Goal: Information Seeking & Learning: Learn about a topic

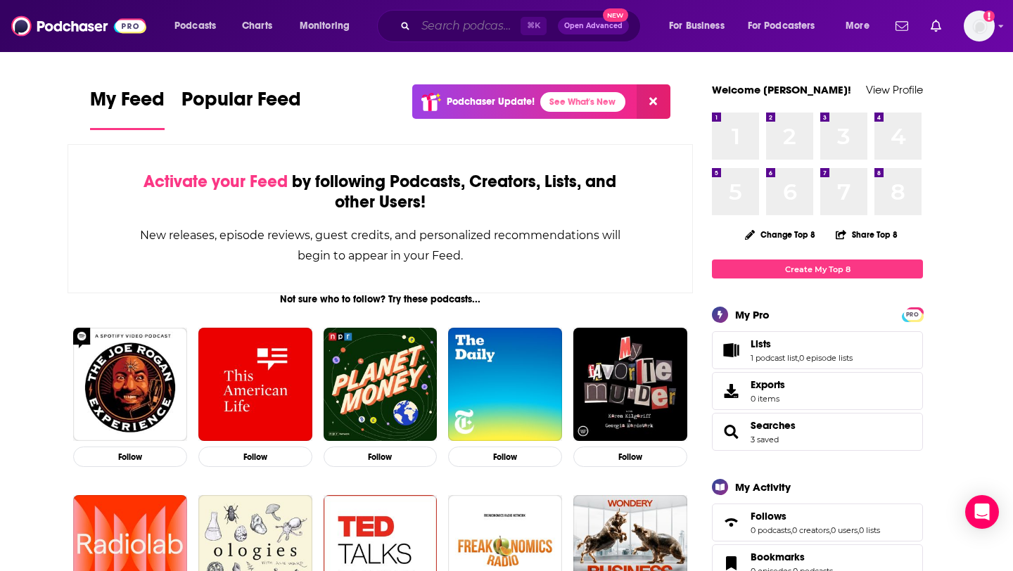
click at [470, 22] on input "Search podcasts, credits, & more..." at bounding box center [468, 26] width 105 height 23
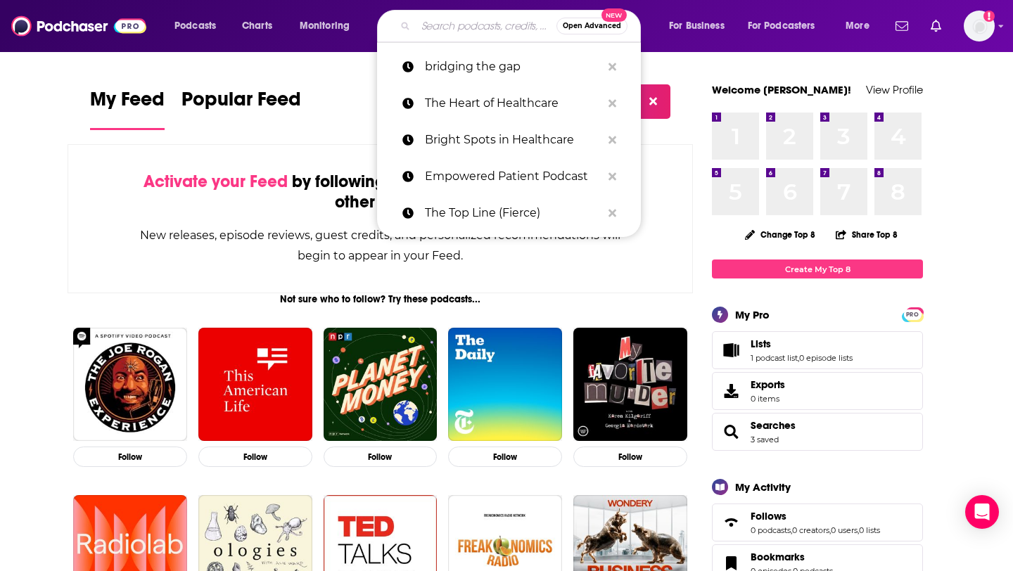
paste input "Modern Healthcare’s Healthcare Insider Podcast"
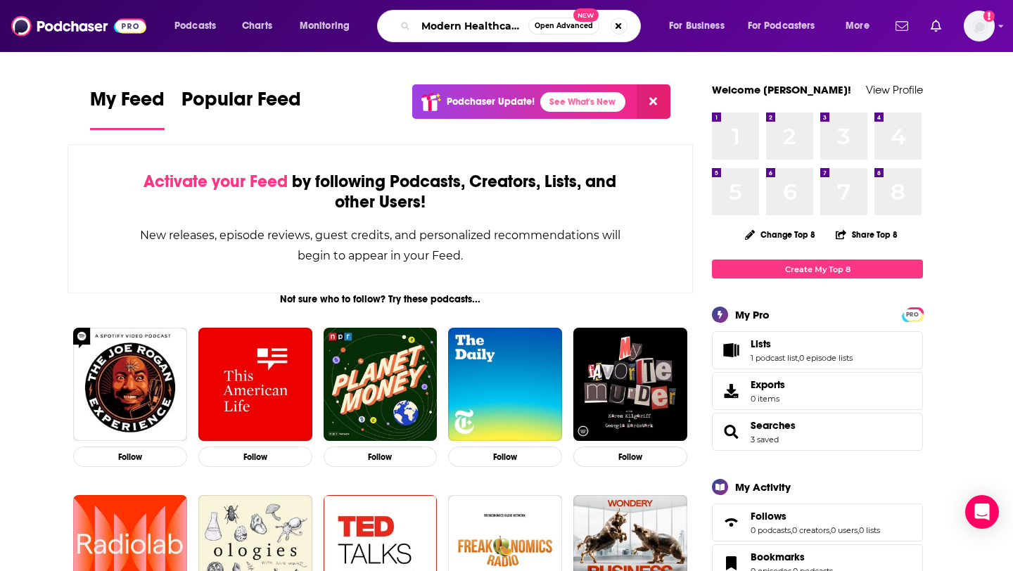
scroll to position [0, 150]
type input "Modern Healthcare’s Healthcare Insider Podcast"
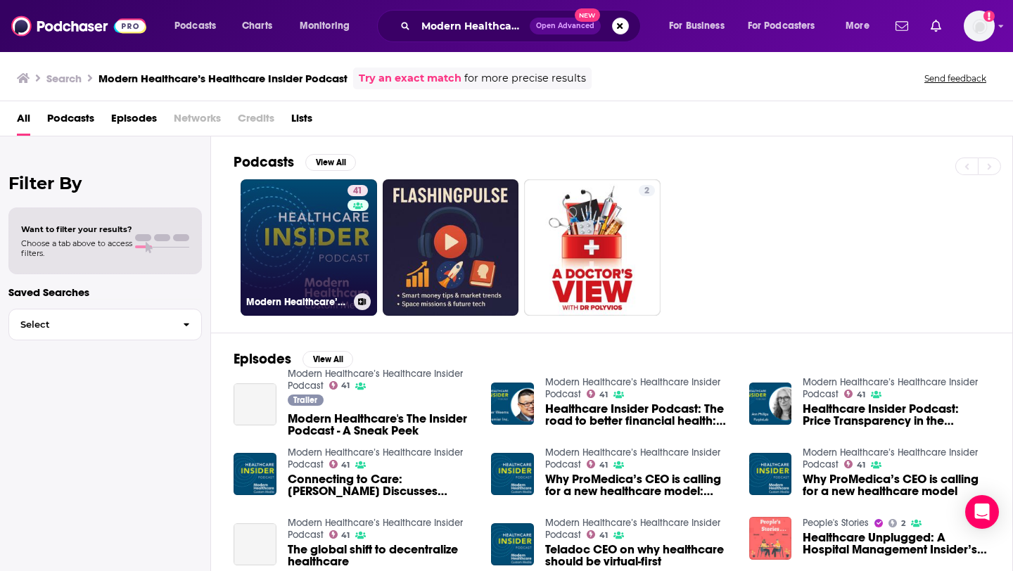
click at [286, 255] on link "41 Modern Healthcare’s Healthcare Insider Podcast" at bounding box center [309, 247] width 136 height 136
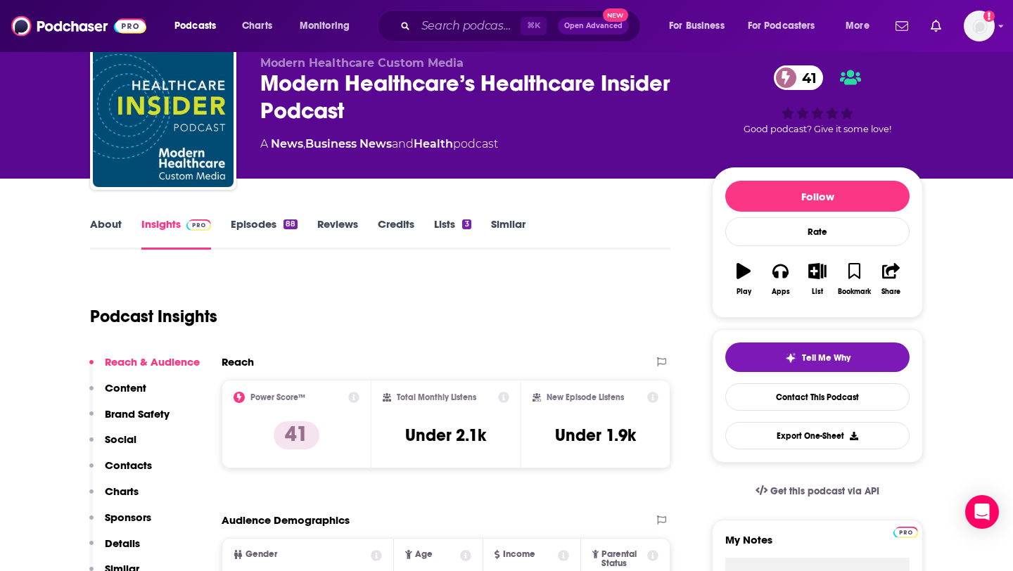
scroll to position [51, 0]
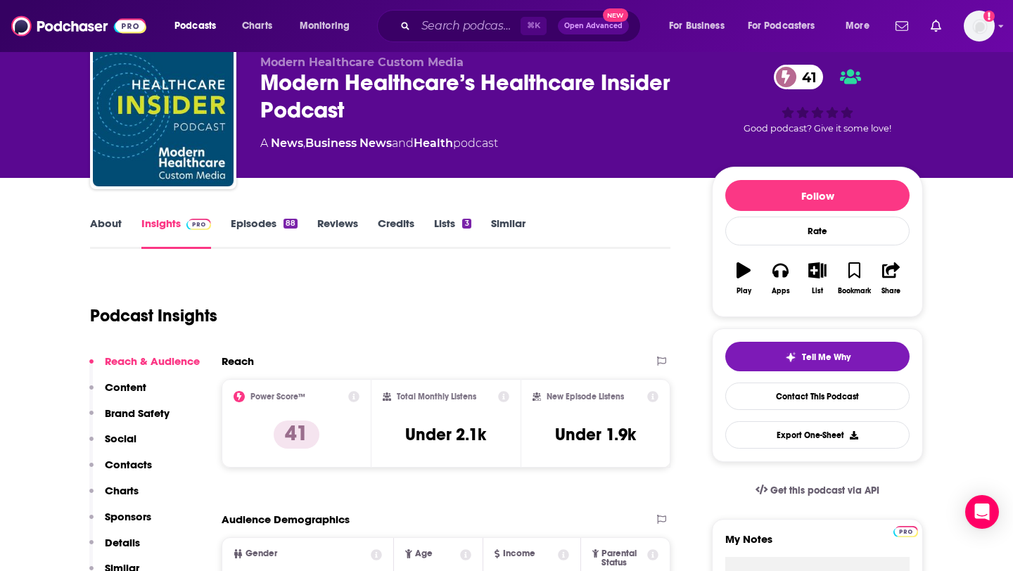
click at [269, 228] on link "Episodes 88" at bounding box center [264, 233] width 67 height 32
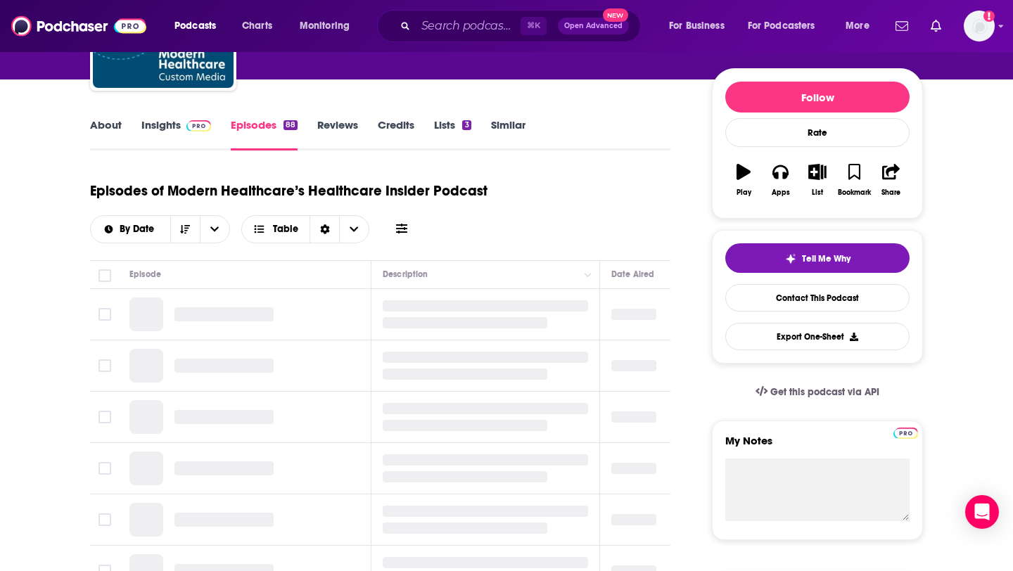
scroll to position [208, 0]
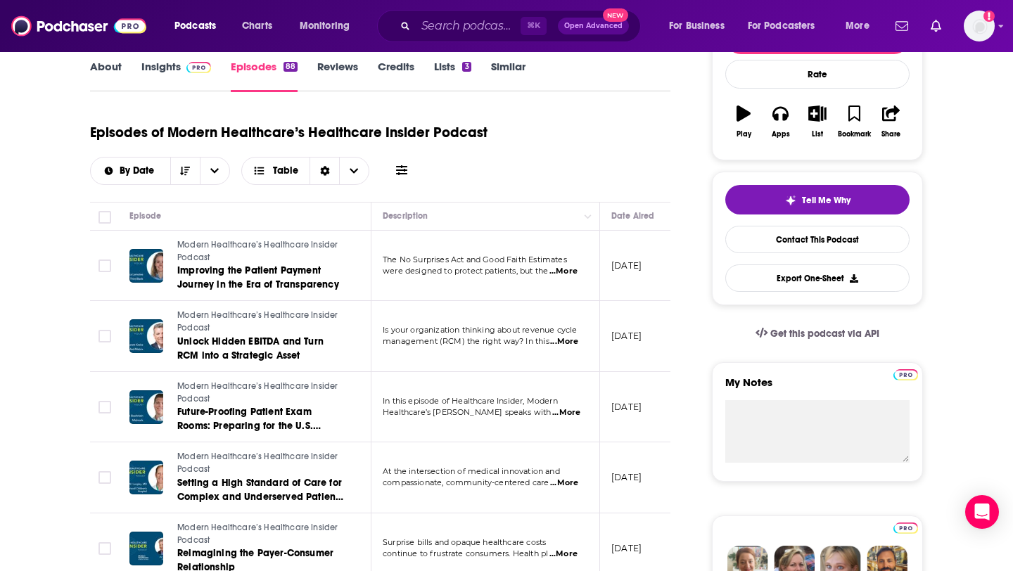
click at [509, 167] on div "Episodes of Modern Healthcare’s Healthcare Insider Podcast By Date Table" at bounding box center [380, 150] width 580 height 70
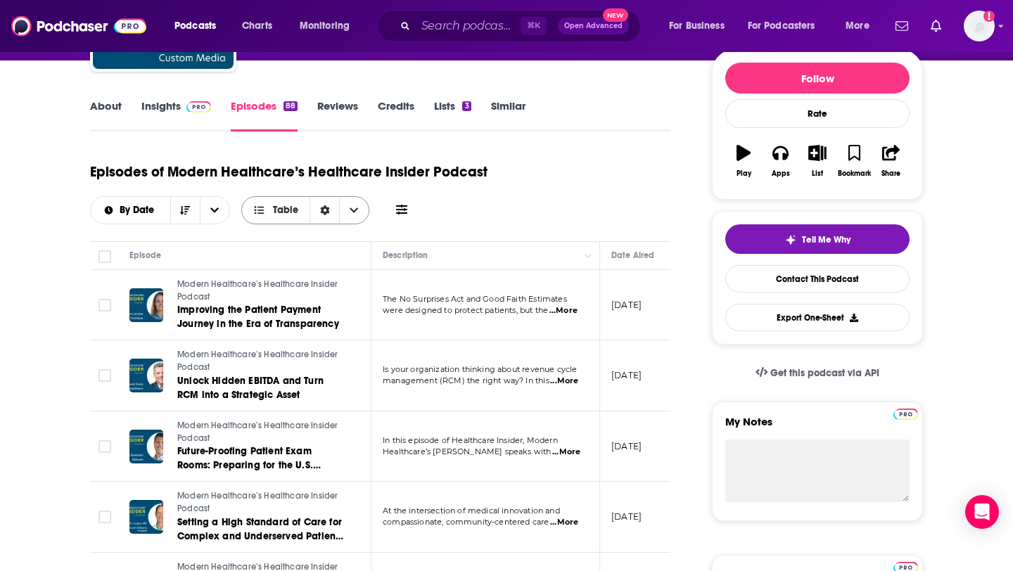
scroll to position [177, 0]
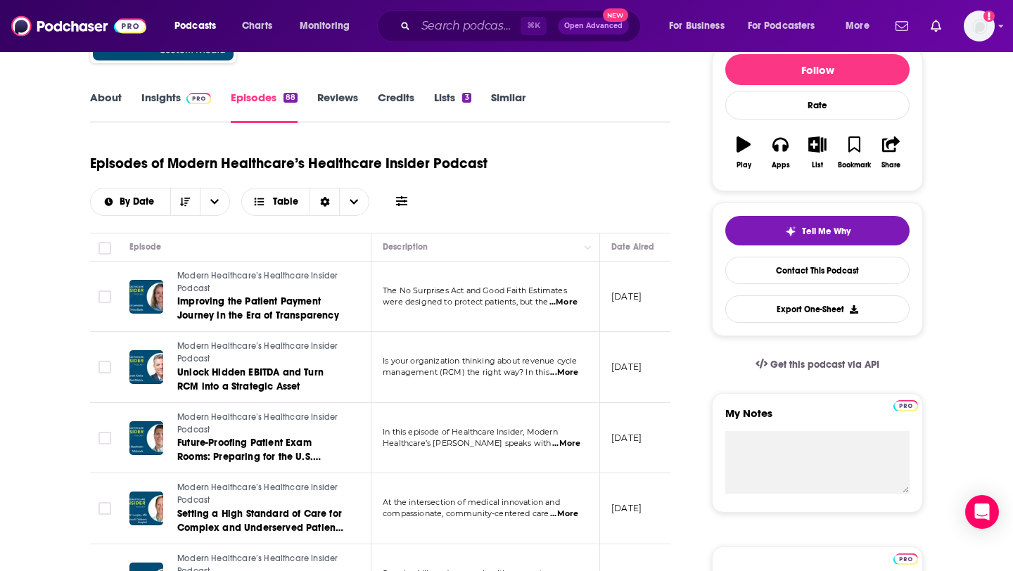
click at [572, 298] on span "...More" at bounding box center [563, 302] width 28 height 11
click at [557, 206] on div "Episodes of Modern Healthcare’s Healthcare Insider Podcast By Date Table" at bounding box center [380, 181] width 580 height 70
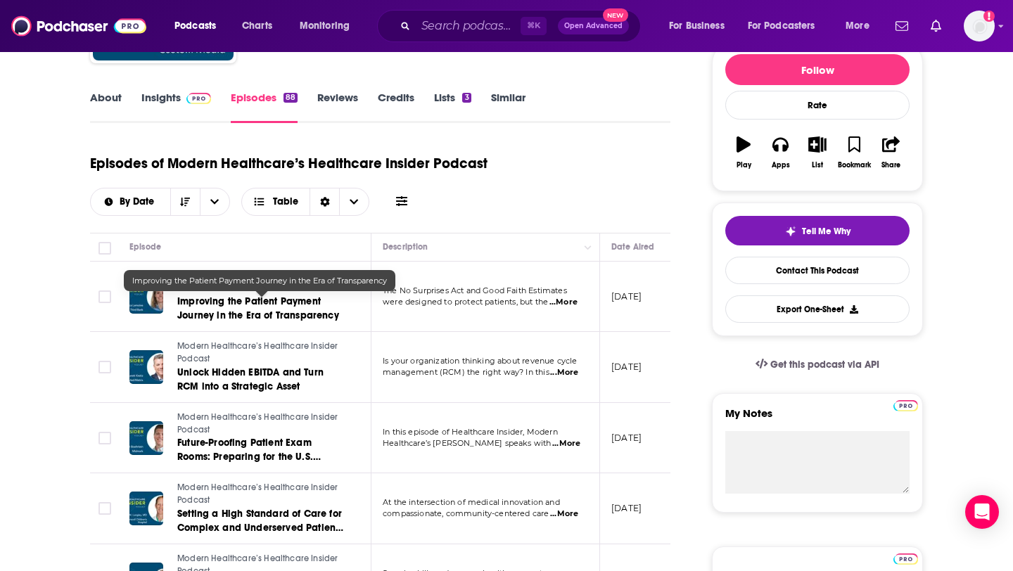
click at [224, 315] on span "Improving the Patient Payment Journey in the Era of Transparency" at bounding box center [258, 308] width 162 height 26
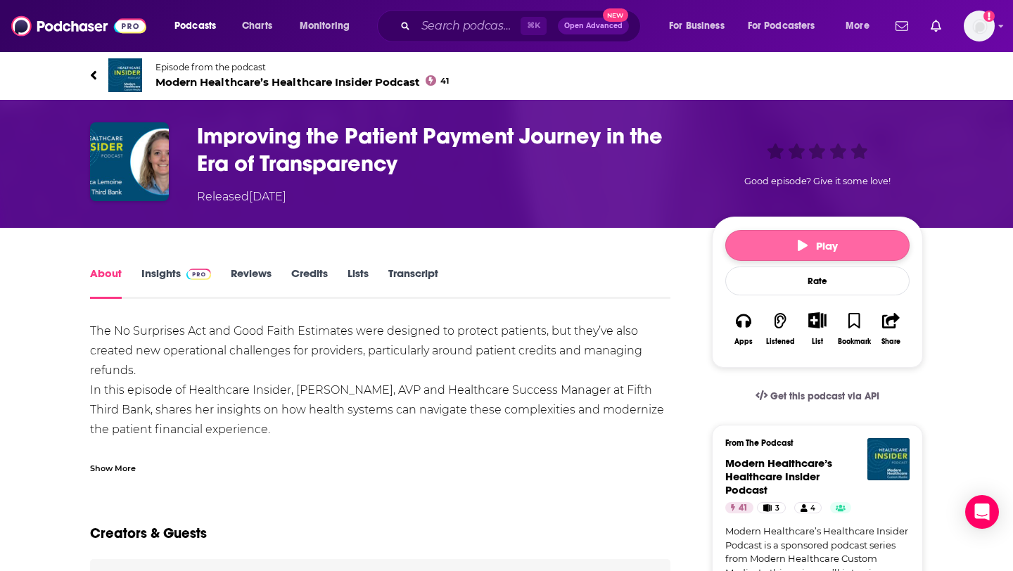
click at [817, 248] on span "Play" at bounding box center [818, 245] width 40 height 13
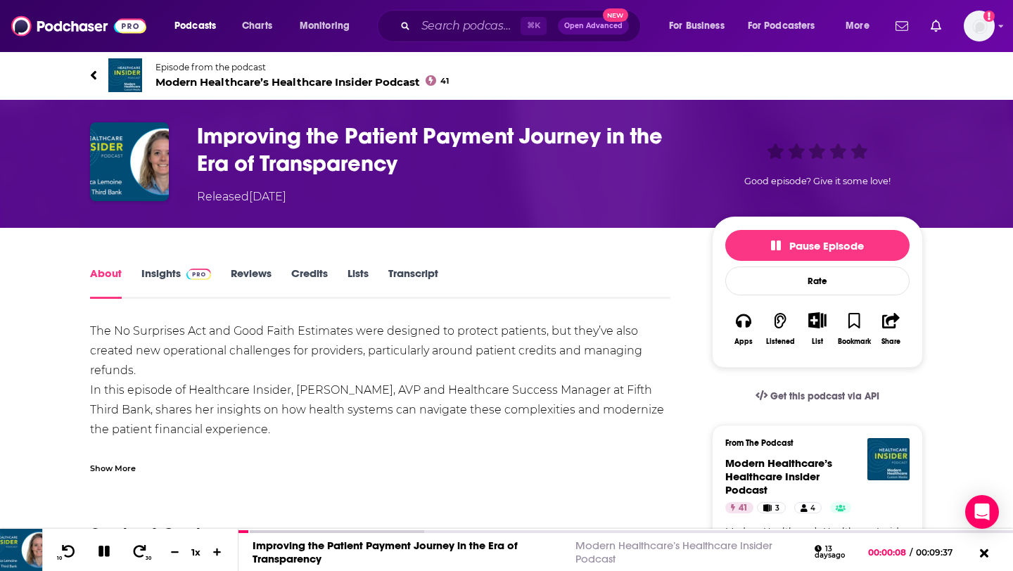
click at [177, 76] on span "Modern Healthcare’s Healthcare Insider Podcast 41" at bounding box center [301, 81] width 293 height 13
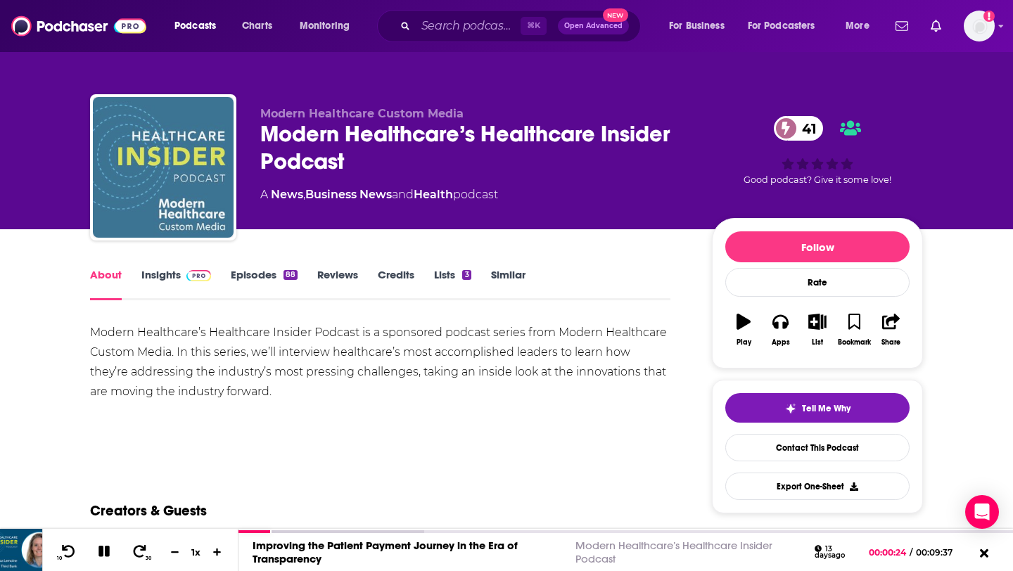
click at [196, 151] on img "Modern Healthcare’s Healthcare Insider Podcast" at bounding box center [163, 167] width 141 height 141
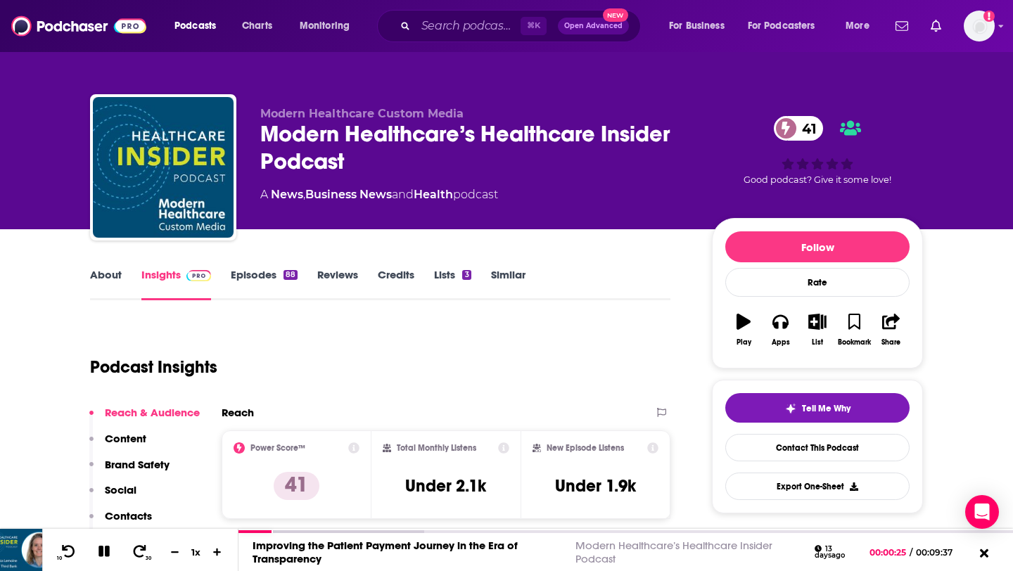
click at [106, 275] on link "About" at bounding box center [106, 284] width 32 height 32
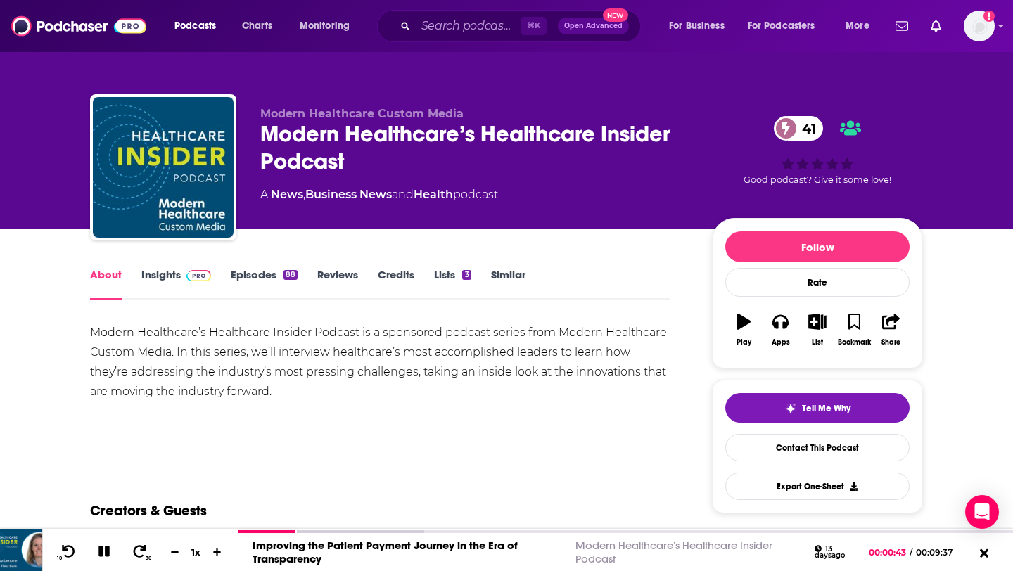
click at [244, 278] on link "Episodes 88" at bounding box center [264, 284] width 67 height 32
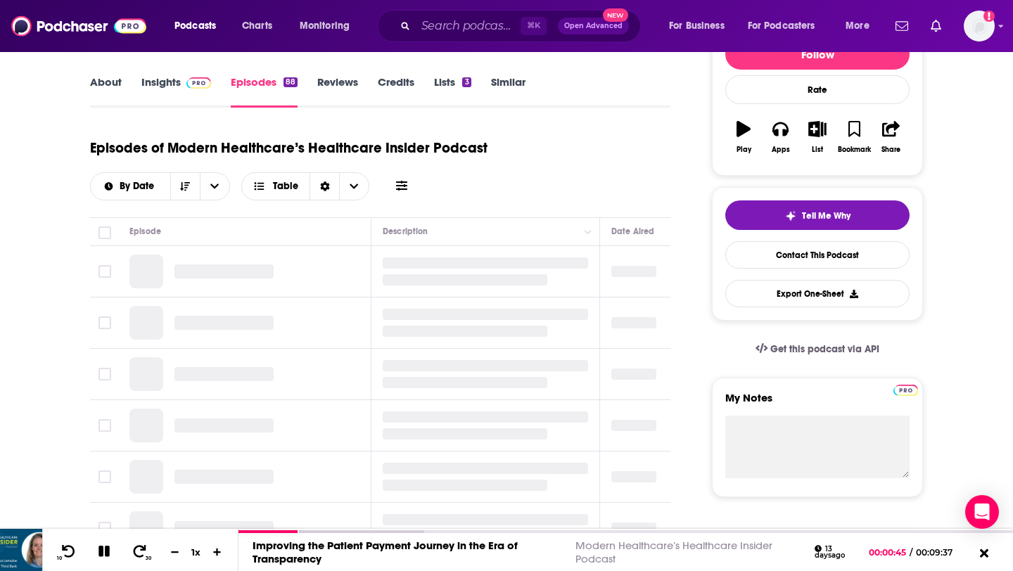
scroll to position [194, 0]
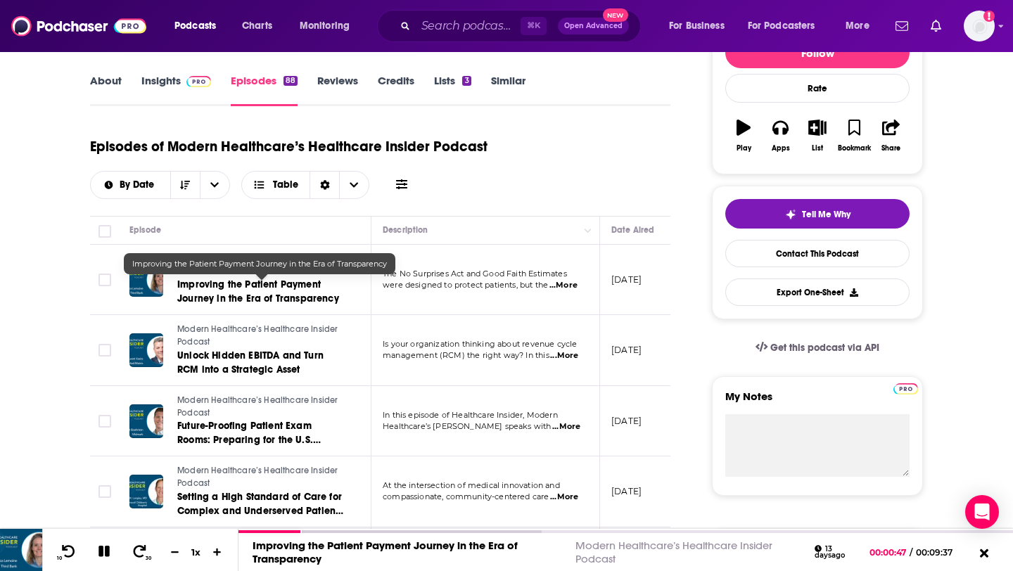
click at [300, 301] on span "Improving the Patient Payment Journey in the Era of Transparency" at bounding box center [258, 292] width 162 height 26
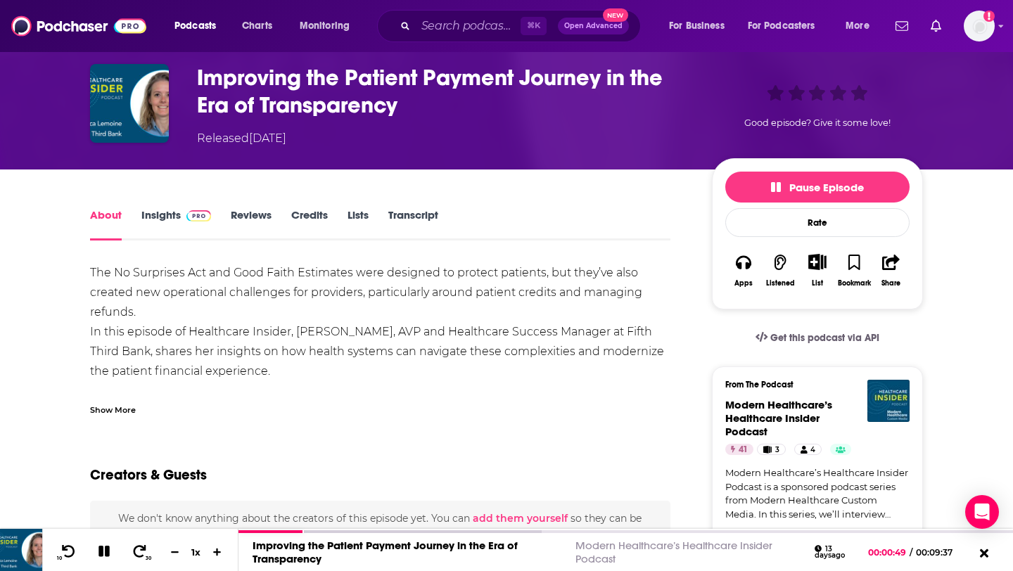
scroll to position [87, 0]
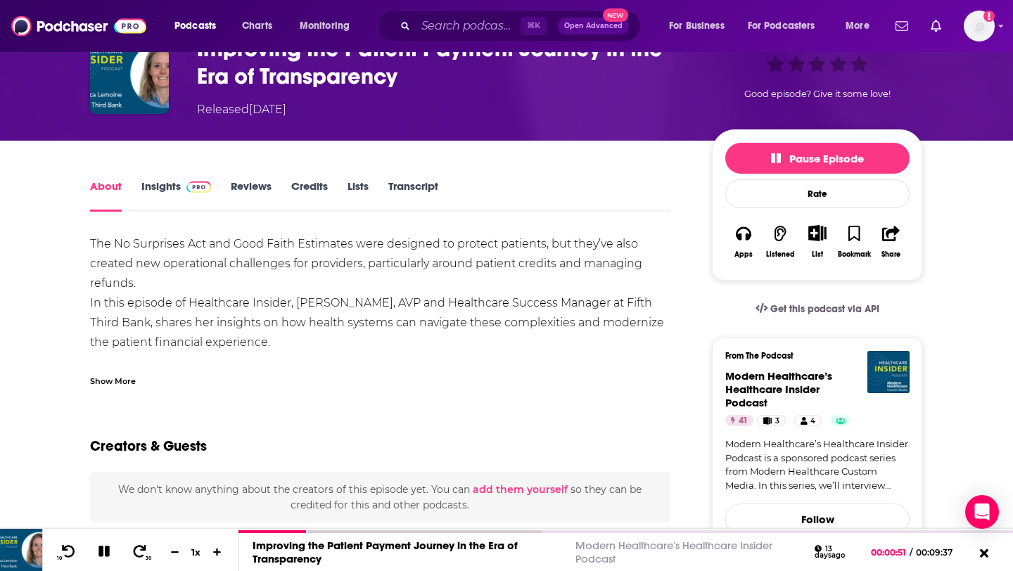
click at [123, 378] on div "Show More" at bounding box center [113, 380] width 46 height 13
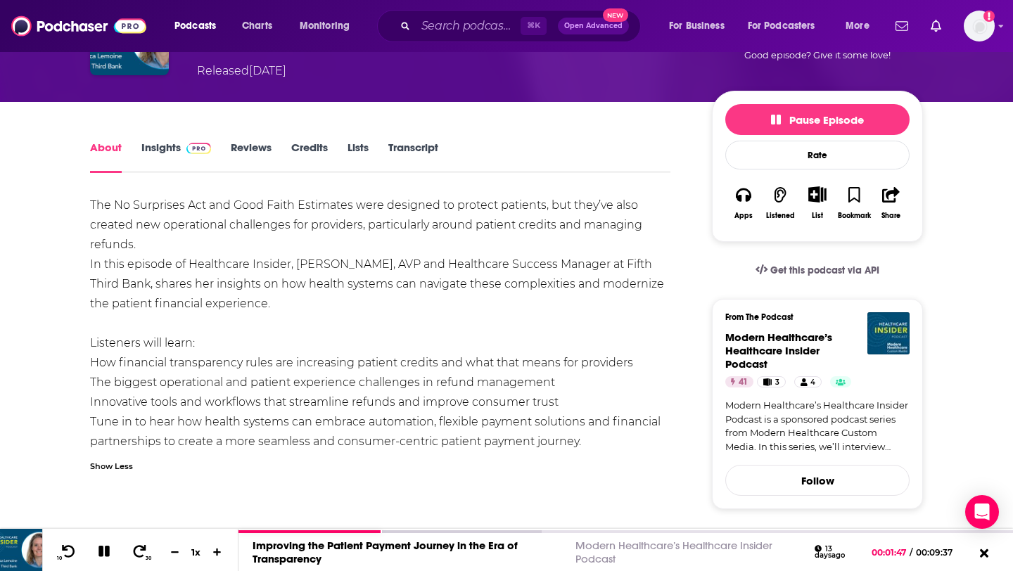
scroll to position [128, 0]
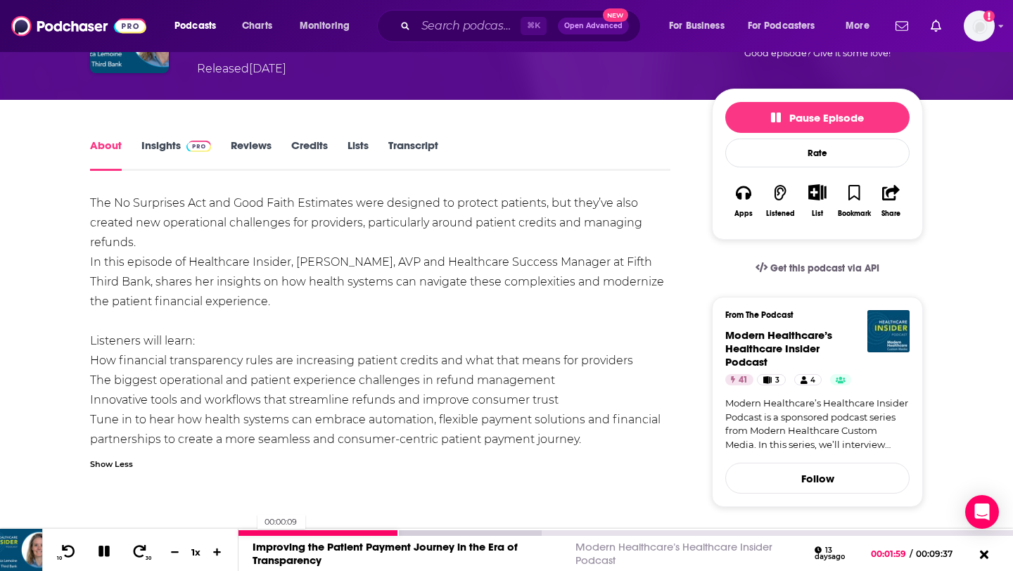
click at [250, 531] on div at bounding box center [319, 533] width 160 height 6
click at [243, 531] on div at bounding box center [246, 533] width 14 height 6
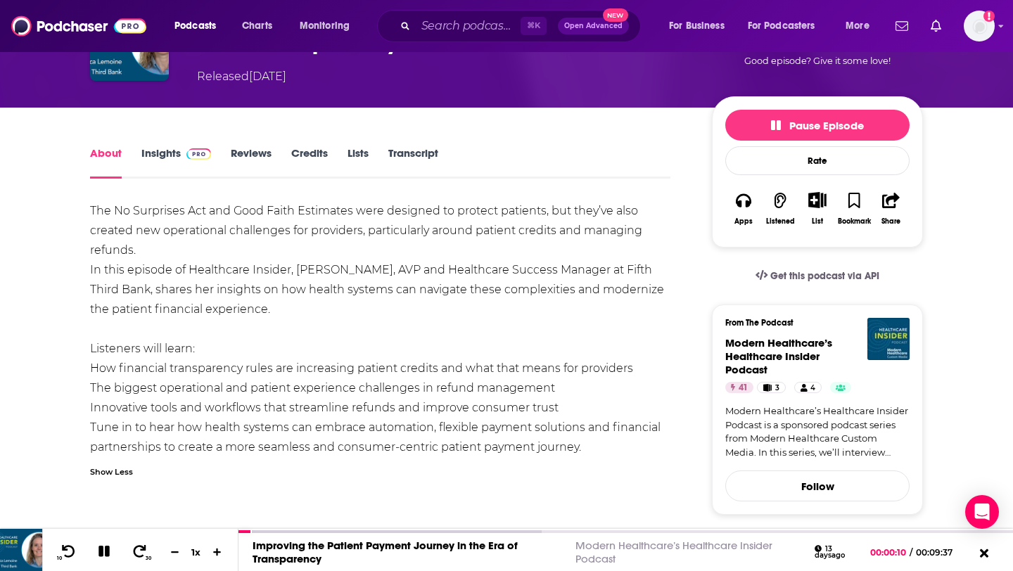
scroll to position [121, 0]
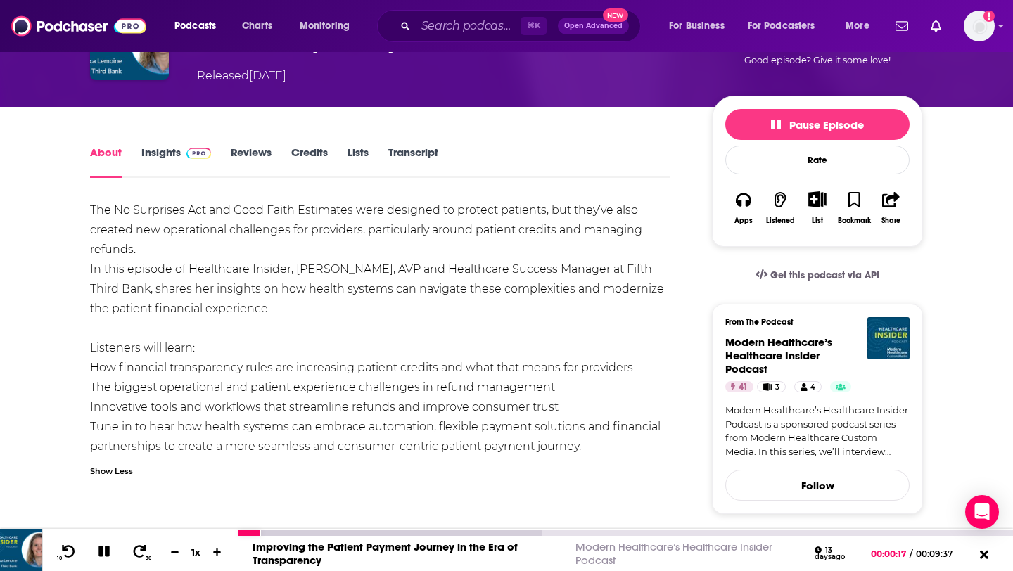
click at [105, 554] on icon at bounding box center [103, 551] width 11 height 11
click at [424, 155] on link "Transcript" at bounding box center [413, 162] width 50 height 32
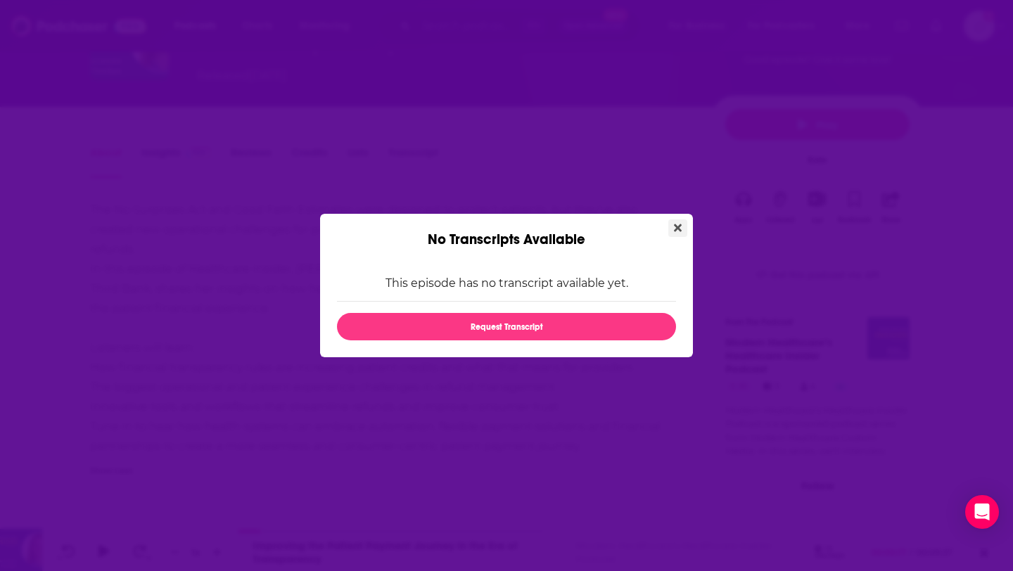
click at [680, 225] on icon "Close" at bounding box center [678, 228] width 8 height 8
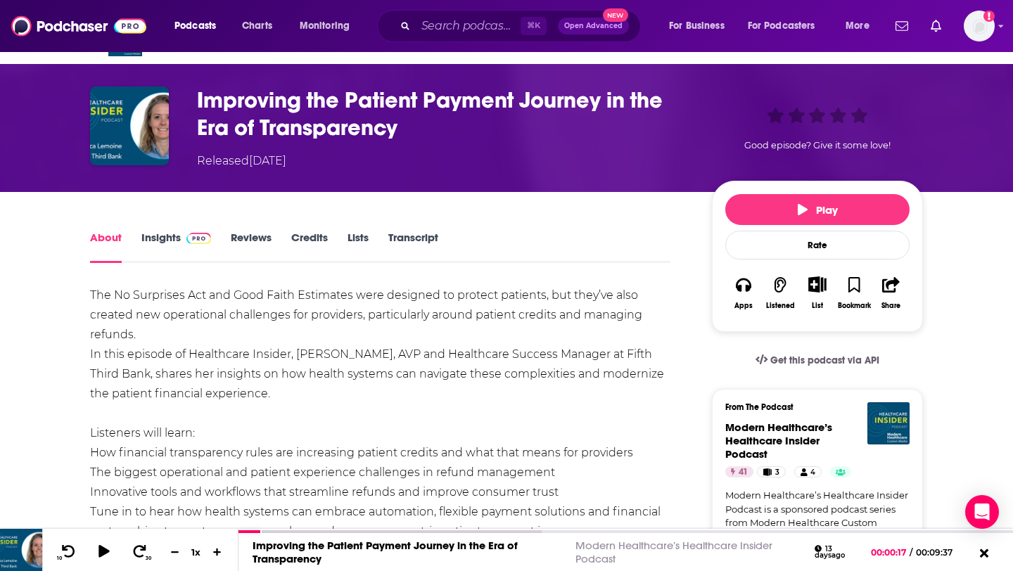
scroll to position [48, 0]
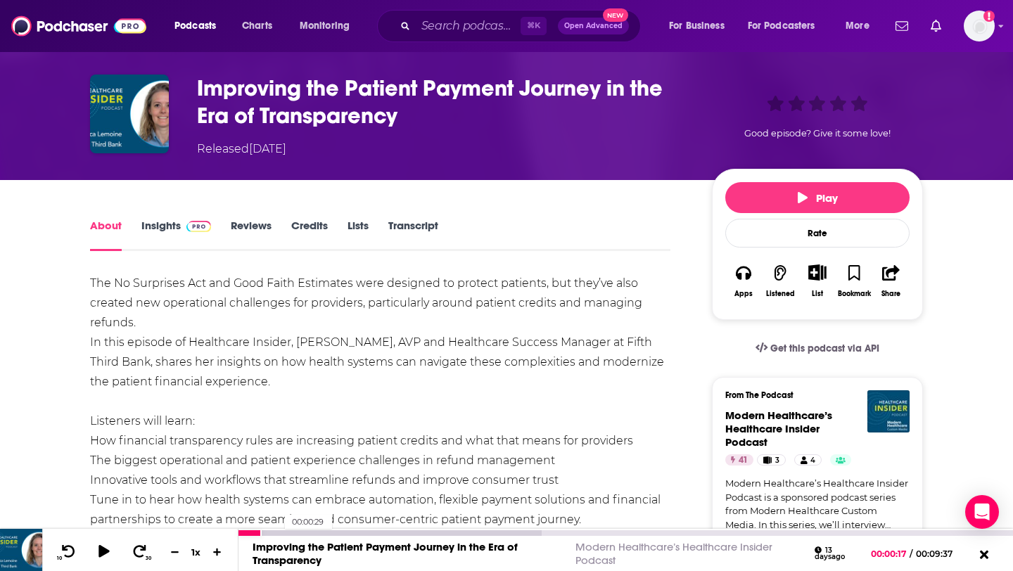
click at [278, 533] on div at bounding box center [390, 533] width 303 height 6
click at [251, 531] on div at bounding box center [258, 533] width 39 height 6
click at [104, 555] on icon at bounding box center [104, 552] width 12 height 14
click at [104, 555] on icon at bounding box center [104, 551] width 16 height 13
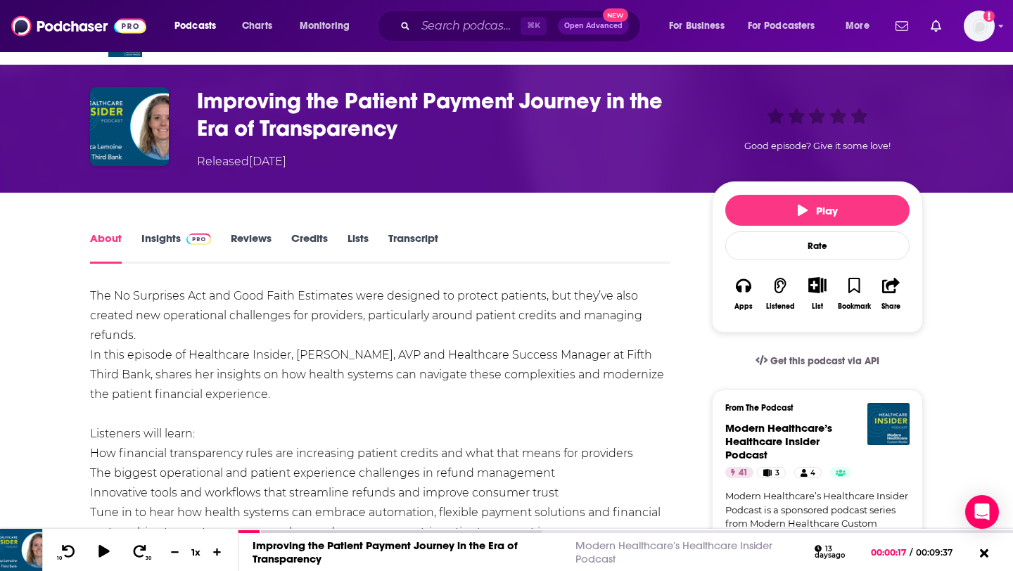
scroll to position [34, 0]
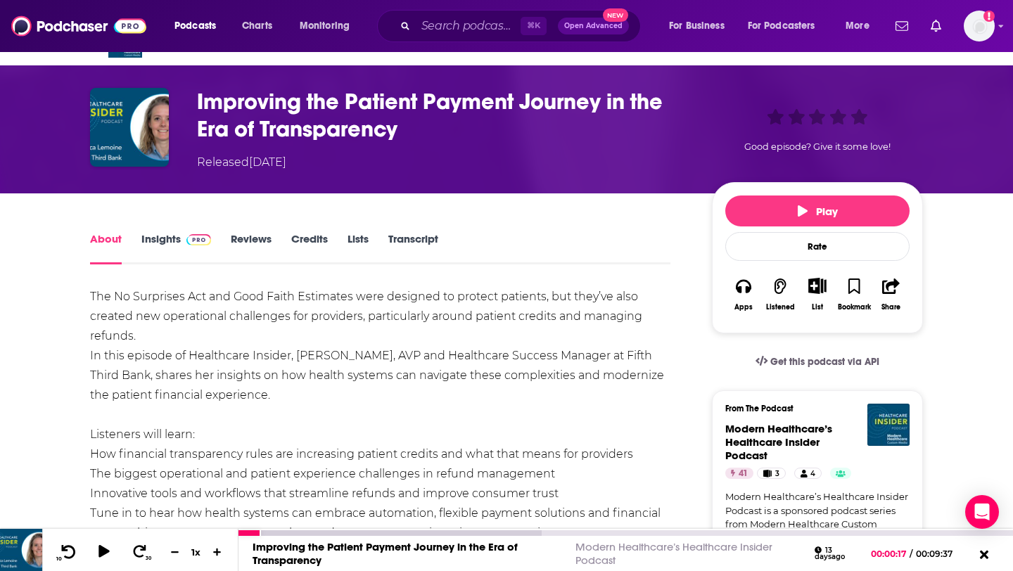
click at [70, 550] on icon at bounding box center [69, 552] width 18 height 14
click at [103, 554] on icon at bounding box center [104, 552] width 12 height 14
click at [104, 549] on icon at bounding box center [104, 551] width 16 height 13
click at [49, 558] on div "10 30 1 x" at bounding box center [140, 550] width 196 height 42
click at [68, 557] on icon at bounding box center [69, 551] width 14 height 13
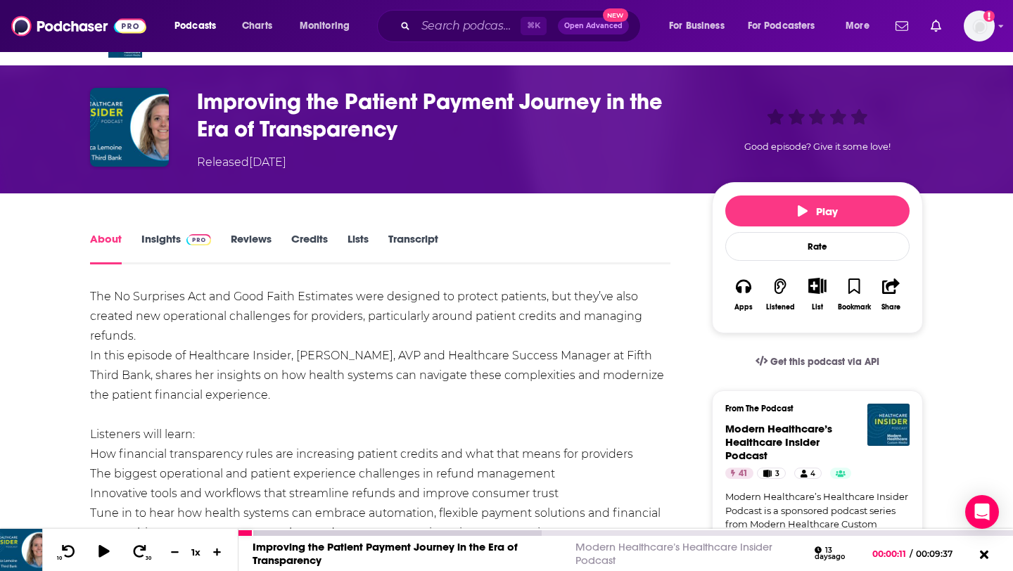
click at [120, 550] on div at bounding box center [110, 551] width 36 height 22
click at [105, 552] on icon at bounding box center [104, 552] width 12 height 14
click at [103, 554] on icon at bounding box center [104, 551] width 16 height 13
click at [141, 548] on icon at bounding box center [140, 552] width 18 height 14
click at [110, 545] on icon at bounding box center [104, 552] width 18 height 14
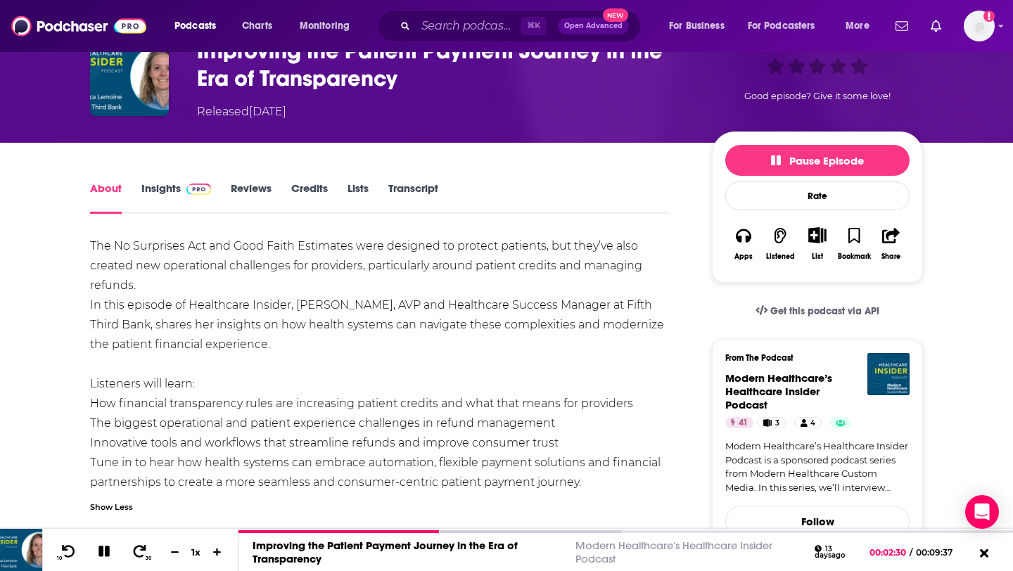
scroll to position [0, 0]
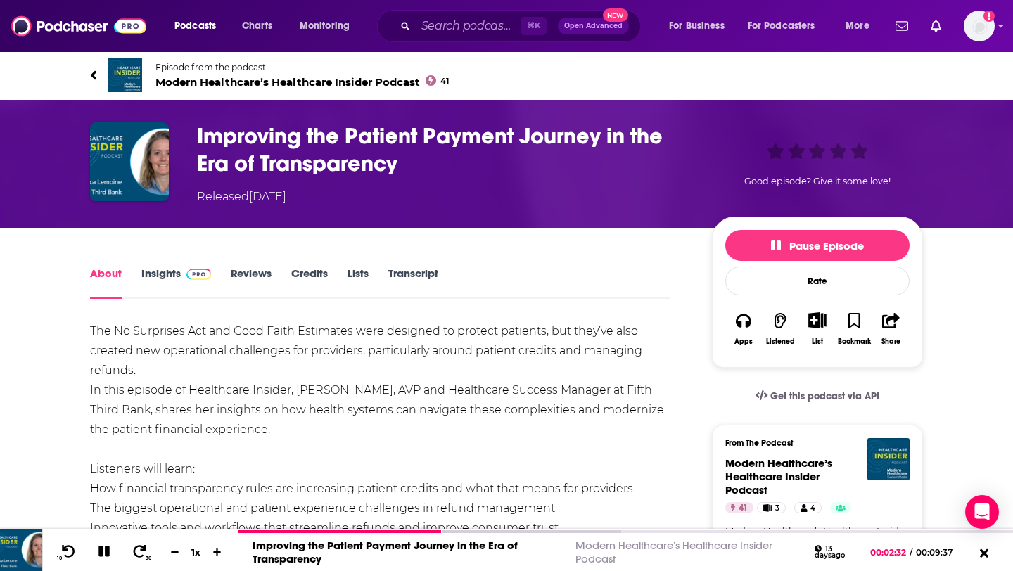
click at [208, 77] on span "Modern Healthcare’s Healthcare Insider Podcast 41" at bounding box center [301, 81] width 293 height 13
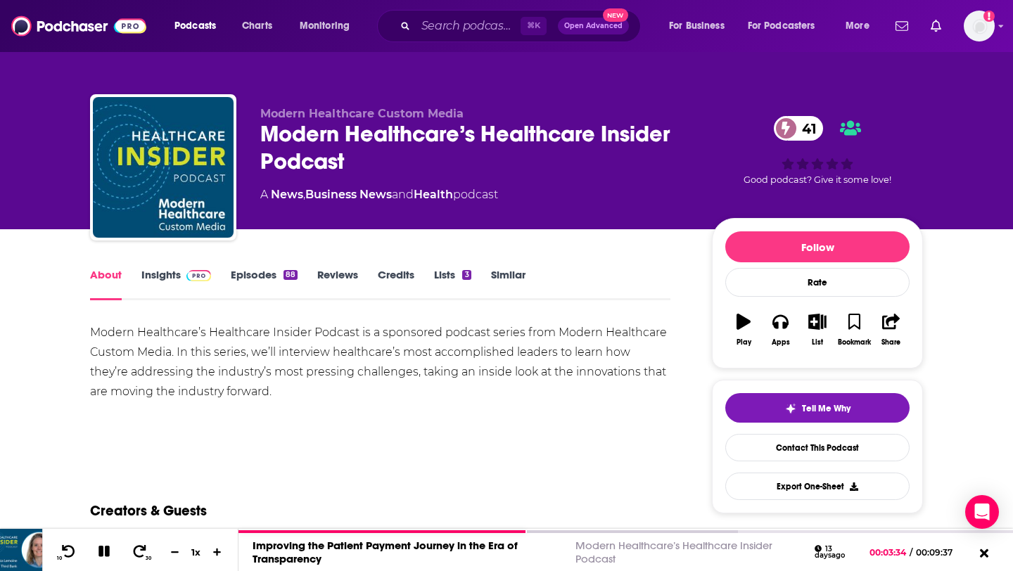
click at [269, 272] on link "Episodes 88" at bounding box center [264, 284] width 67 height 32
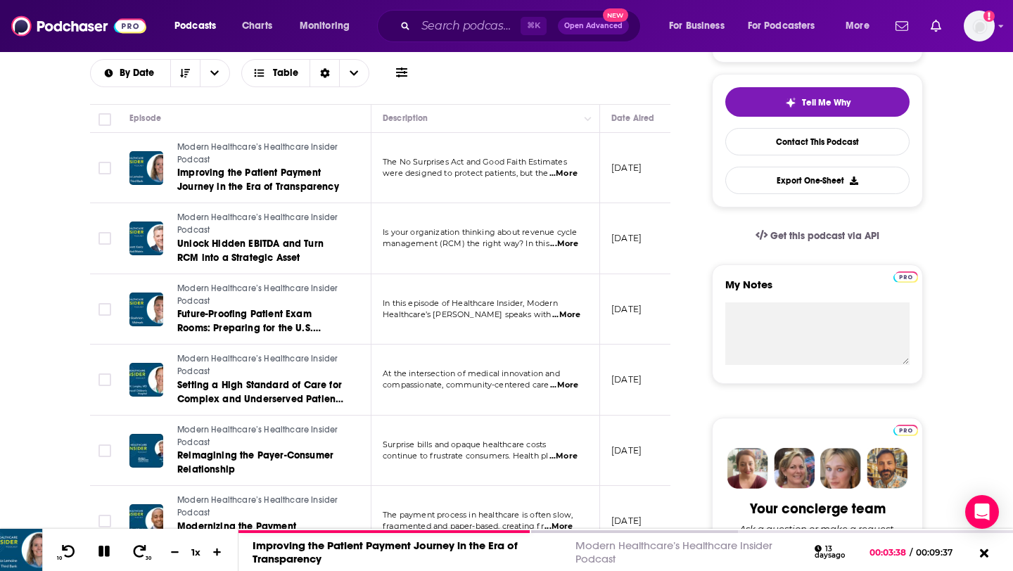
scroll to position [307, 0]
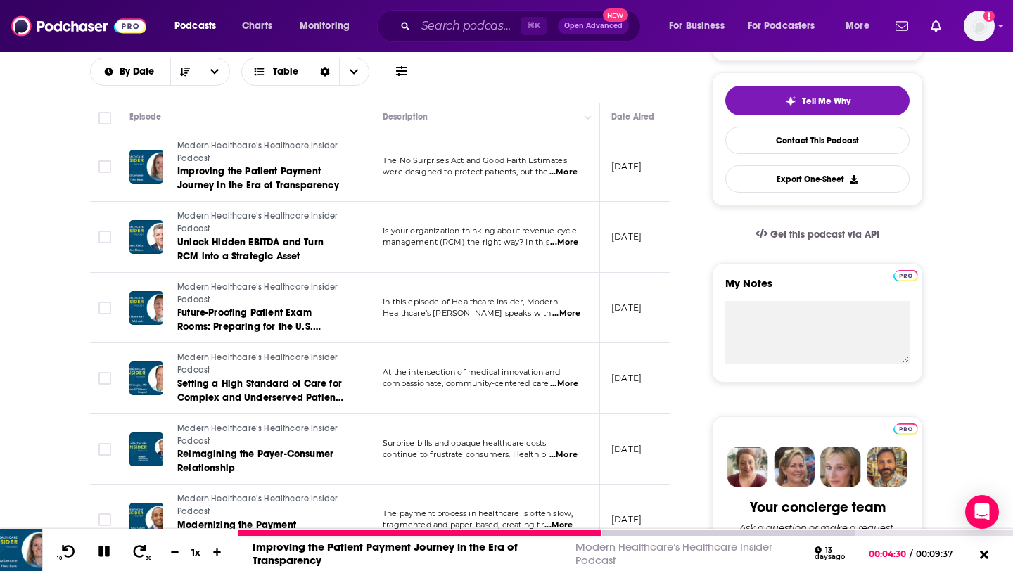
click at [337, 565] on div "Improving the Patient Payment Journey in the Era of Transparency" at bounding box center [410, 553] width 314 height 27
click at [286, 559] on link "Improving the Patient Payment Journey in the Era of Transparency" at bounding box center [385, 553] width 265 height 27
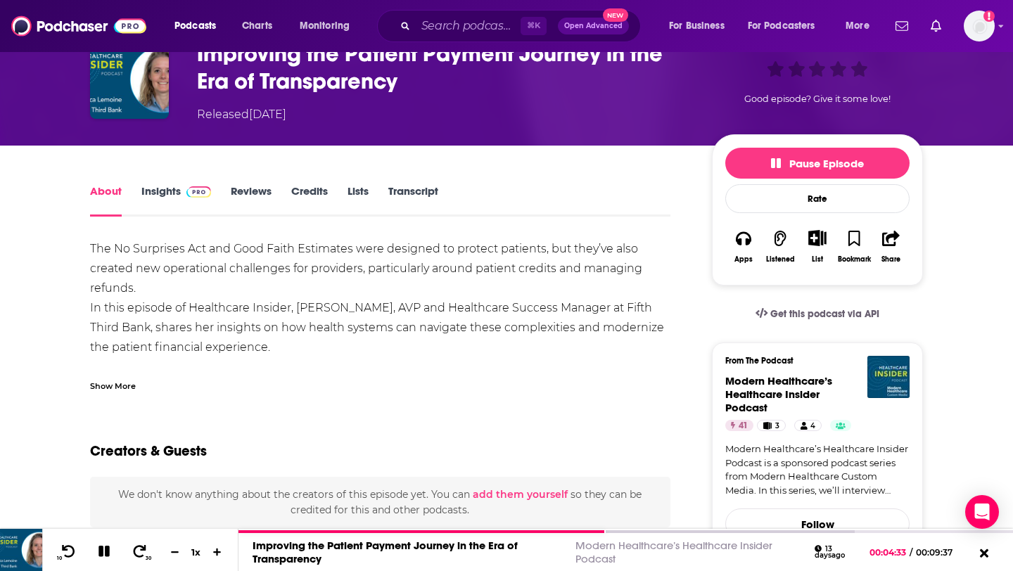
scroll to position [96, 0]
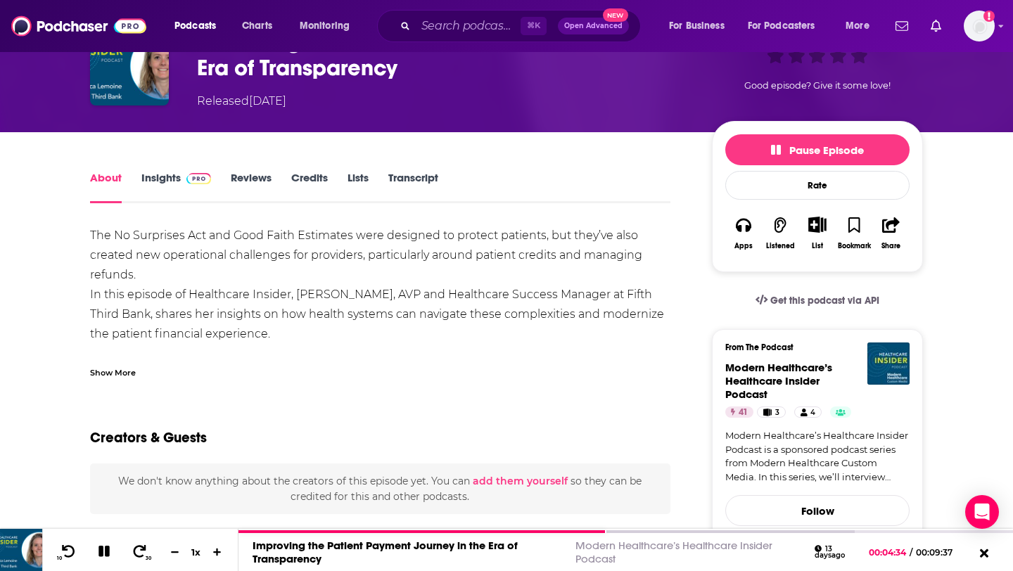
click at [118, 369] on div "Show More" at bounding box center [113, 371] width 46 height 13
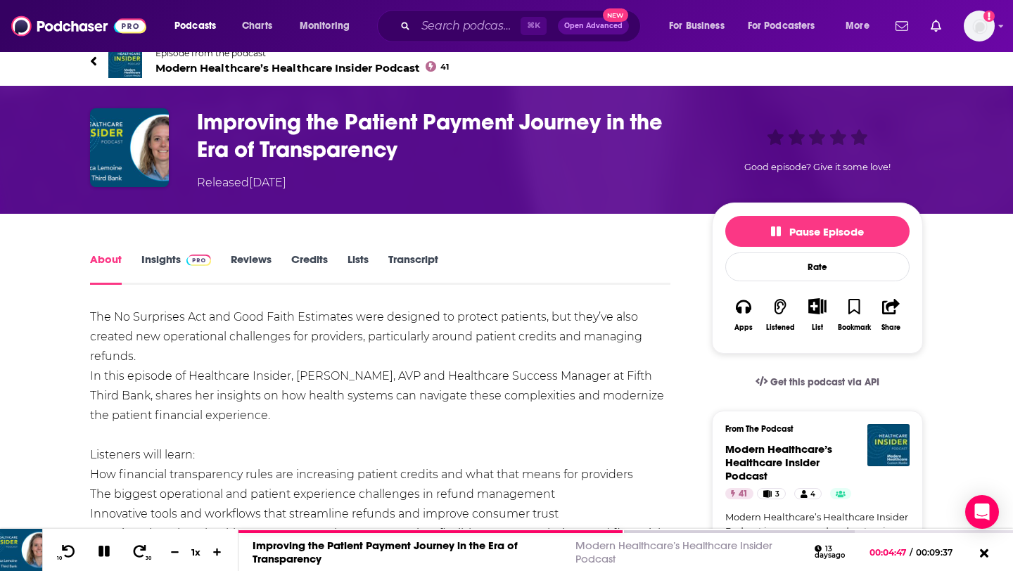
scroll to position [0, 0]
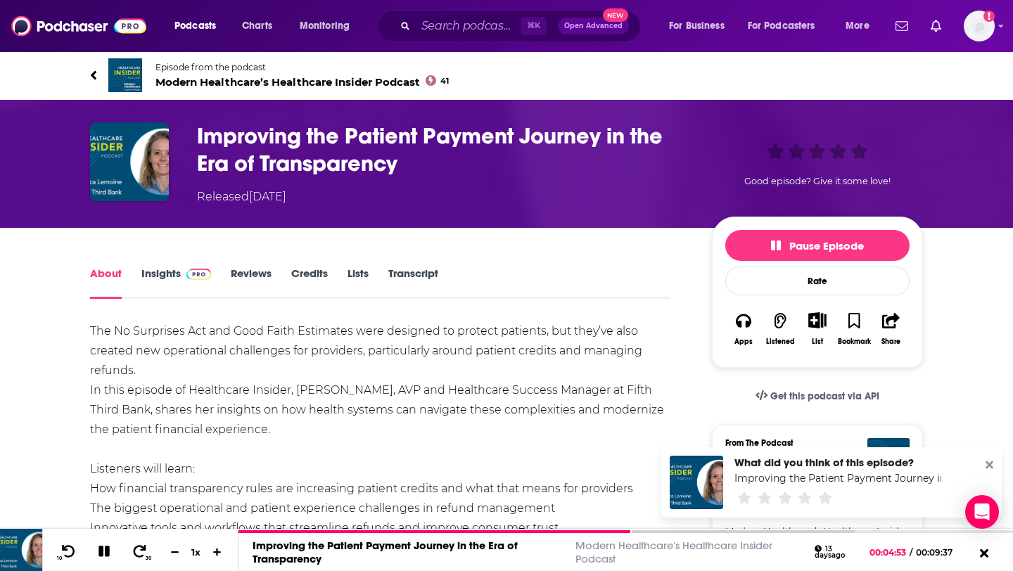
click at [987, 464] on icon at bounding box center [990, 466] width 8 height 8
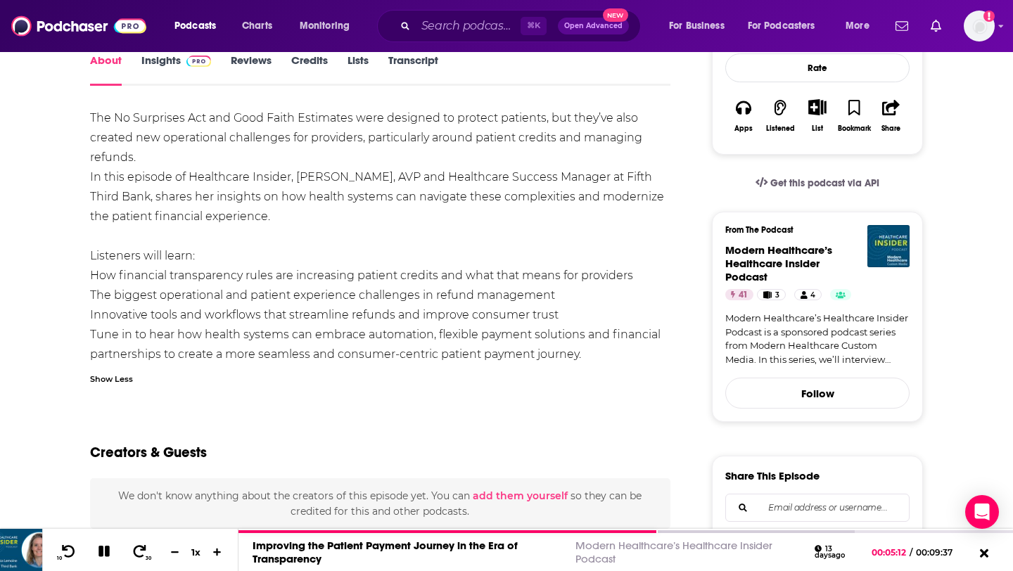
scroll to position [212, 0]
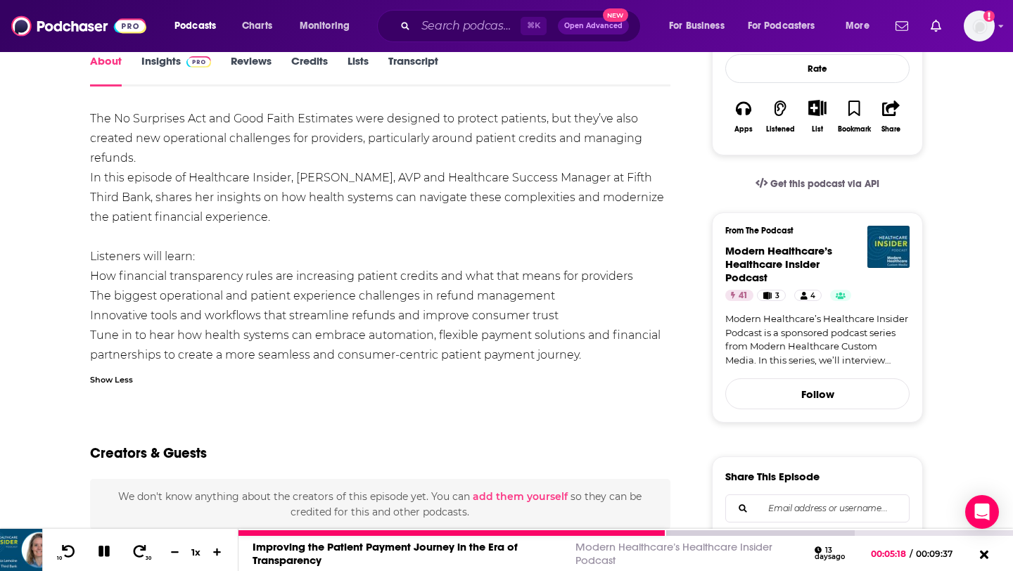
click at [108, 554] on icon at bounding box center [103, 551] width 11 height 11
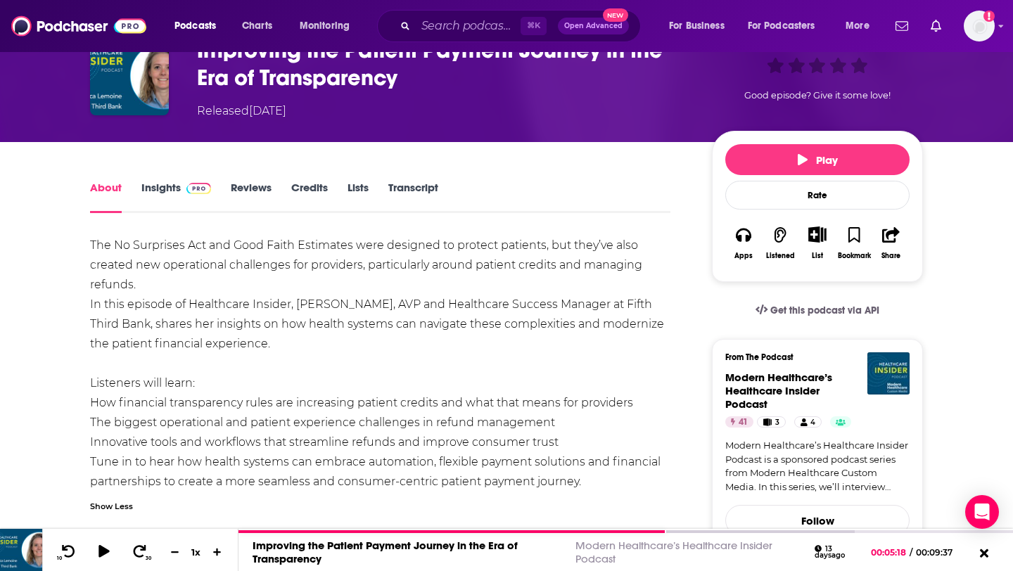
scroll to position [0, 0]
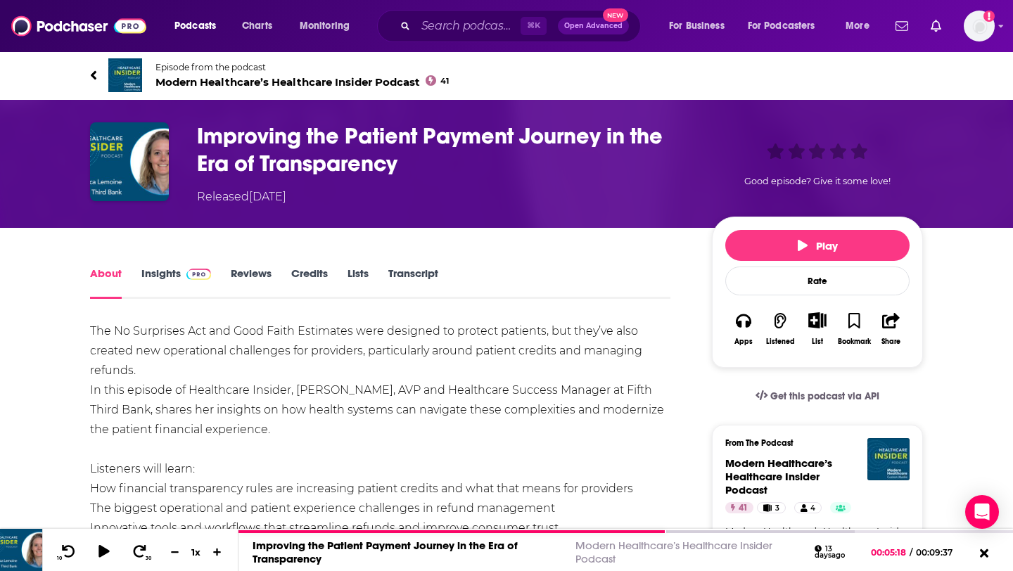
click at [125, 75] on img at bounding box center [125, 75] width 34 height 34
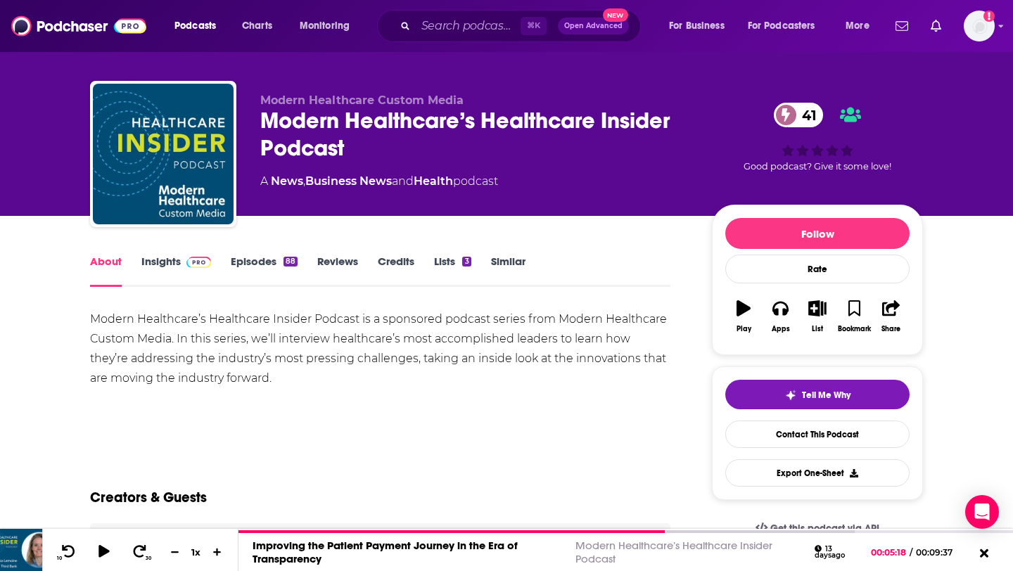
scroll to position [18, 0]
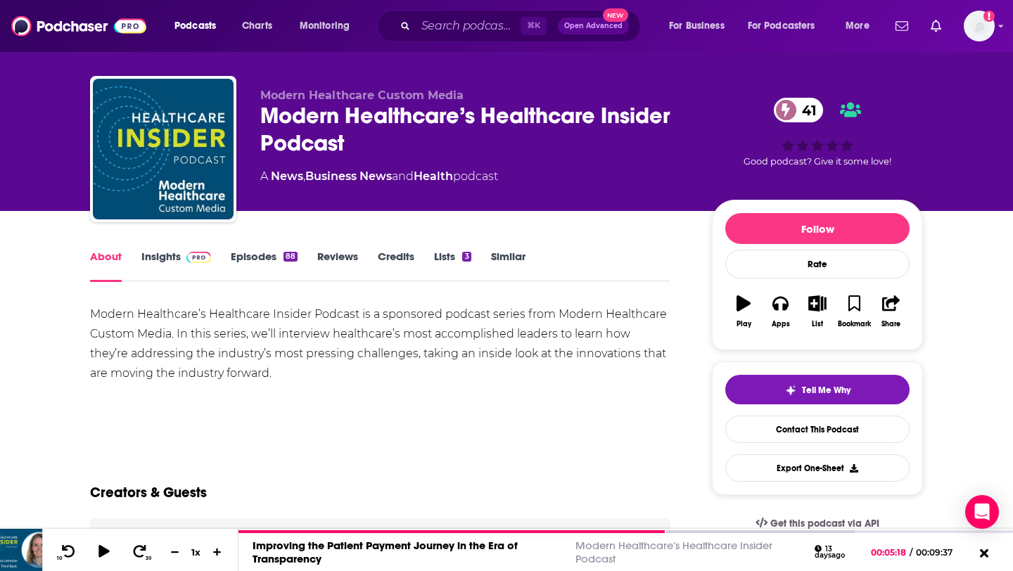
click at [281, 256] on link "Episodes 88" at bounding box center [264, 266] width 67 height 32
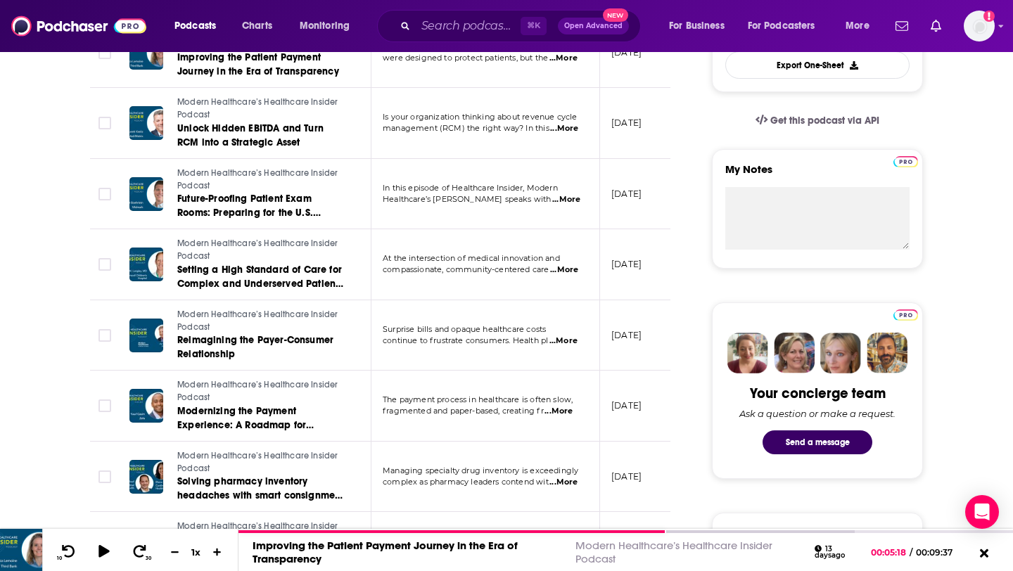
click at [568, 193] on p "In this episode of Healthcare Insider, Modern" at bounding box center [485, 188] width 205 height 11
click at [574, 201] on span "...More" at bounding box center [566, 199] width 28 height 11
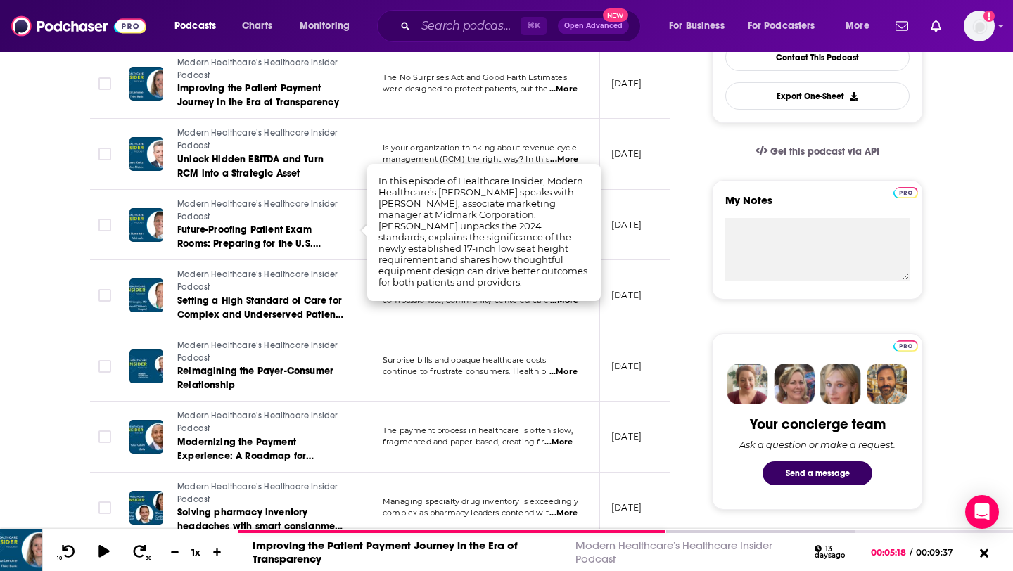
scroll to position [389, 0]
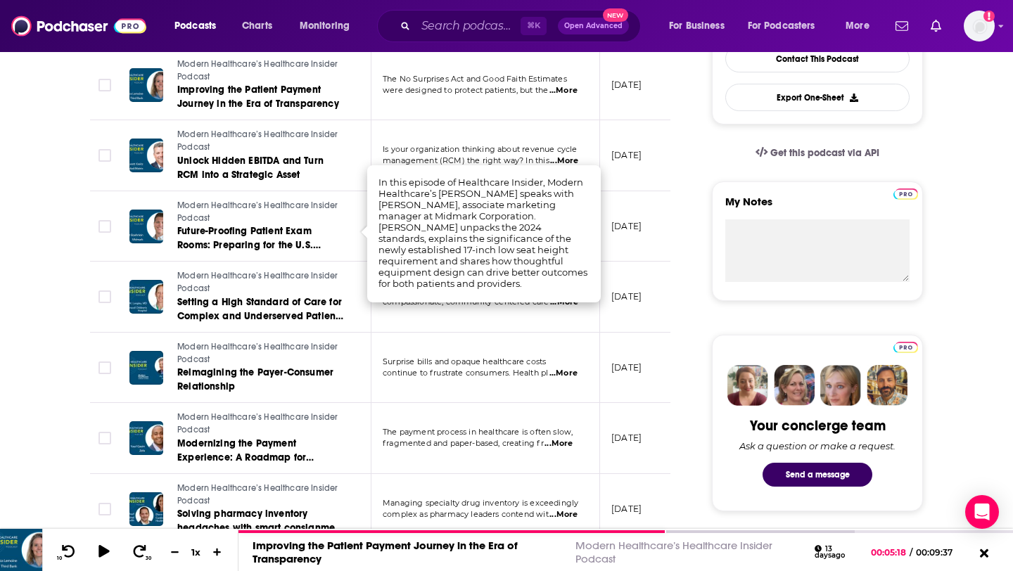
click at [628, 183] on td "[DATE]" at bounding box center [645, 155] width 91 height 71
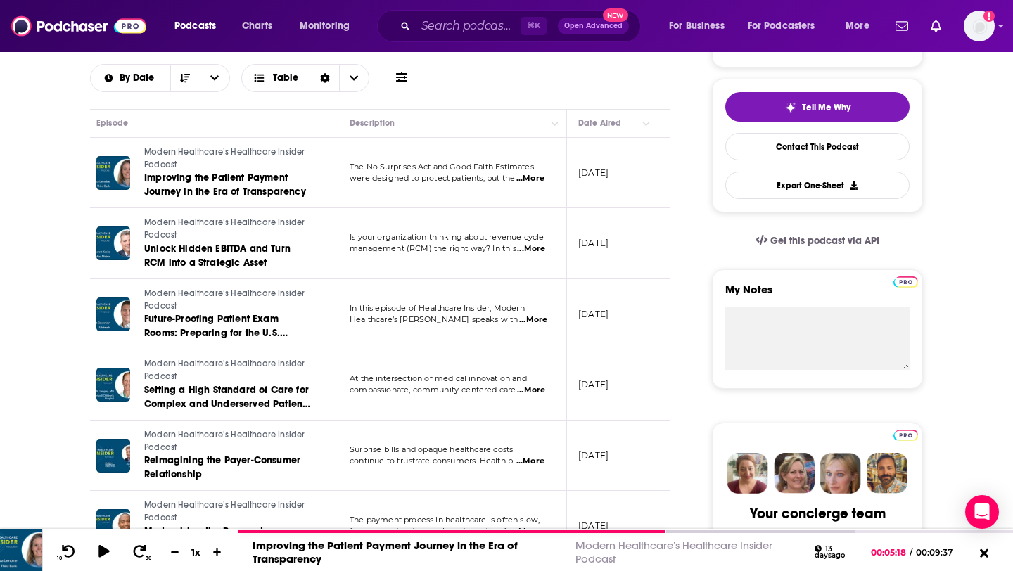
scroll to position [0, 34]
click at [536, 178] on span "...More" at bounding box center [530, 178] width 28 height 11
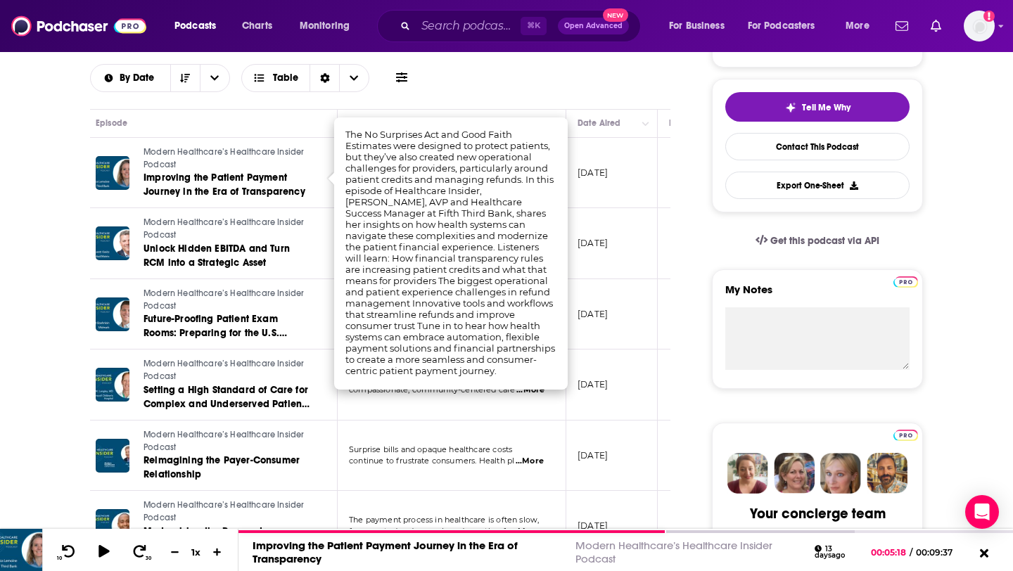
click at [300, 124] on div "Episode" at bounding box center [211, 123] width 230 height 17
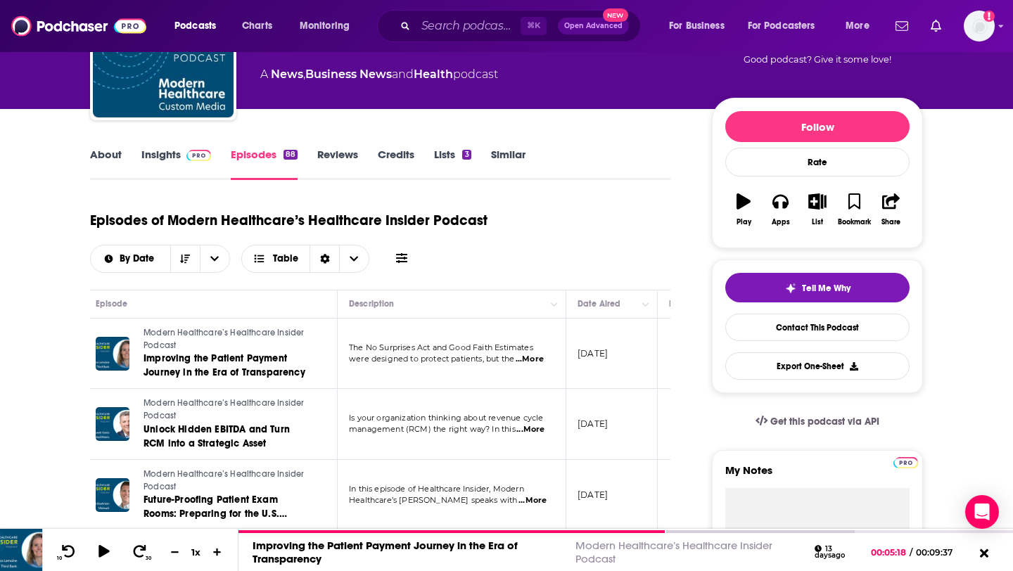
scroll to position [114, 0]
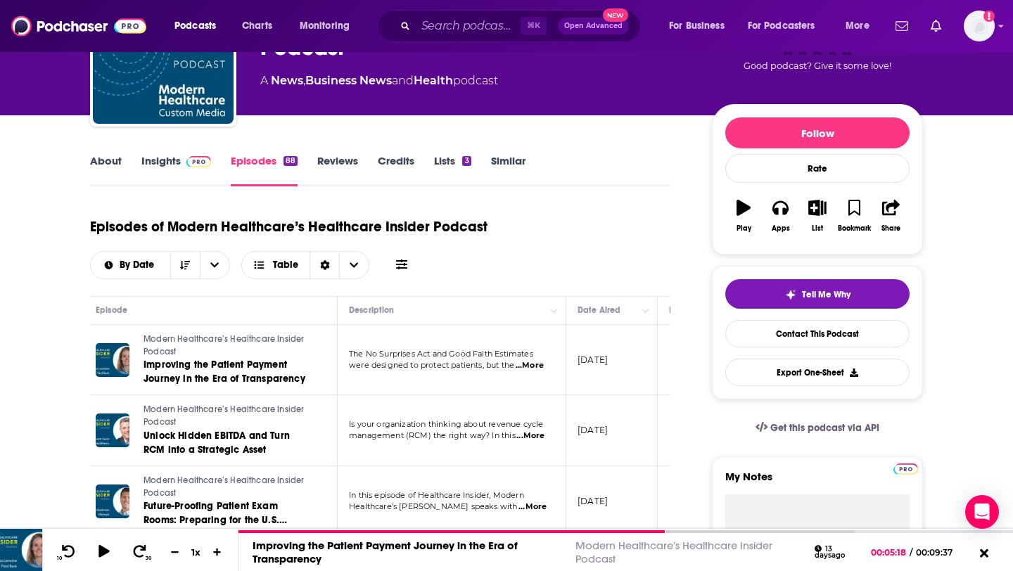
click at [109, 159] on link "About" at bounding box center [106, 170] width 32 height 32
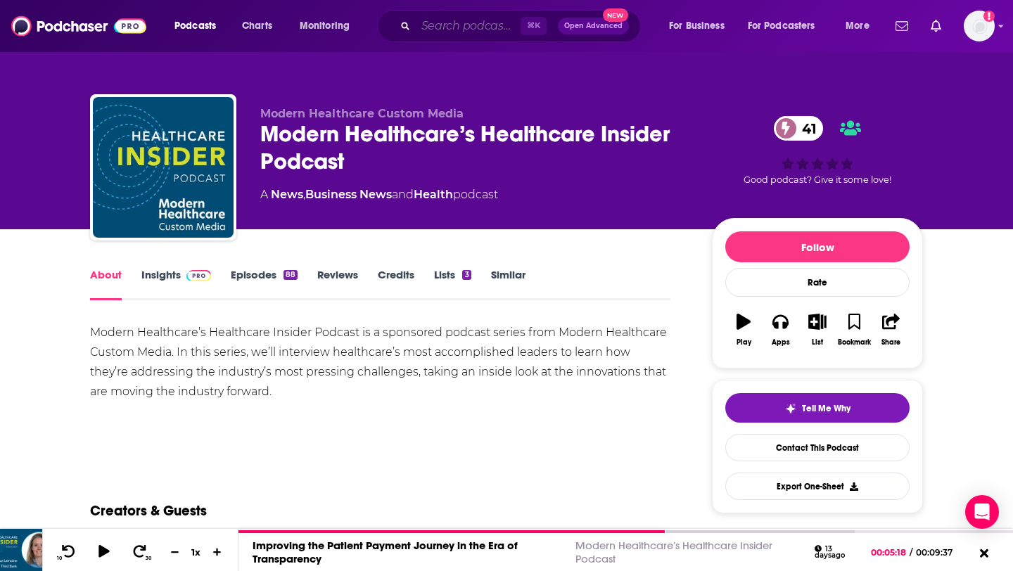
click at [452, 20] on input "Search podcasts, credits, & more..." at bounding box center [468, 26] width 105 height 23
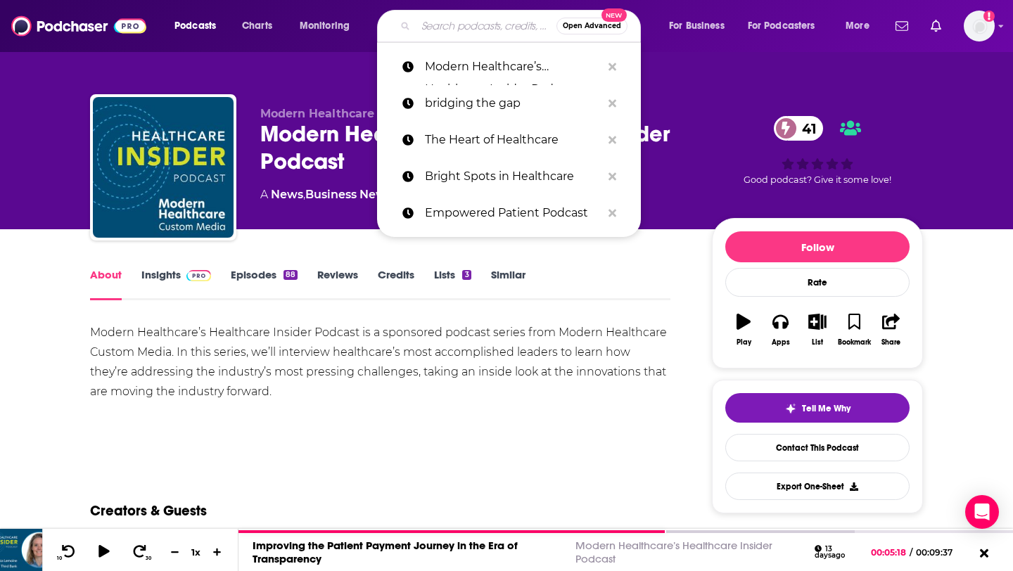
paste input "TechFirst with [PERSON_NAME] ([PERSON_NAME] Columnist)"
type input "TechFirst with [PERSON_NAME] ([PERSON_NAME] Columnist)"
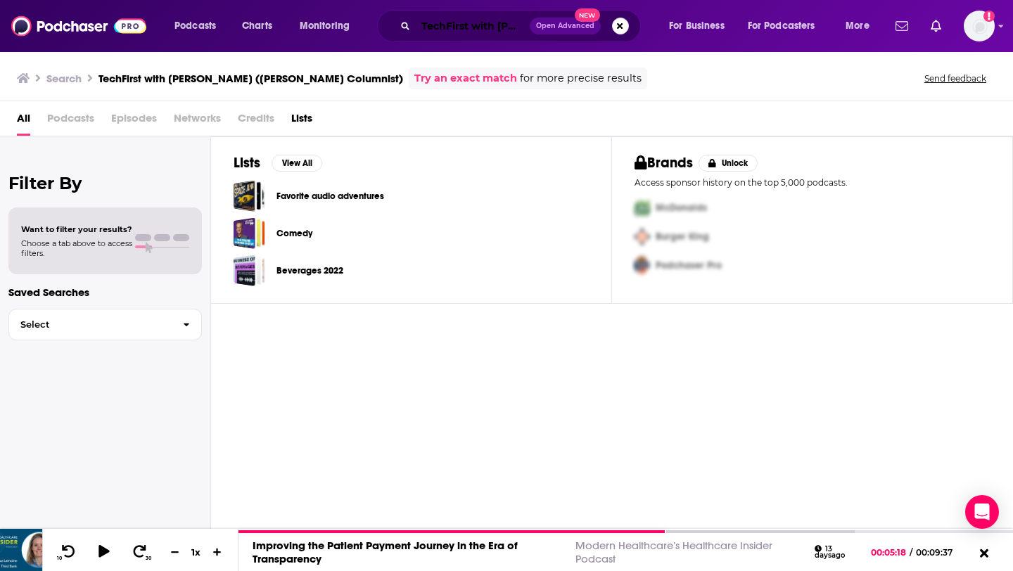
click at [475, 28] on input "TechFirst with [PERSON_NAME] ([PERSON_NAME] Columnist)" at bounding box center [473, 26] width 114 height 23
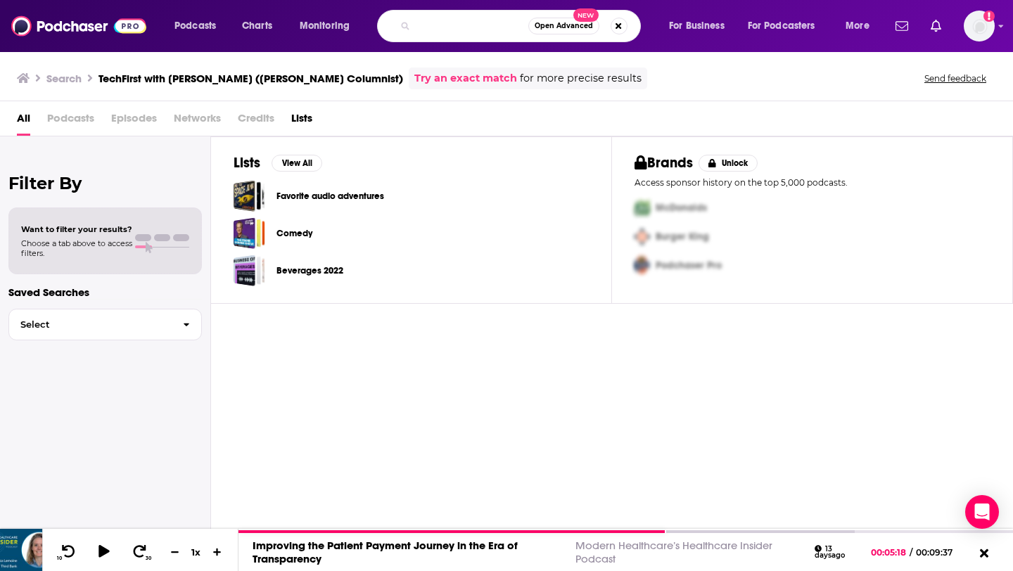
scroll to position [0, 150]
drag, startPoint x: 474, startPoint y: 27, endPoint x: 514, endPoint y: 26, distance: 40.1
click at [514, 26] on input "TechFirst with [PERSON_NAME] ([PERSON_NAME] Columnist)" at bounding box center [472, 26] width 113 height 23
drag, startPoint x: 519, startPoint y: 26, endPoint x: 426, endPoint y: 25, distance: 92.9
click at [425, 25] on input "TechFirst with [PERSON_NAME] ([PERSON_NAME] Columnist)" at bounding box center [472, 26] width 113 height 23
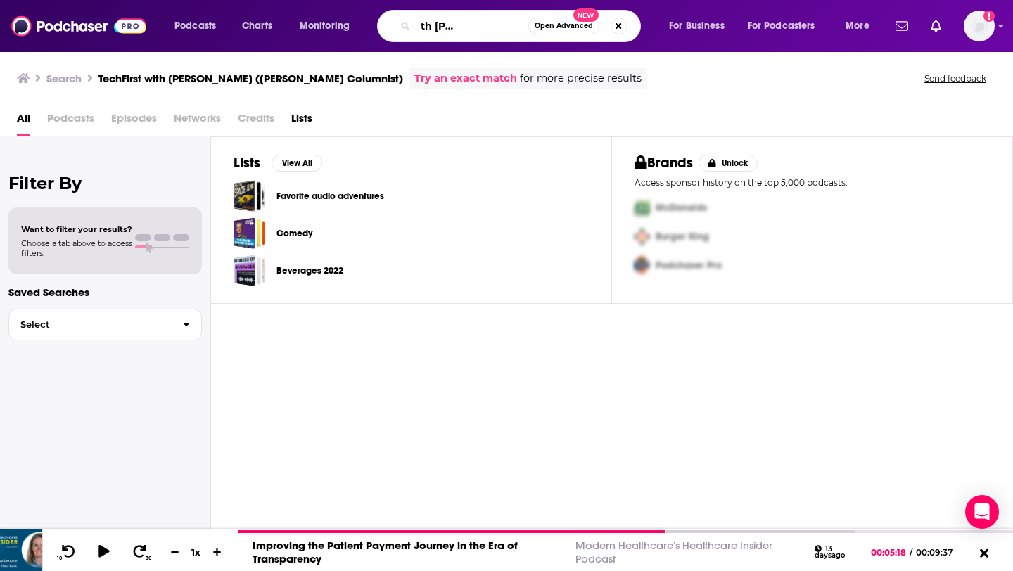
scroll to position [0, 14]
type input "TechFirst with [PERSON_NAME]"
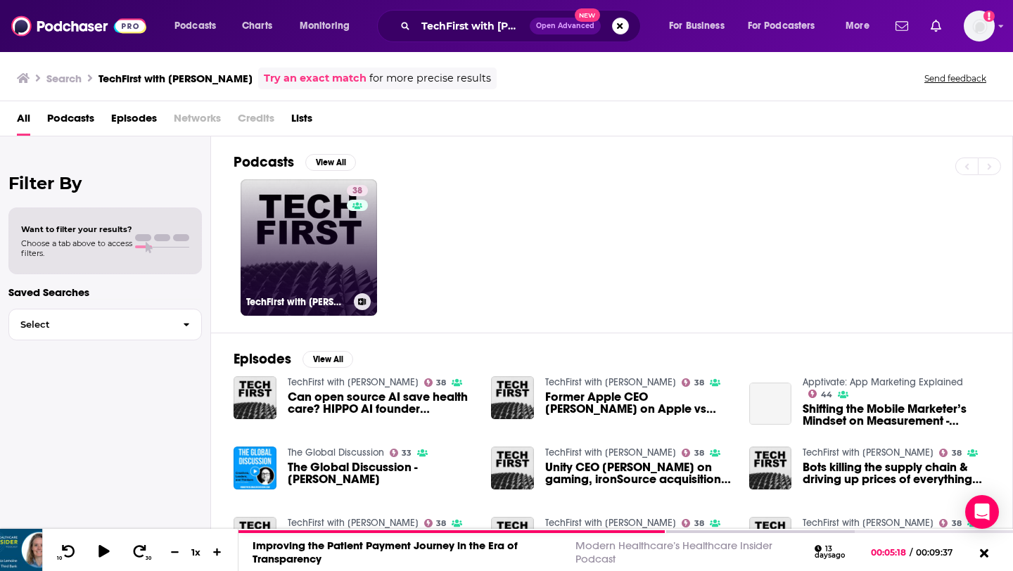
click at [305, 234] on link "38 TechFirst with [PERSON_NAME]" at bounding box center [309, 247] width 136 height 136
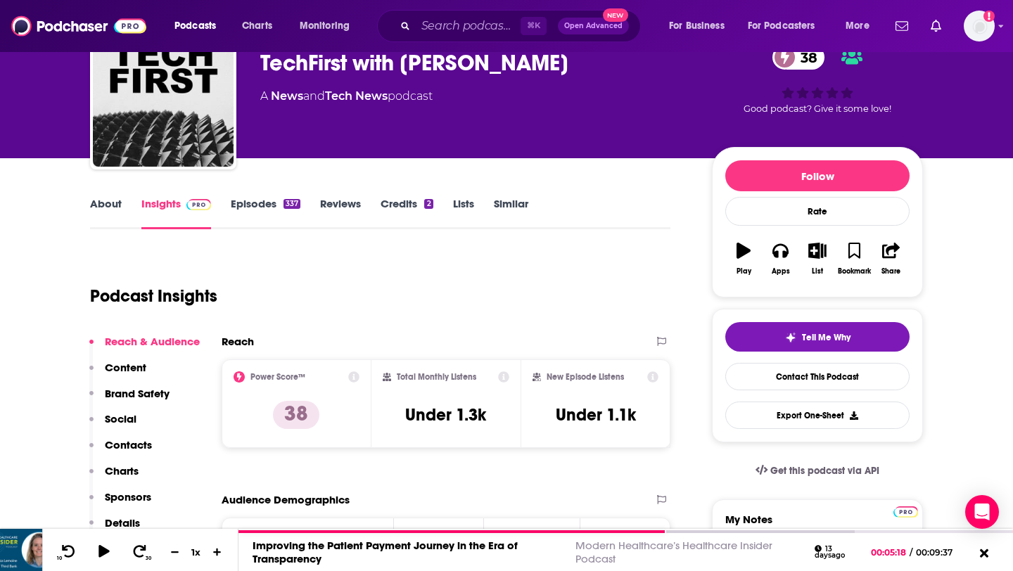
scroll to position [73, 0]
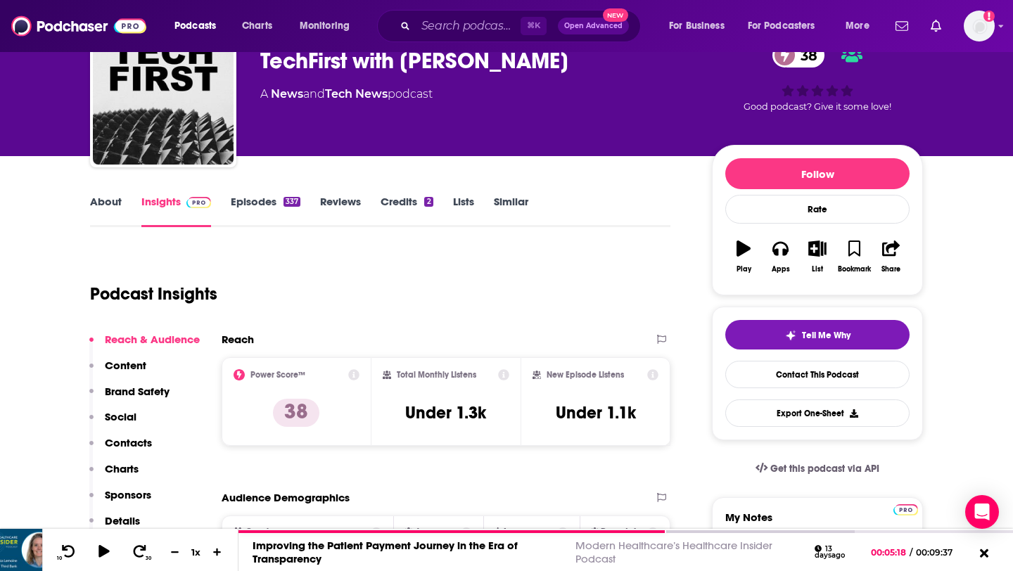
click at [102, 206] on link "About" at bounding box center [106, 211] width 32 height 32
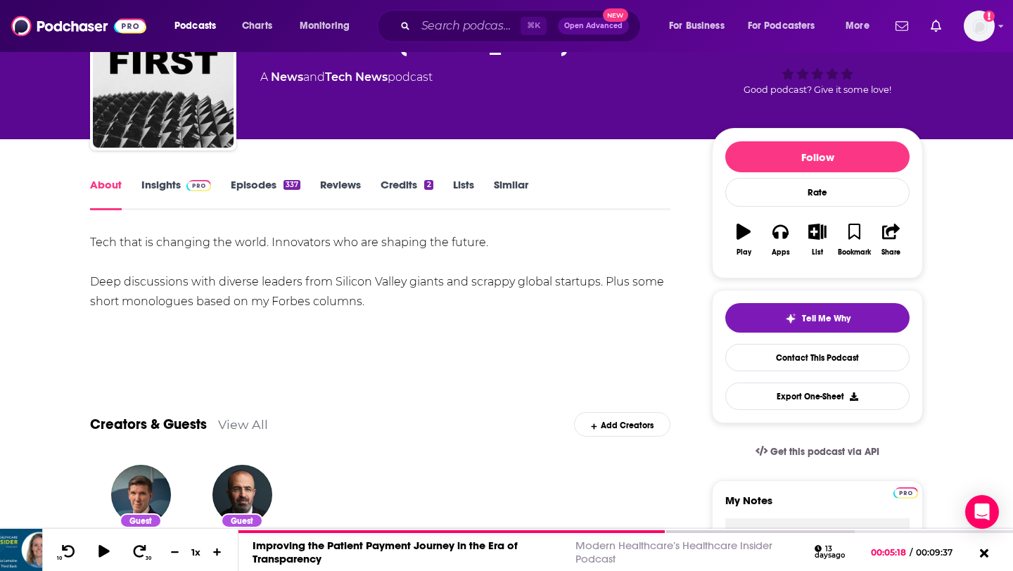
scroll to position [94, 0]
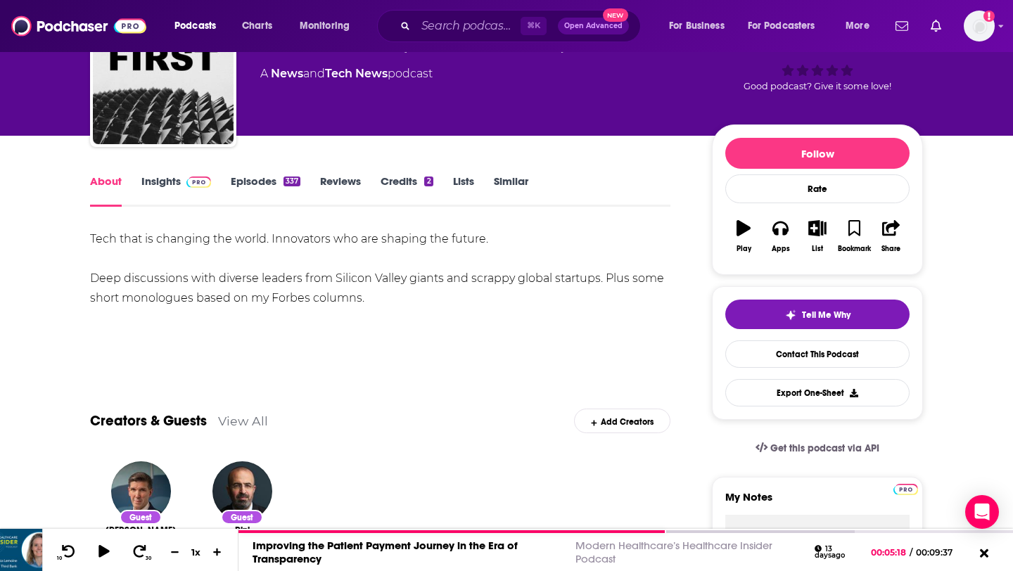
click at [274, 181] on link "Episodes 337" at bounding box center [266, 190] width 70 height 32
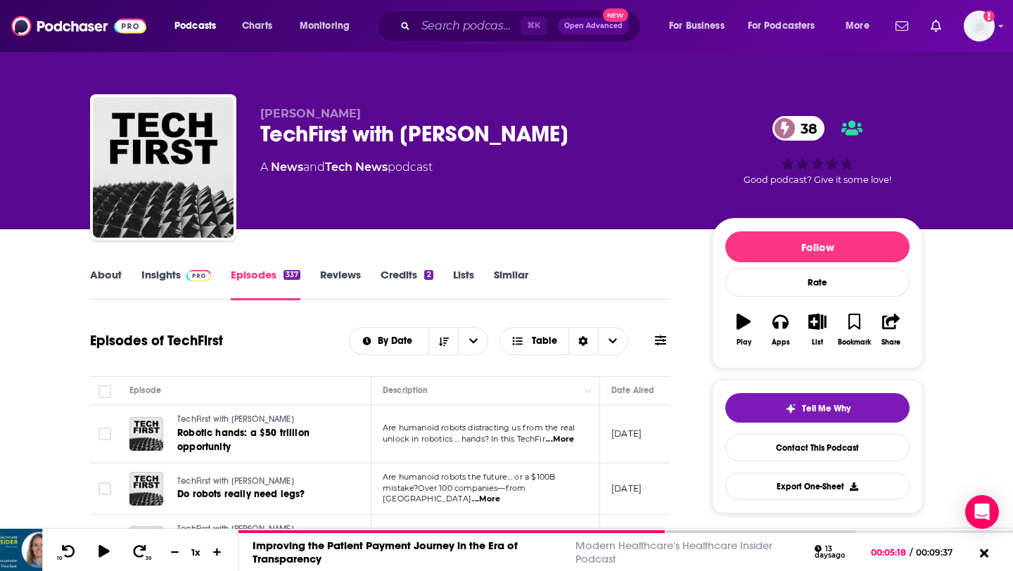
click at [94, 281] on link "About" at bounding box center [106, 284] width 32 height 32
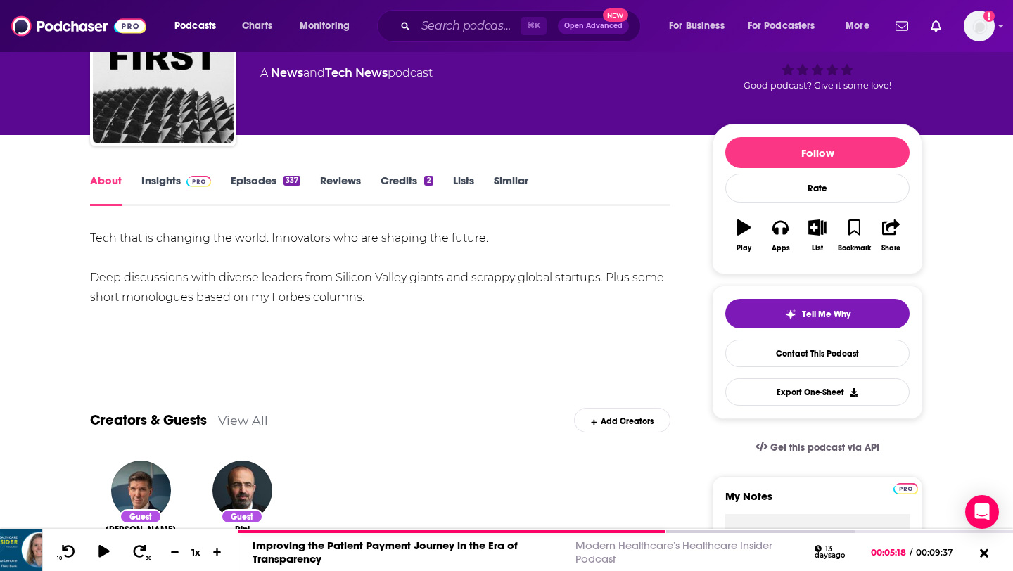
scroll to position [95, 0]
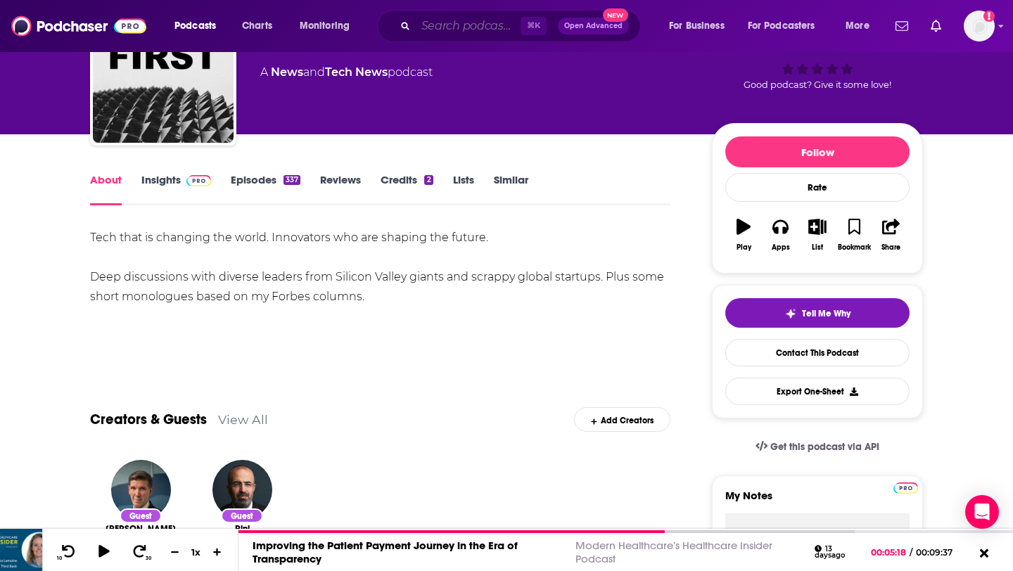
click at [450, 23] on input "Search podcasts, credits, & more..." at bounding box center [468, 26] width 105 height 23
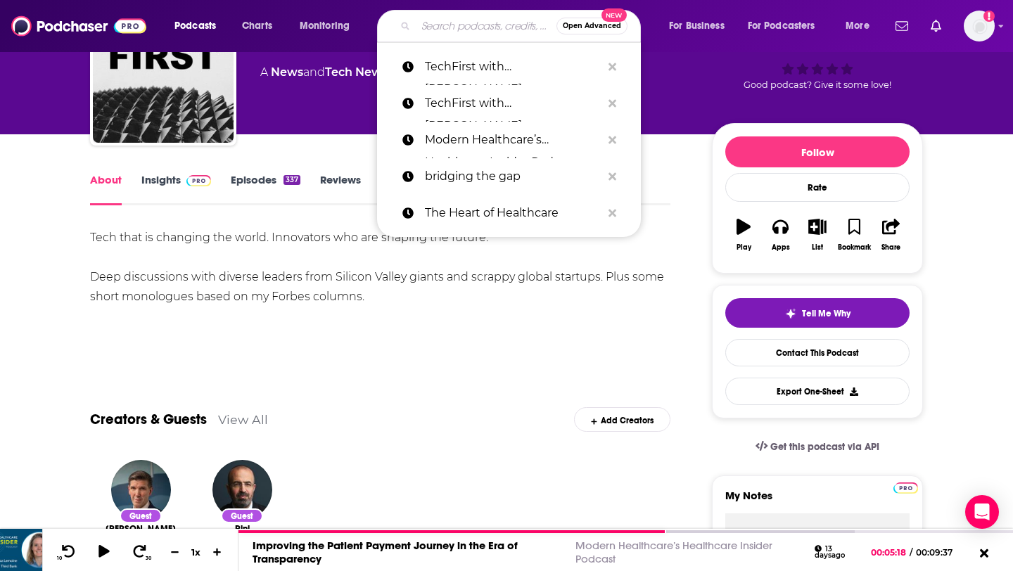
paste input "The Digital Healthcare Experience"
type input "The Digital Healthcare Experience"
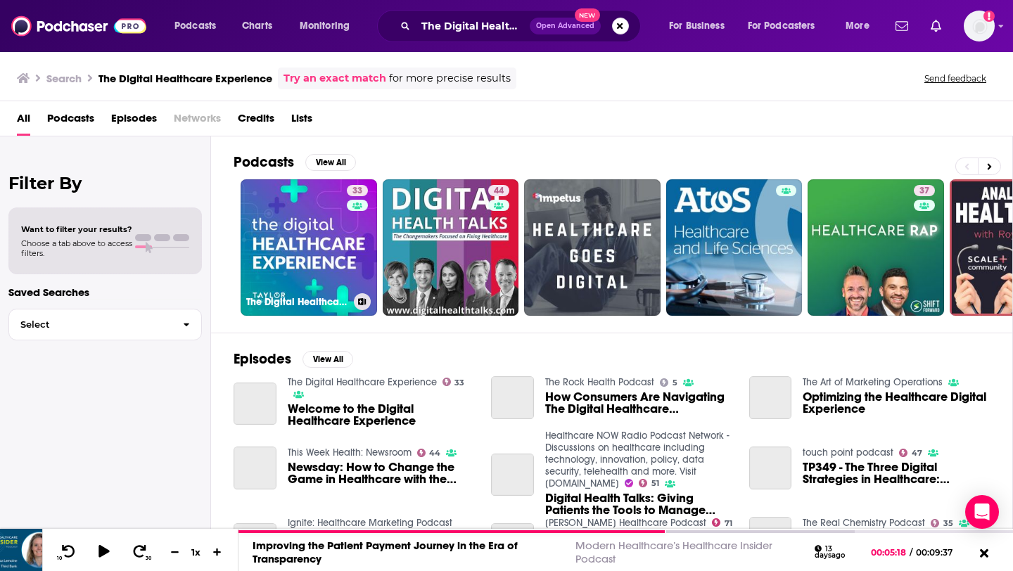
click at [314, 222] on link "33 The Digital Healthcare Experience" at bounding box center [309, 247] width 136 height 136
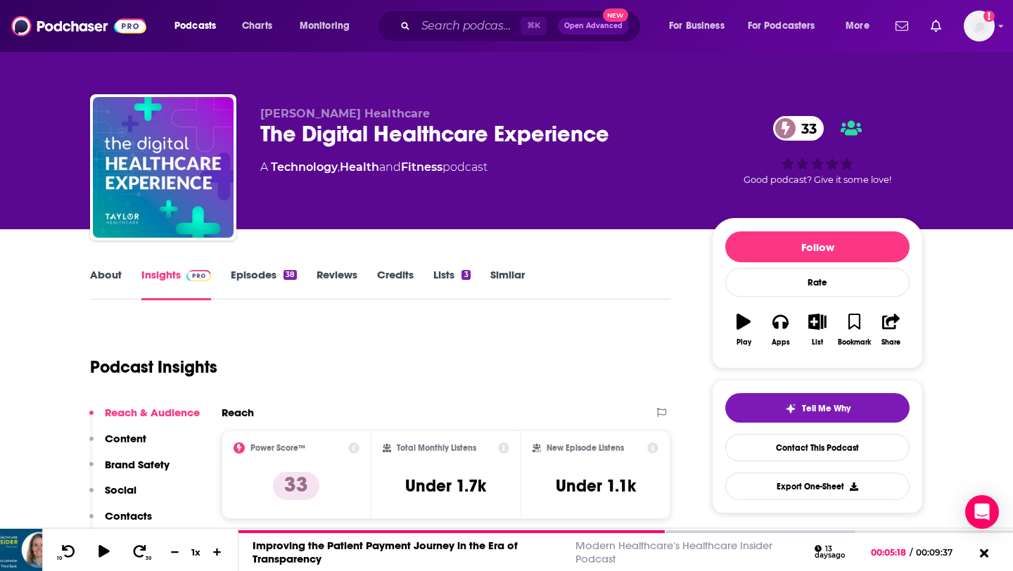
click at [107, 271] on link "About" at bounding box center [106, 284] width 32 height 32
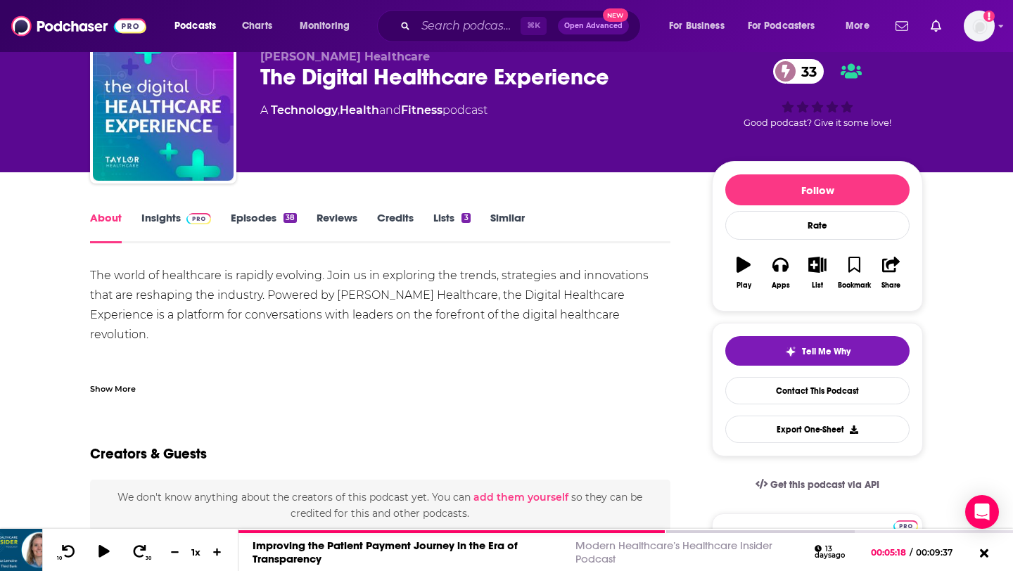
scroll to position [73, 0]
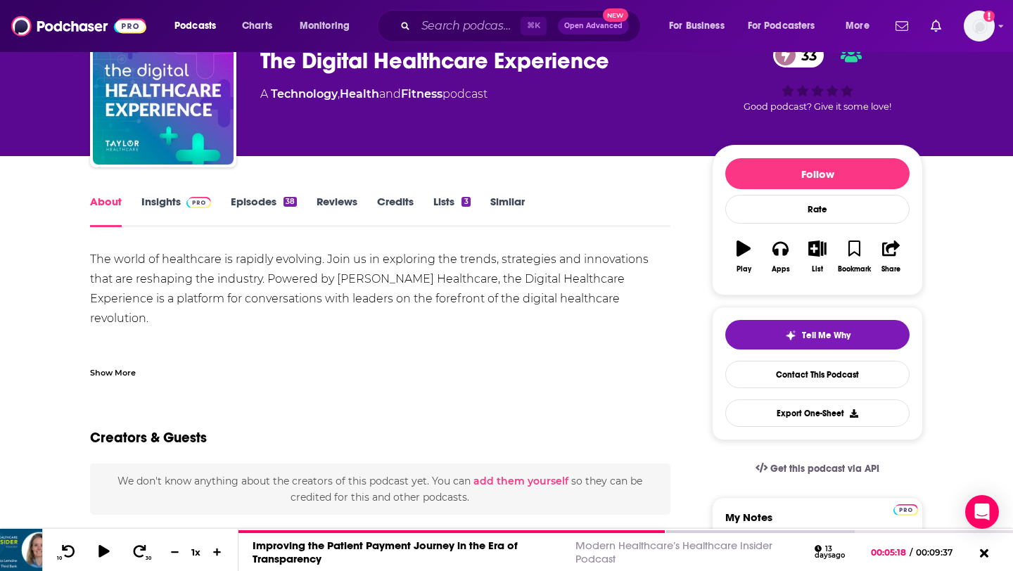
click at [256, 202] on link "Episodes 38" at bounding box center [264, 211] width 66 height 32
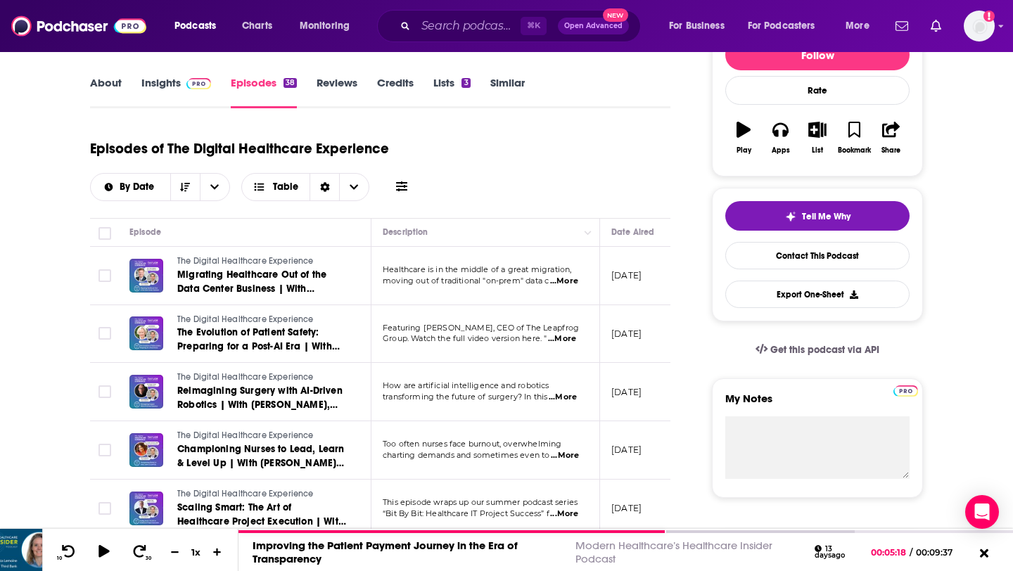
scroll to position [155, 0]
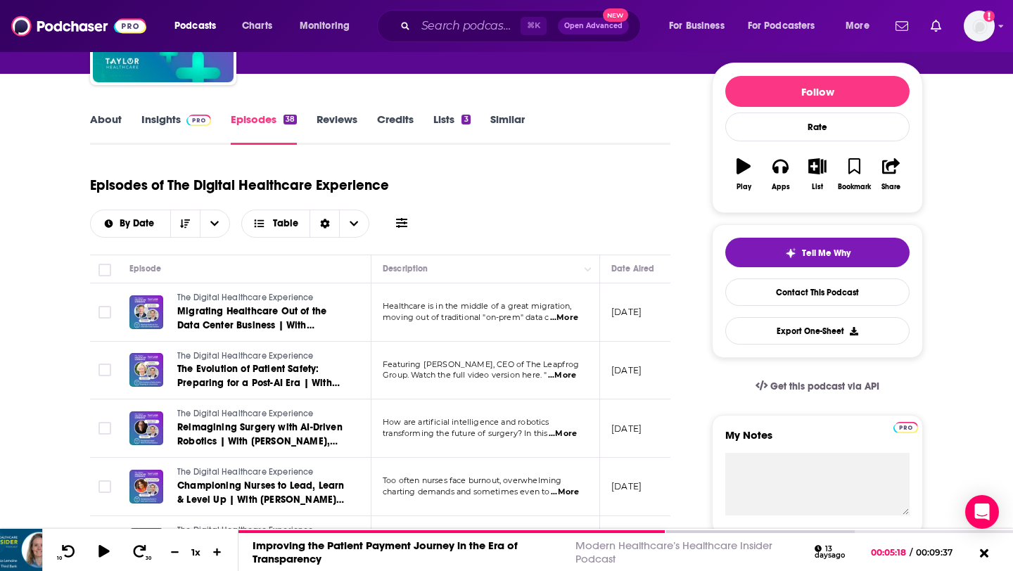
click at [108, 122] on link "About" at bounding box center [106, 129] width 32 height 32
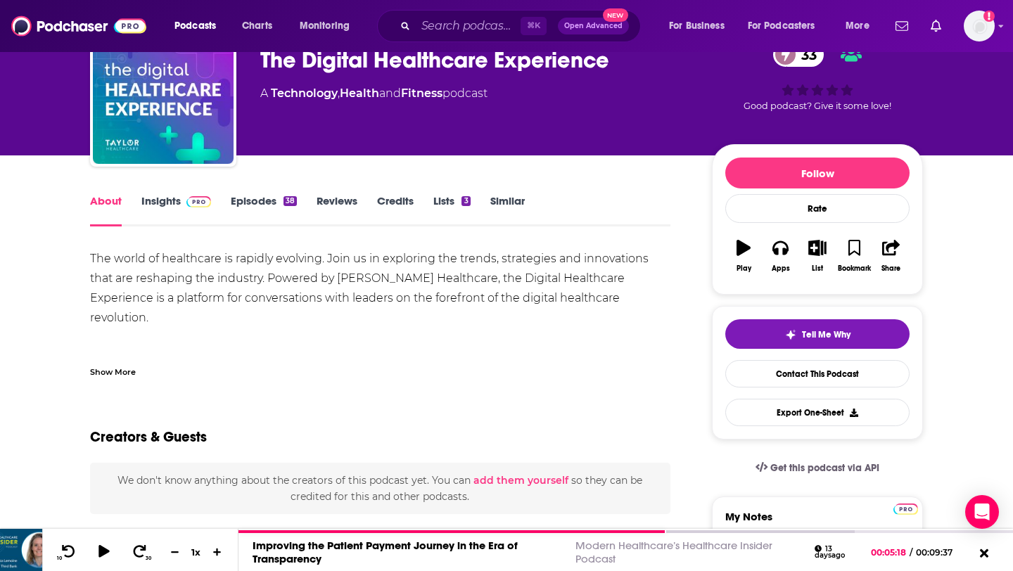
scroll to position [75, 0]
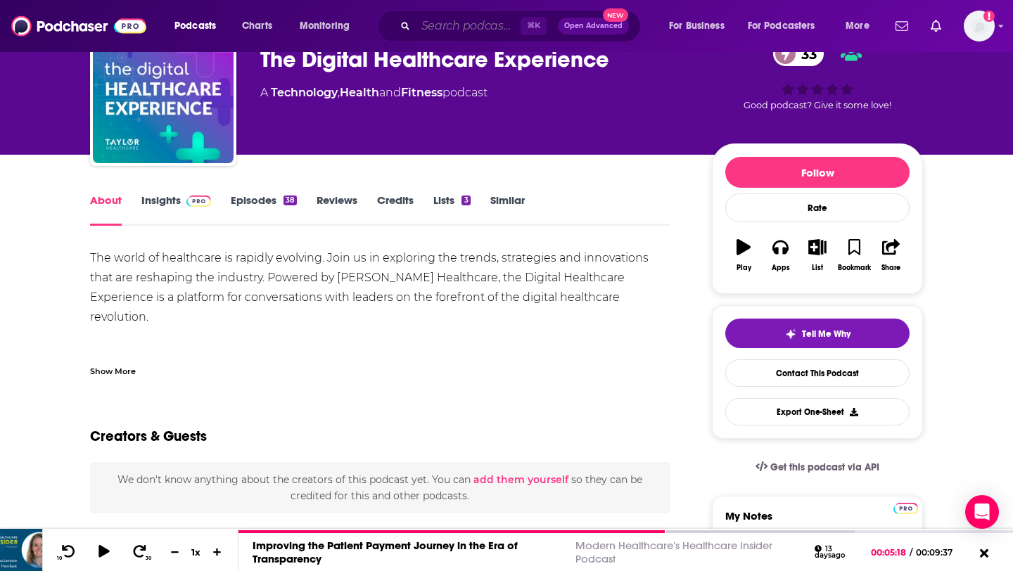
click at [457, 30] on input "Search podcasts, credits, & more..." at bounding box center [468, 26] width 105 height 23
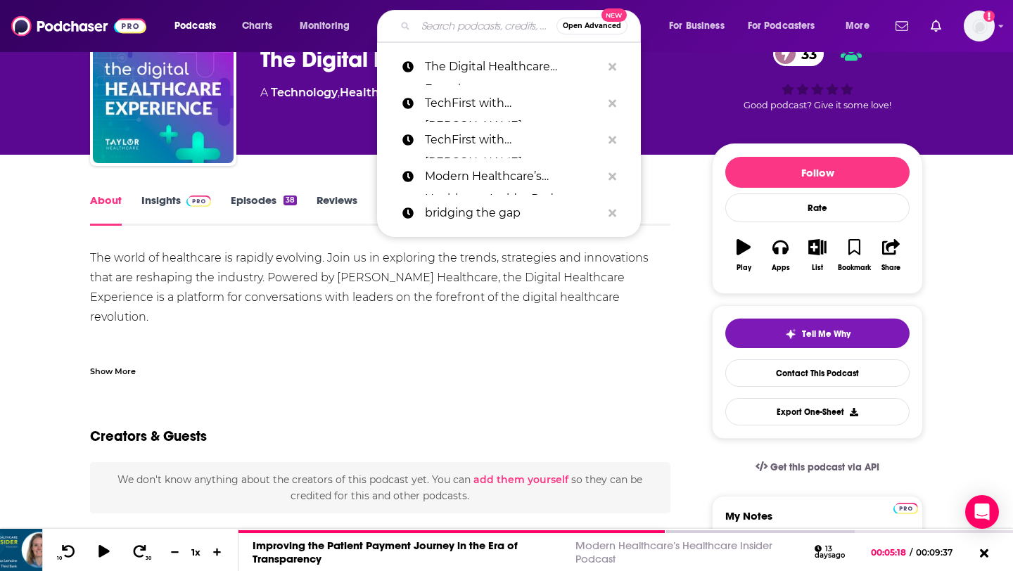
paste input "Digital Health Unplugged"
type input "Digital Health Unplugged"
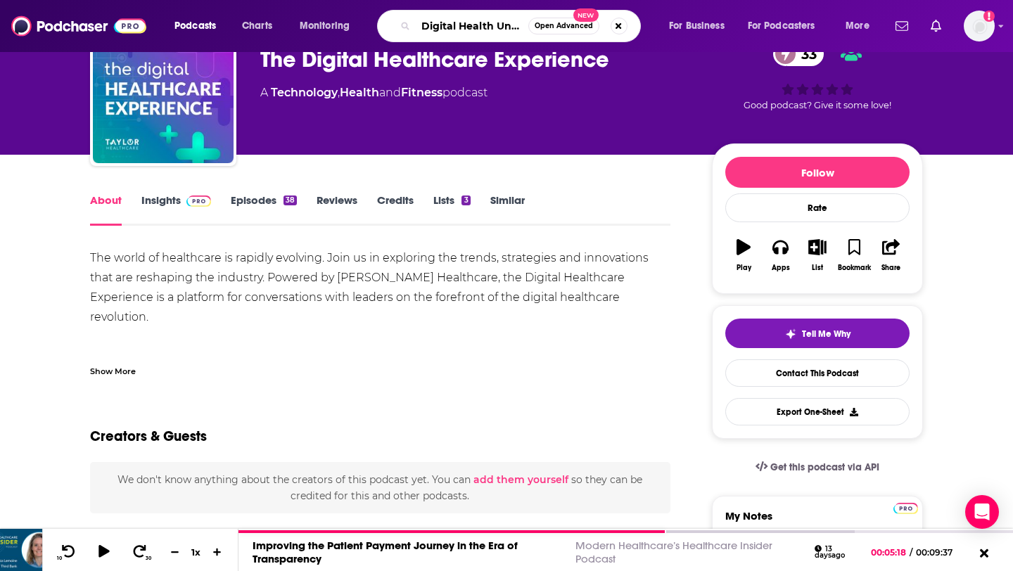
scroll to position [0, 32]
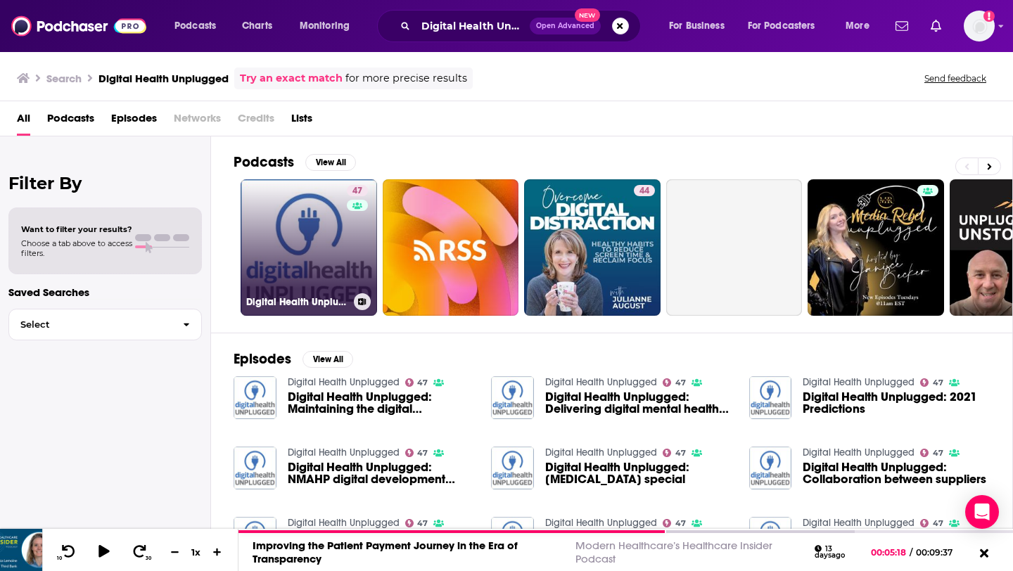
click at [305, 244] on link "47 Digital Health Unplugged" at bounding box center [309, 247] width 136 height 136
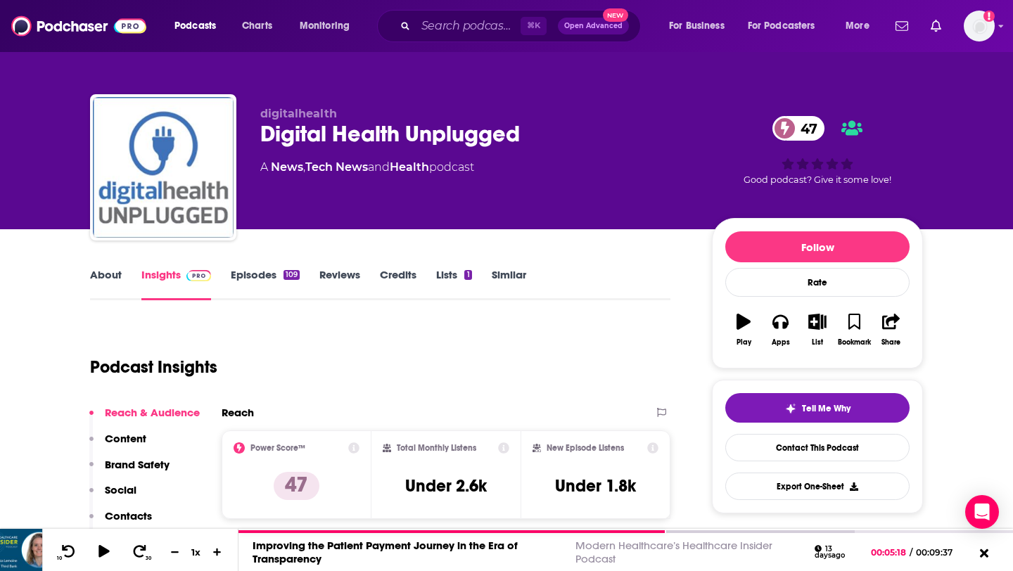
click at [110, 274] on link "About" at bounding box center [106, 284] width 32 height 32
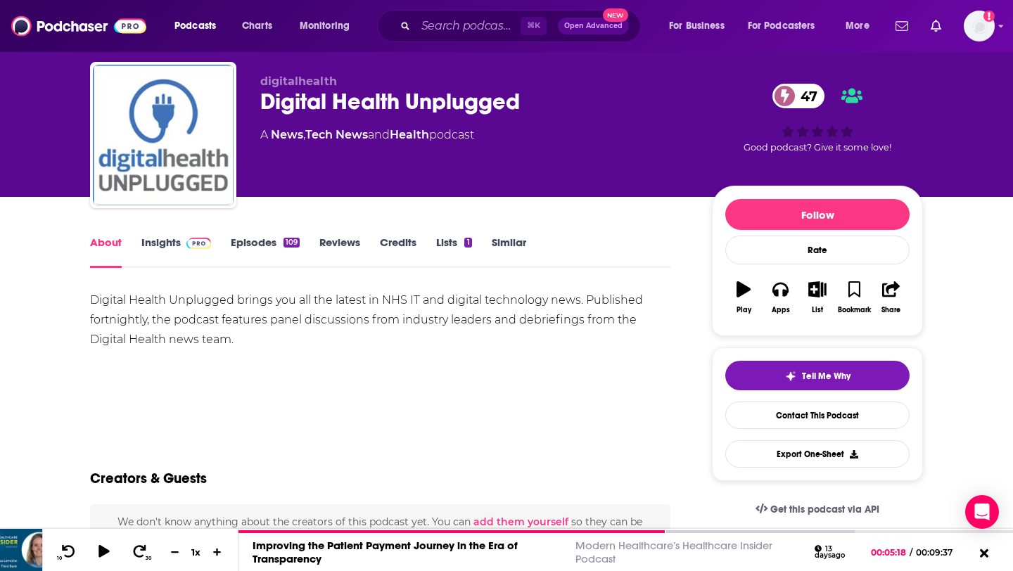
scroll to position [60, 0]
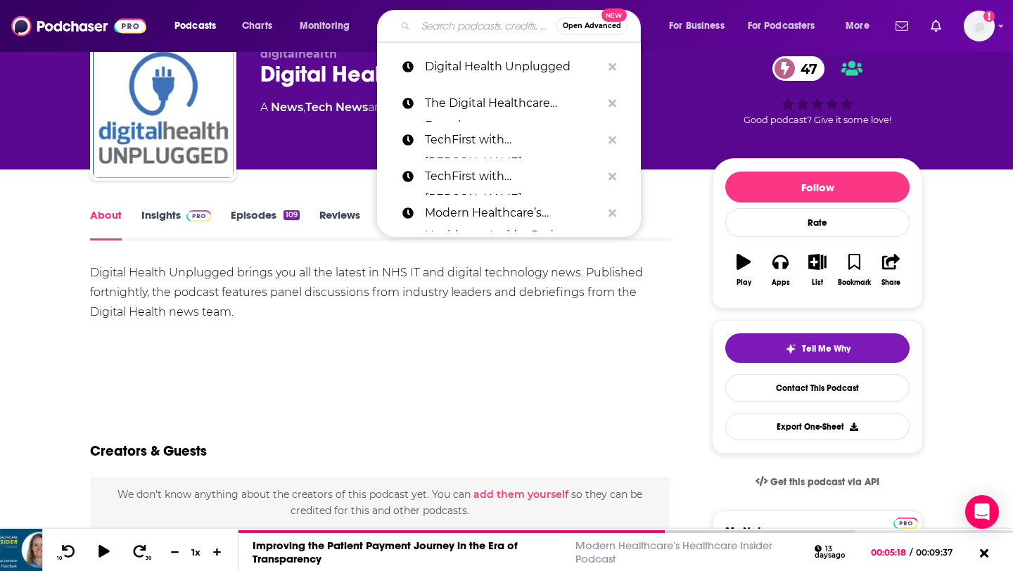
click at [430, 25] on input "Search podcasts, credits, & more..." at bounding box center [486, 26] width 141 height 23
paste input "HealthTech Remedy"
type input "HealthTech Remedy"
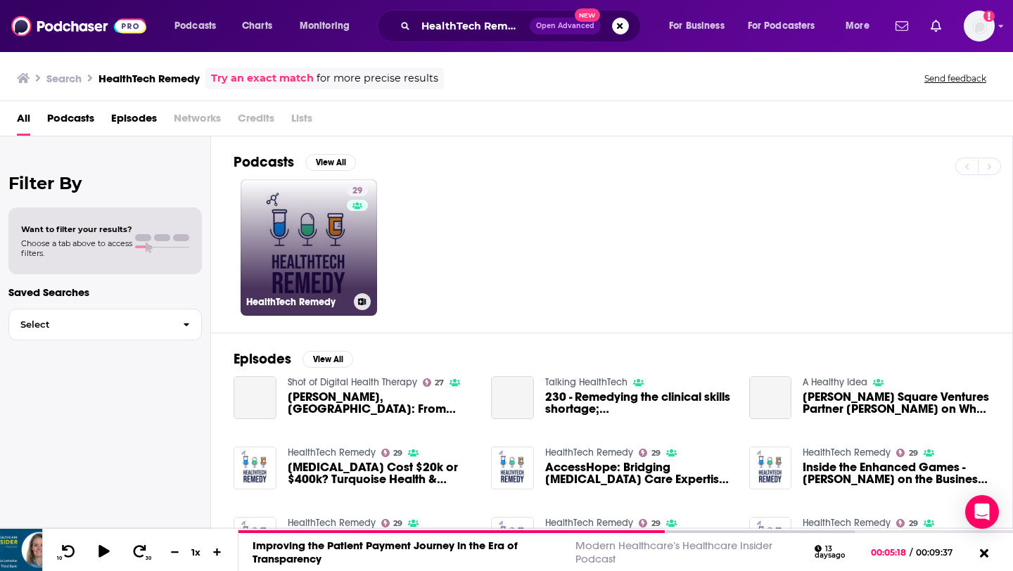
click at [289, 247] on link "29 HealthTech Remedy" at bounding box center [309, 247] width 136 height 136
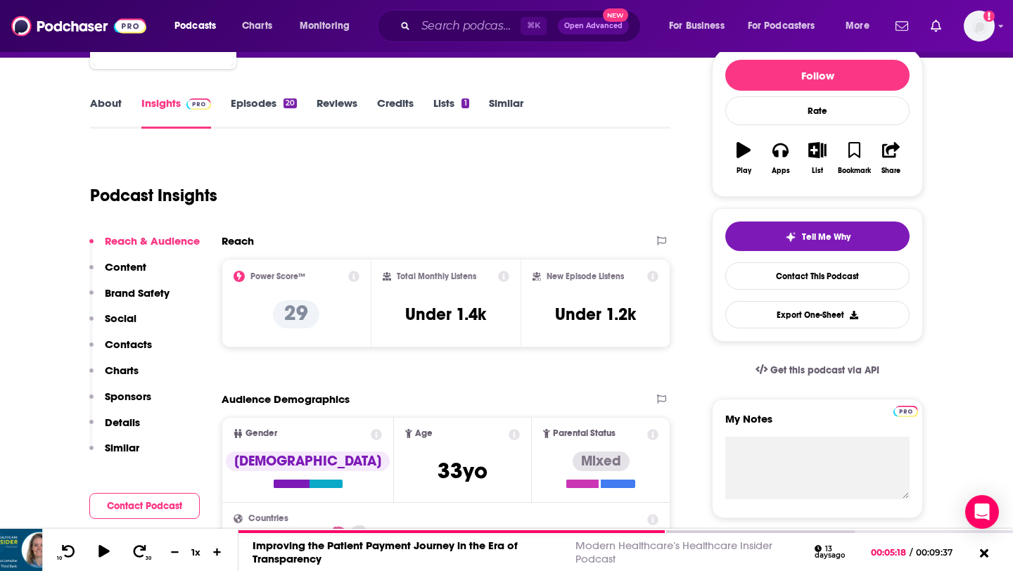
scroll to position [174, 0]
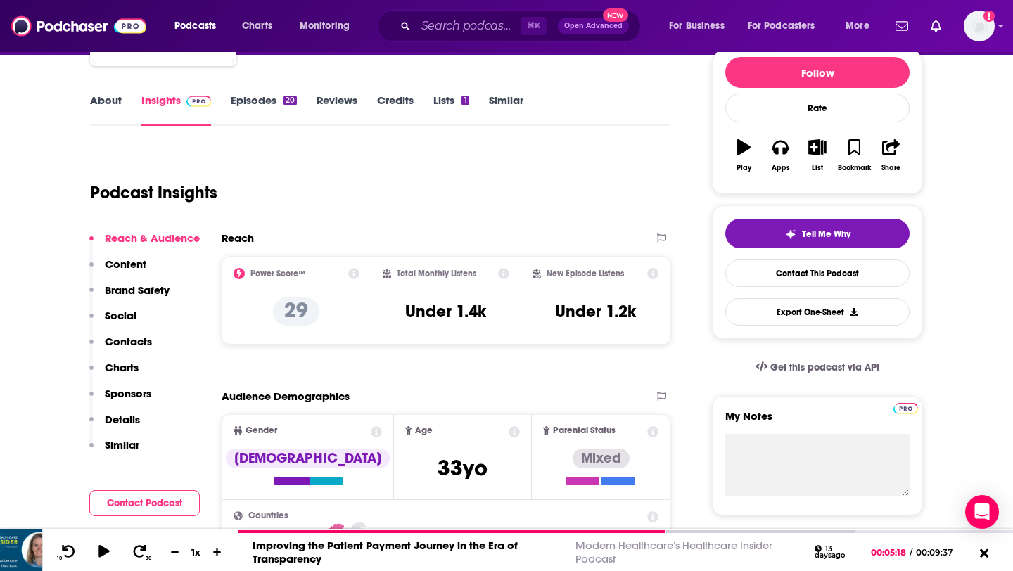
click at [265, 91] on div "About Insights Episodes 20 Reviews Credits Lists 1 Similar" at bounding box center [380, 108] width 580 height 34
click at [264, 101] on link "Episodes 20" at bounding box center [264, 110] width 66 height 32
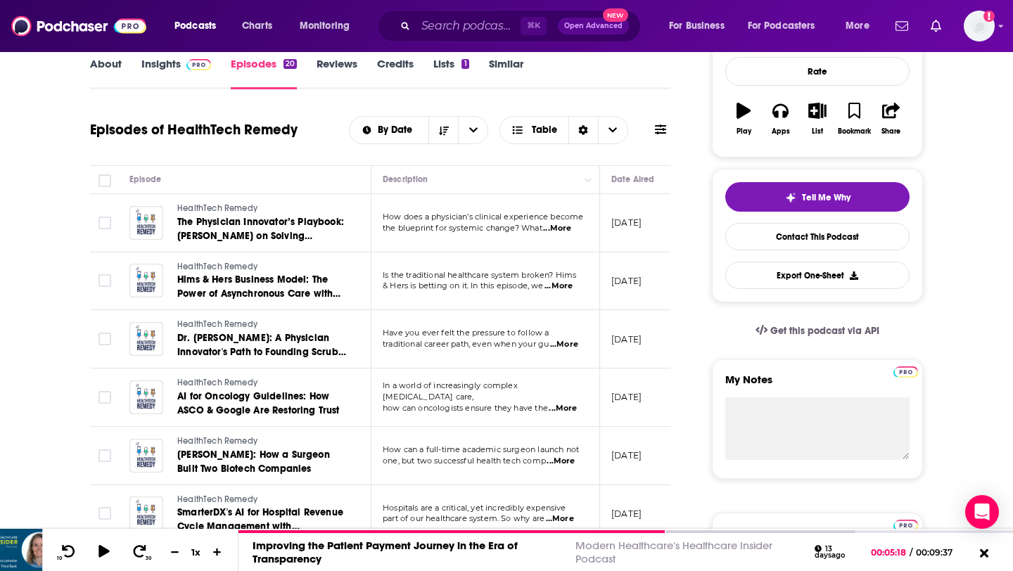
scroll to position [212, 0]
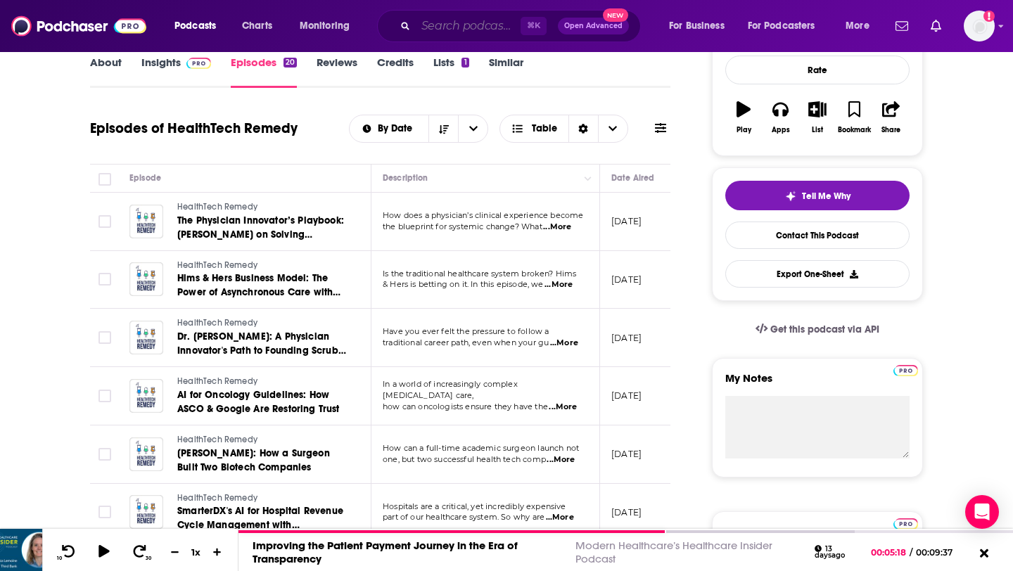
click at [440, 32] on input "Search podcasts, credits, & more..." at bounding box center [468, 26] width 105 height 23
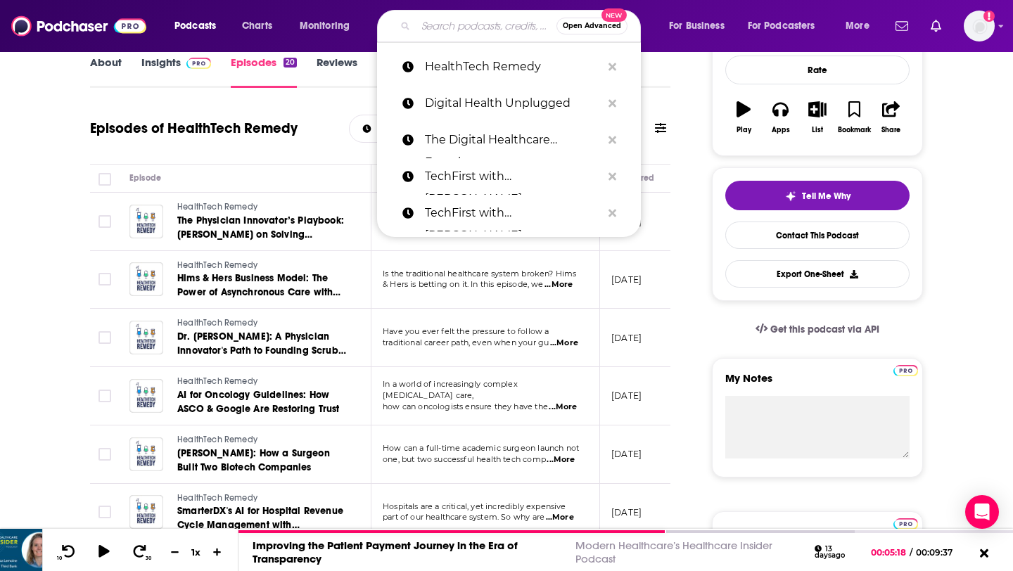
paste input "Healthcare IT [DATE] Interviews"
type input "Healthcare IT [DATE] Interviews"
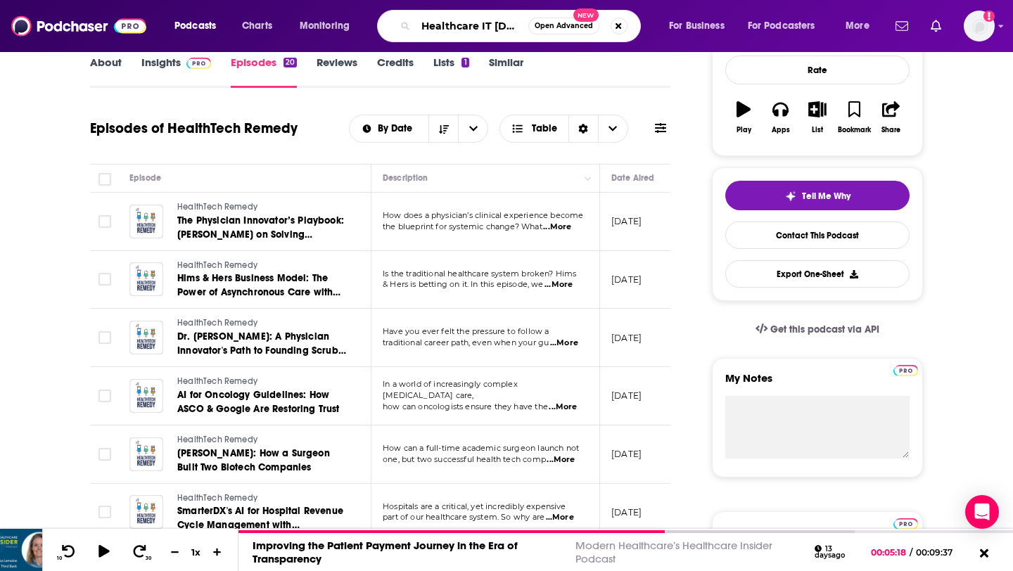
scroll to position [0, 59]
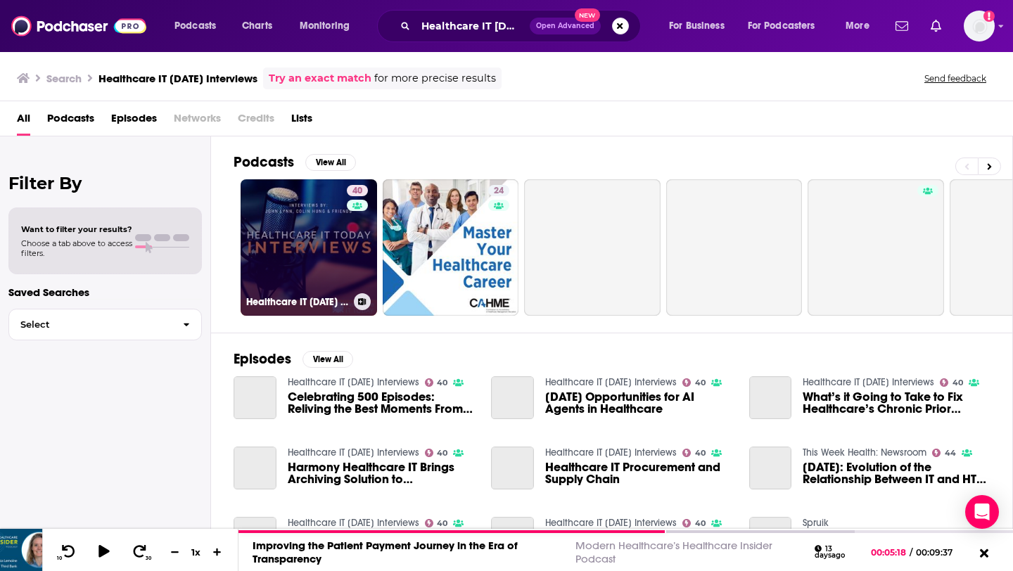
click at [312, 225] on link "40 Healthcare IT [DATE] Interviews" at bounding box center [309, 247] width 136 height 136
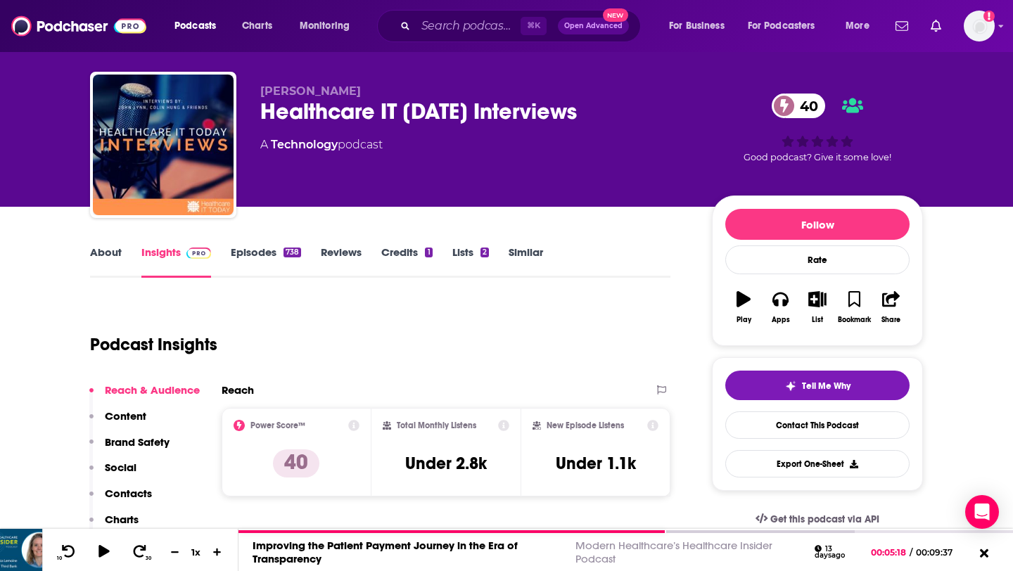
scroll to position [30, 0]
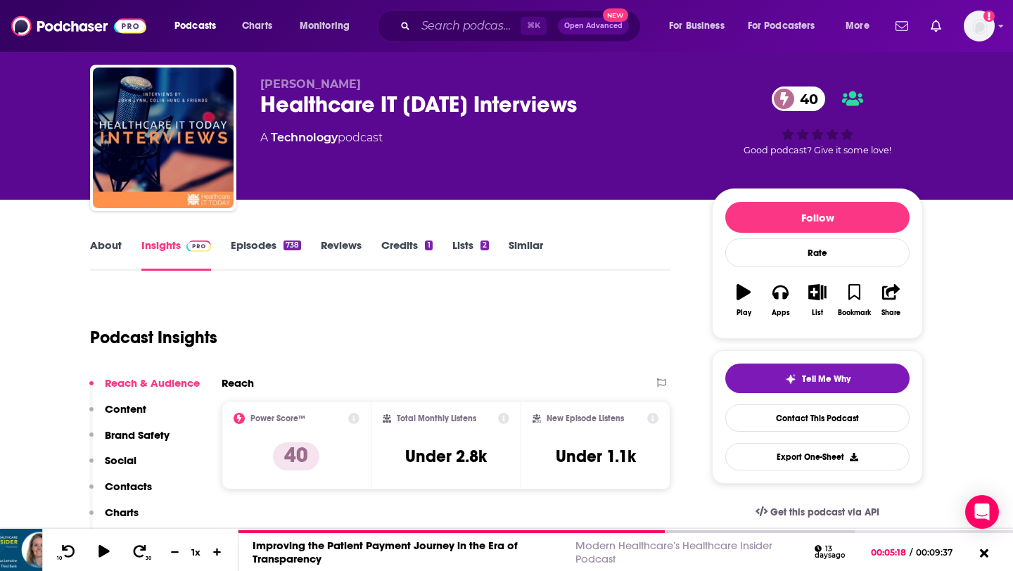
click at [106, 243] on link "About" at bounding box center [106, 255] width 32 height 32
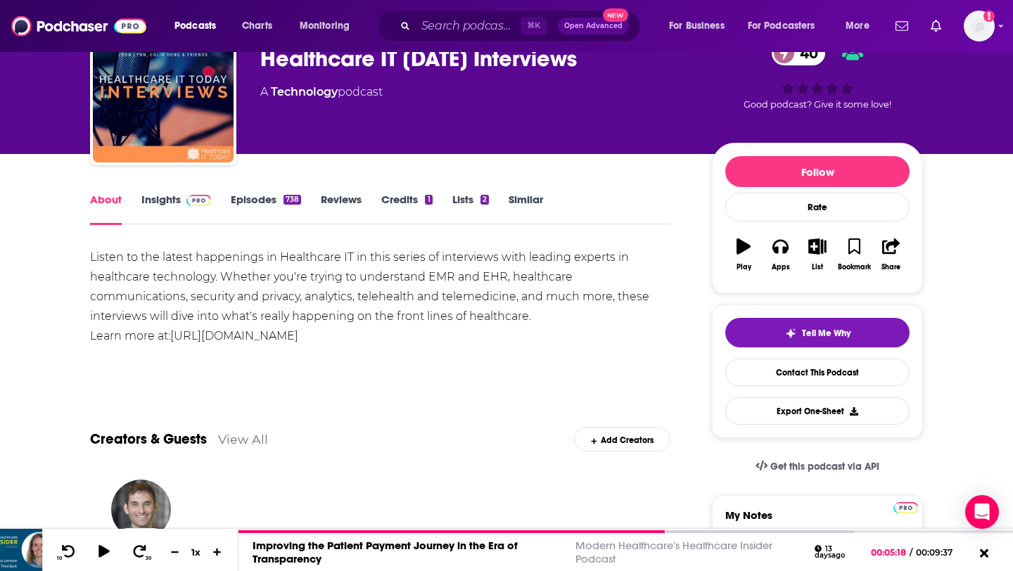
scroll to position [76, 0]
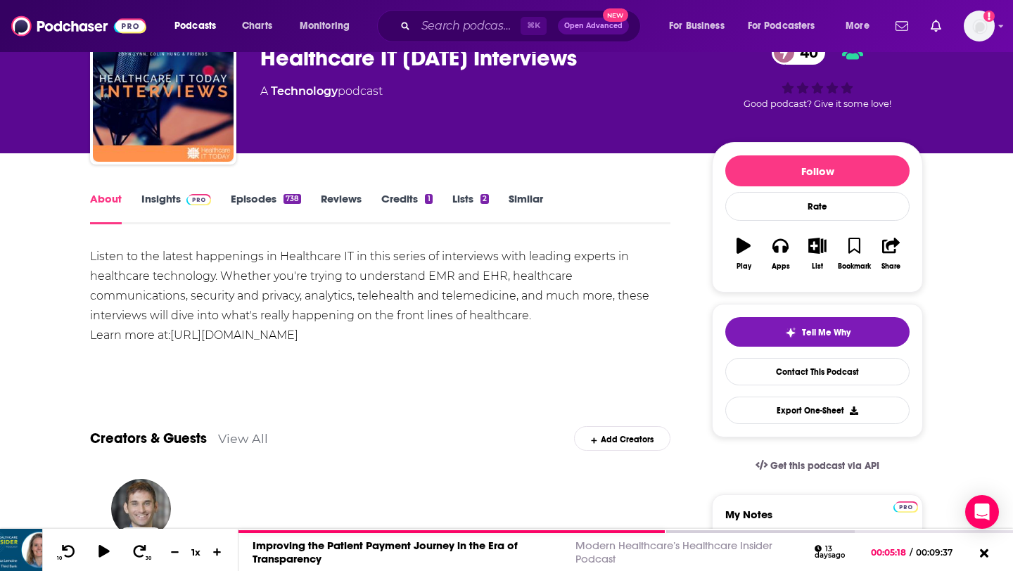
click at [281, 198] on link "Episodes 738" at bounding box center [266, 208] width 70 height 32
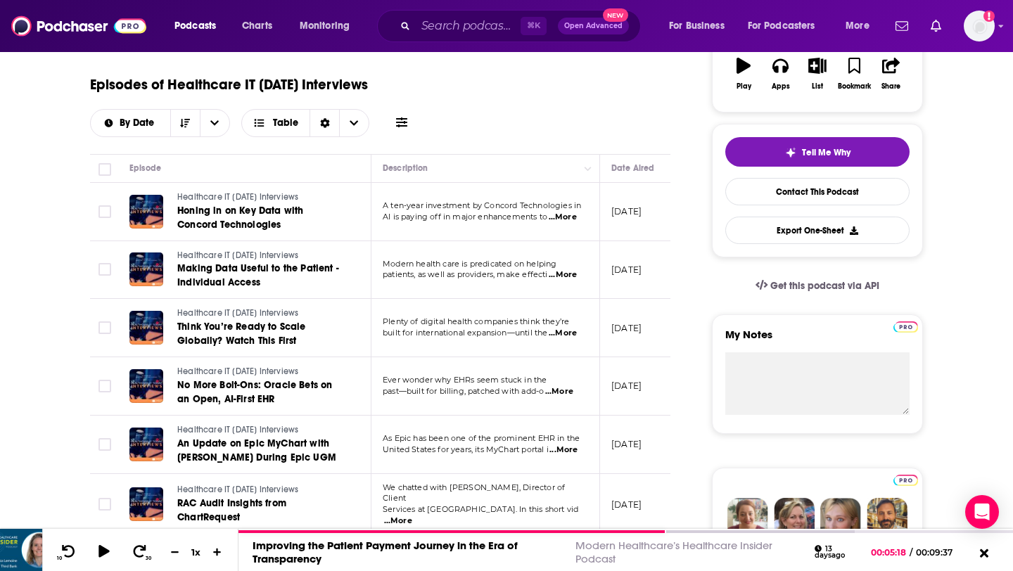
scroll to position [259, 0]
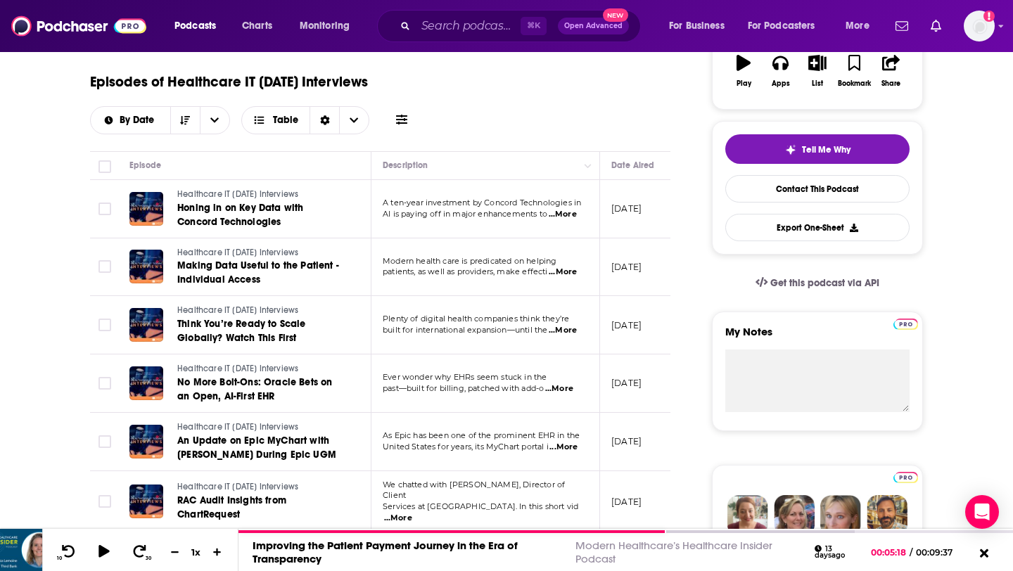
click at [559, 271] on span "...More" at bounding box center [563, 272] width 28 height 11
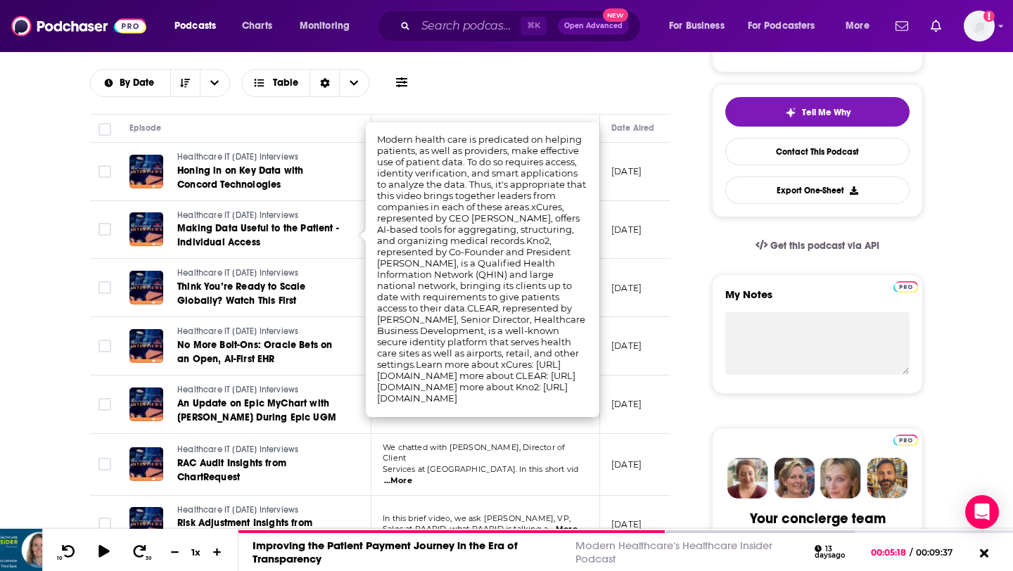
scroll to position [298, 0]
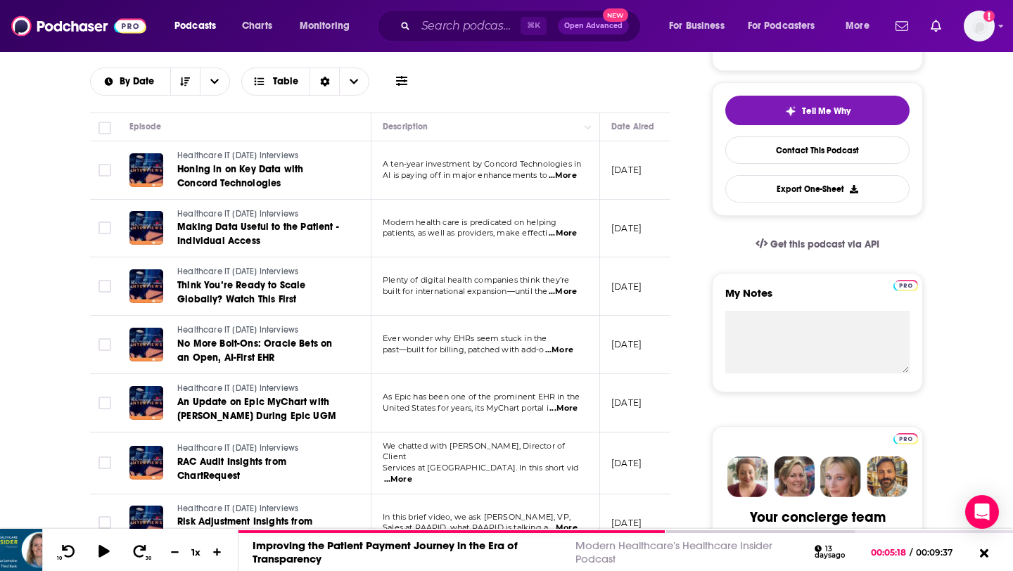
click at [642, 231] on p "[DATE]" at bounding box center [626, 228] width 30 height 12
click at [226, 239] on span "Making Data Useful to the Patient - Individual Access" at bounding box center [258, 234] width 162 height 26
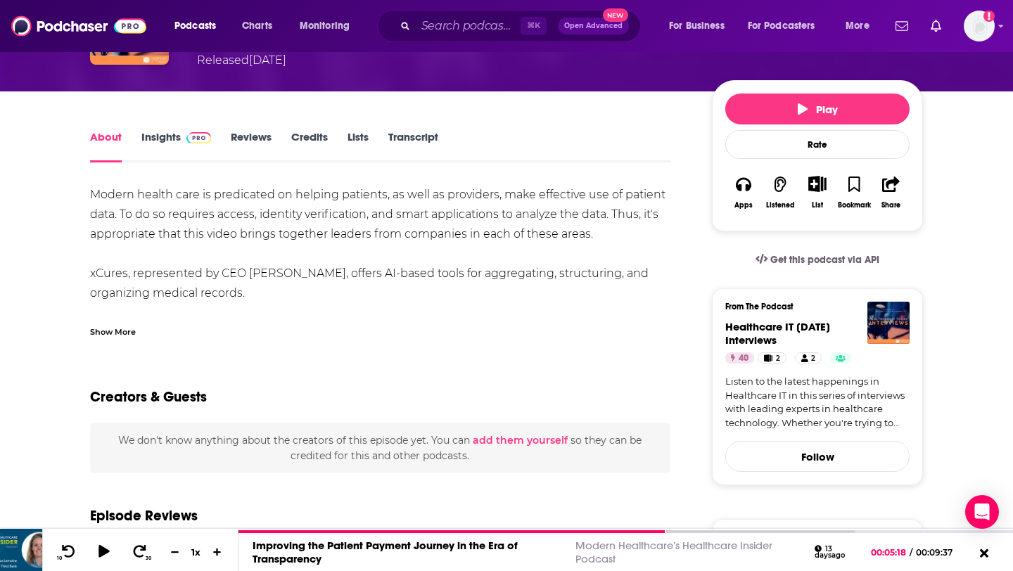
scroll to position [114, 0]
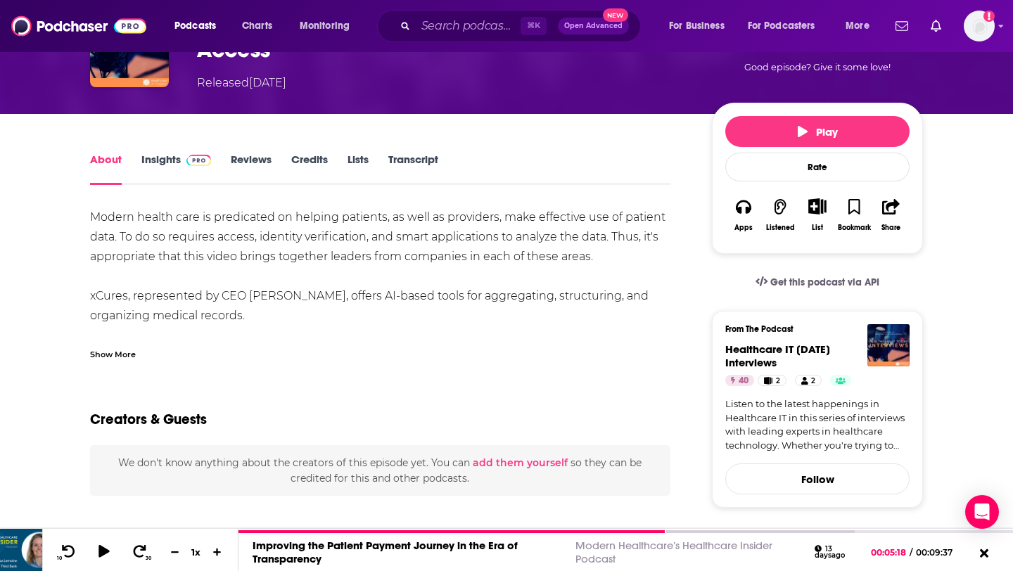
click at [120, 353] on div "Show More" at bounding box center [113, 353] width 46 height 13
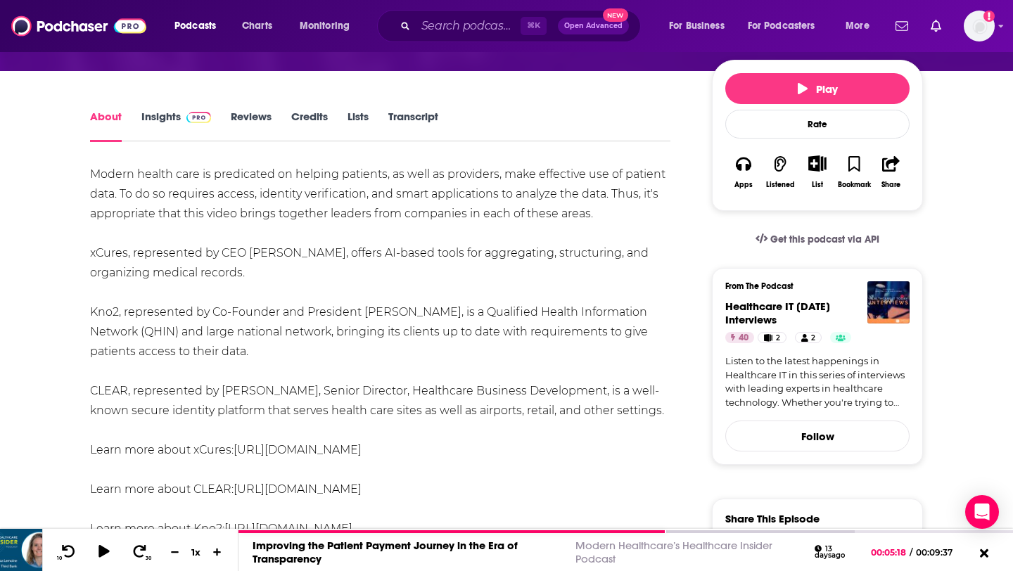
scroll to position [165, 0]
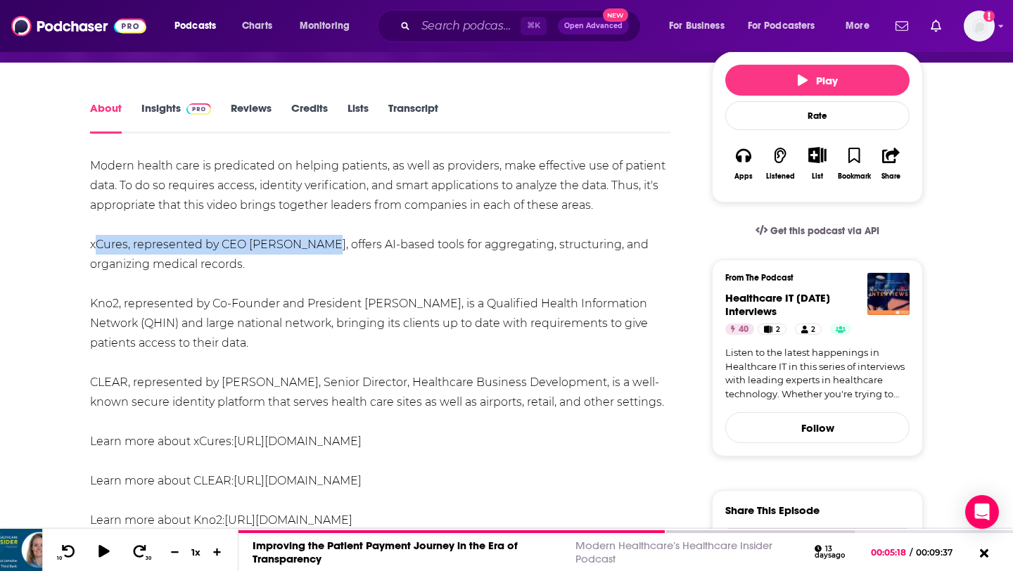
drag, startPoint x: 77, startPoint y: 245, endPoint x: 319, endPoint y: 248, distance: 241.3
copy div "xCures, represented by CEO [PERSON_NAME]"
click at [392, 239] on div "Modern health care is predicated on helping patients, as well as providers, mak…" at bounding box center [380, 343] width 580 height 374
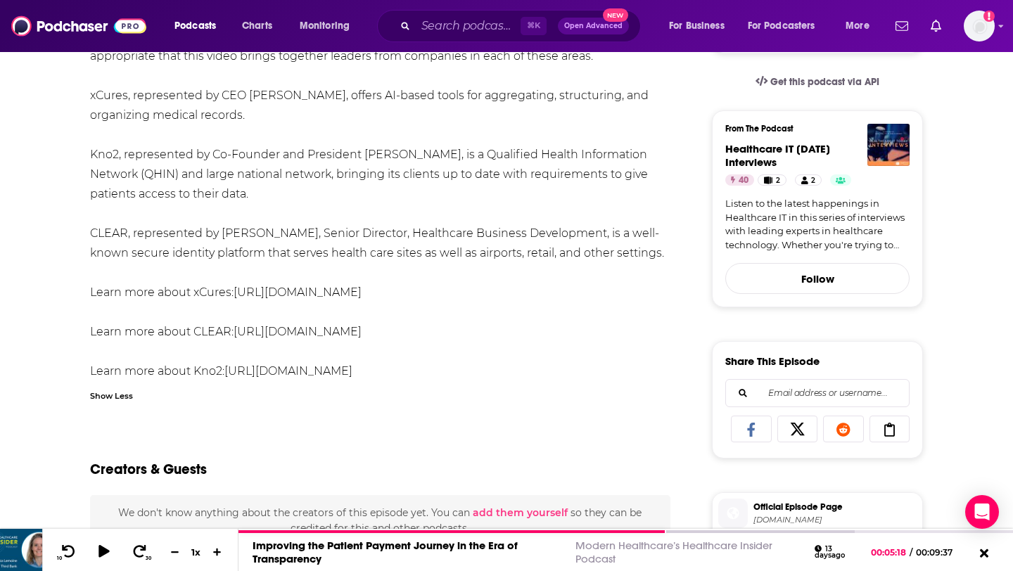
scroll to position [336, 0]
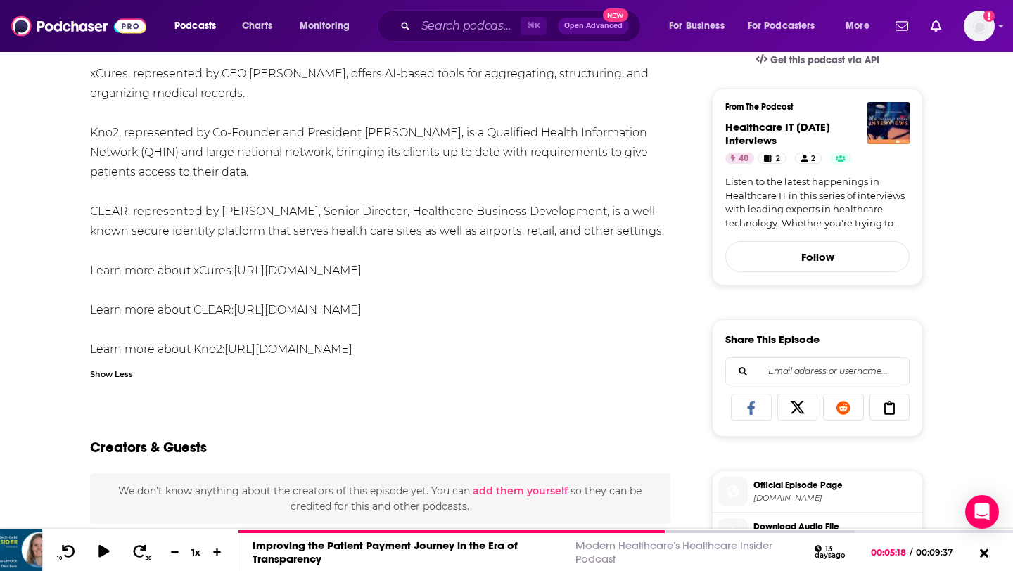
click at [282, 264] on link "[URL][DOMAIN_NAME]" at bounding box center [298, 270] width 128 height 13
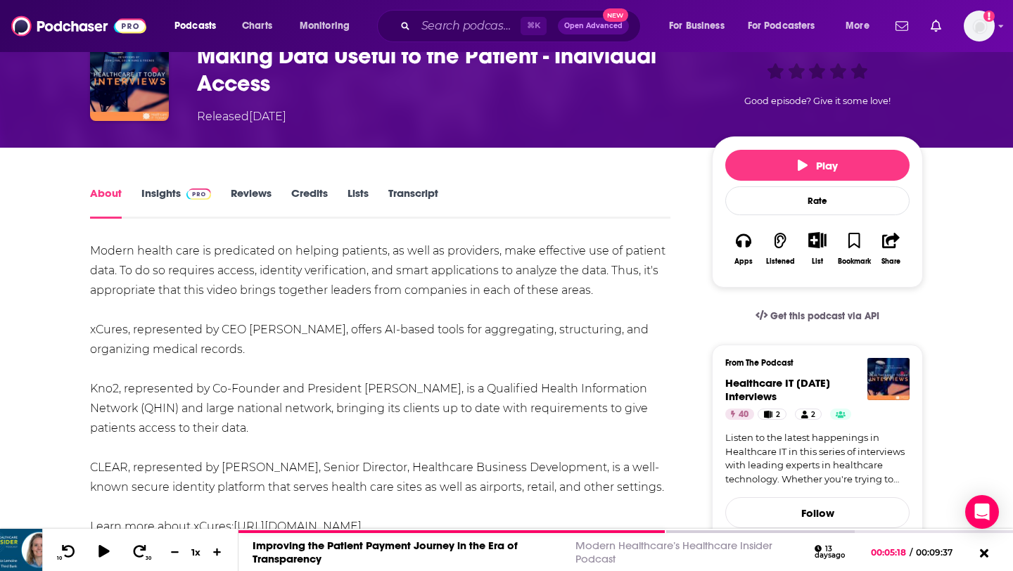
scroll to position [41, 0]
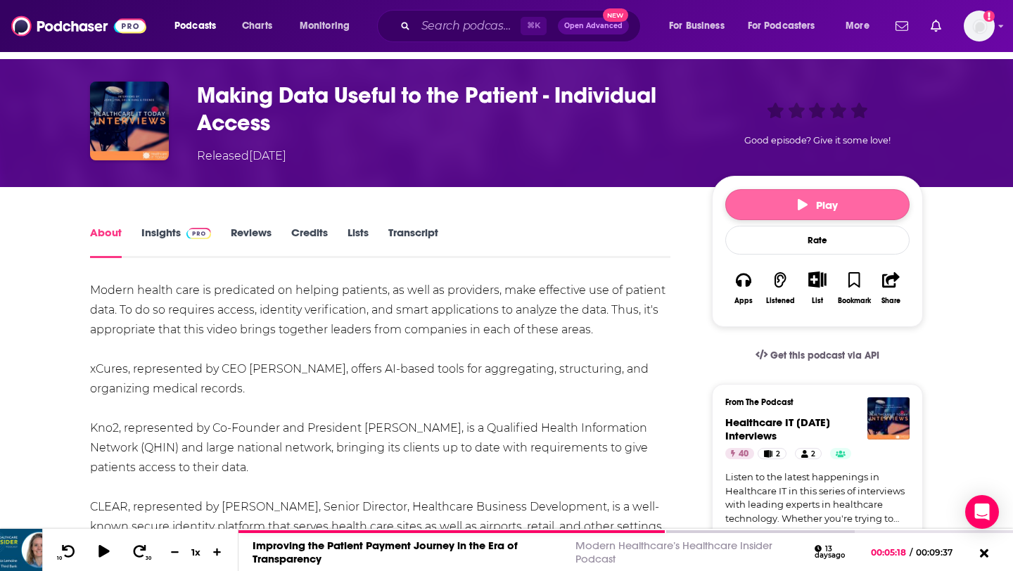
click at [821, 204] on span "Play" at bounding box center [818, 204] width 40 height 13
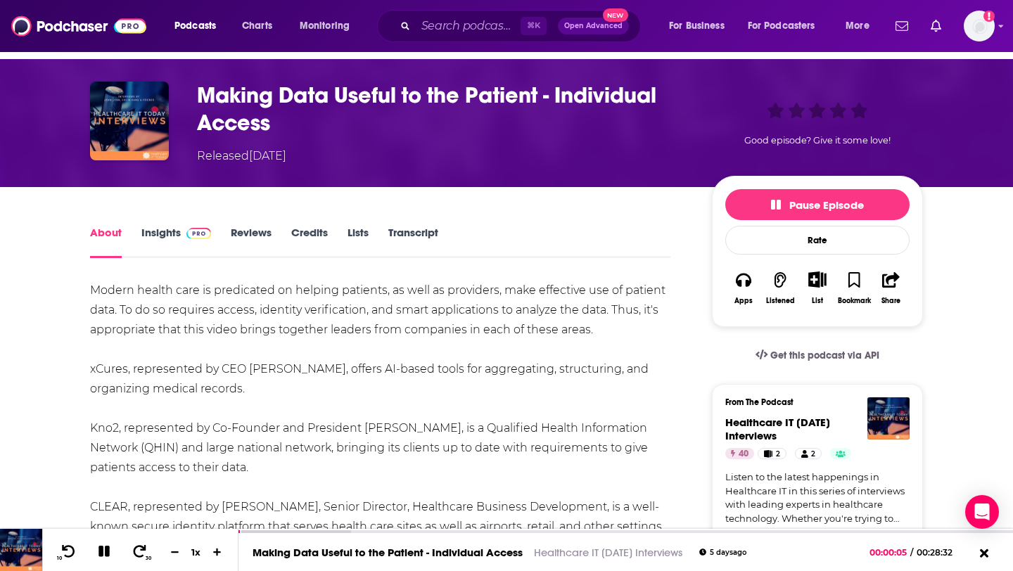
scroll to position [0, 0]
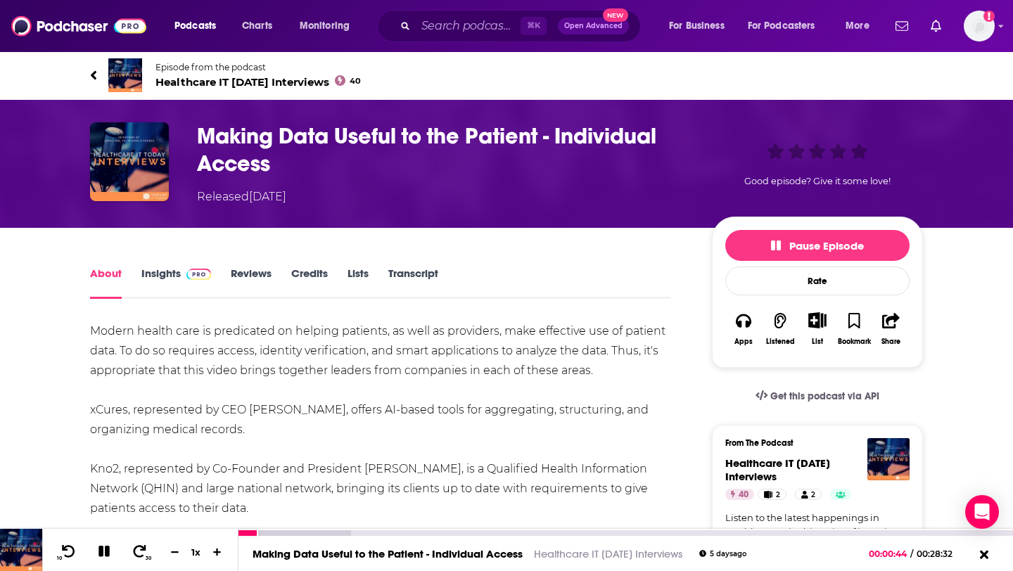
click at [103, 551] on icon at bounding box center [104, 551] width 16 height 13
click at [103, 551] on icon at bounding box center [104, 552] width 12 height 14
click at [103, 551] on icon at bounding box center [104, 551] width 16 height 13
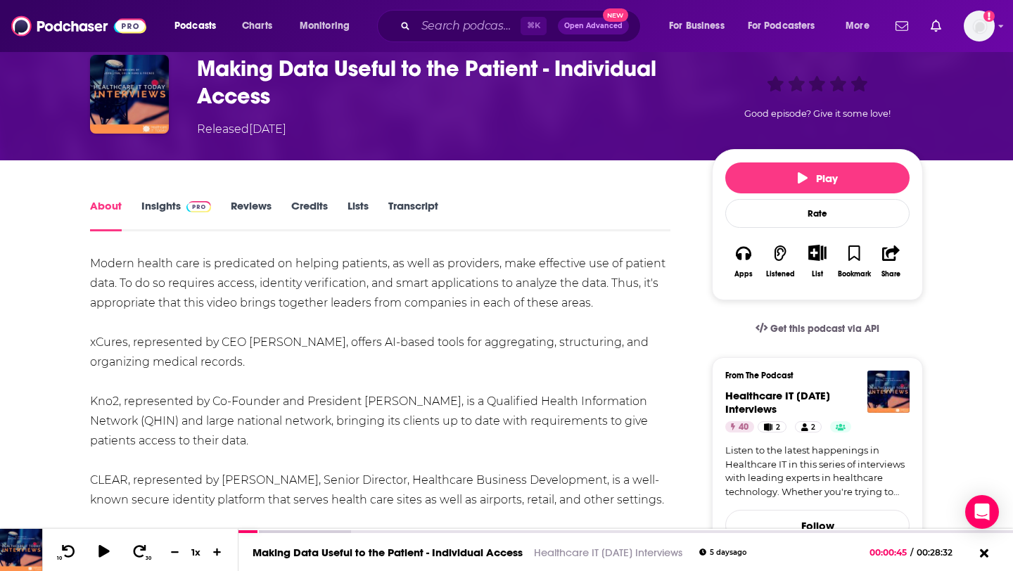
scroll to position [125, 0]
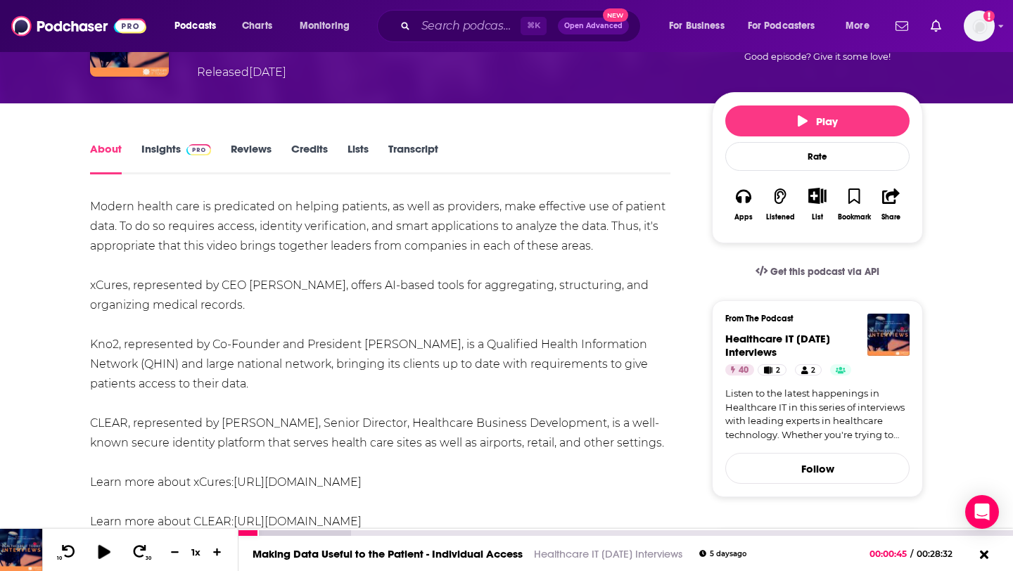
click at [102, 554] on icon at bounding box center [104, 552] width 12 height 14
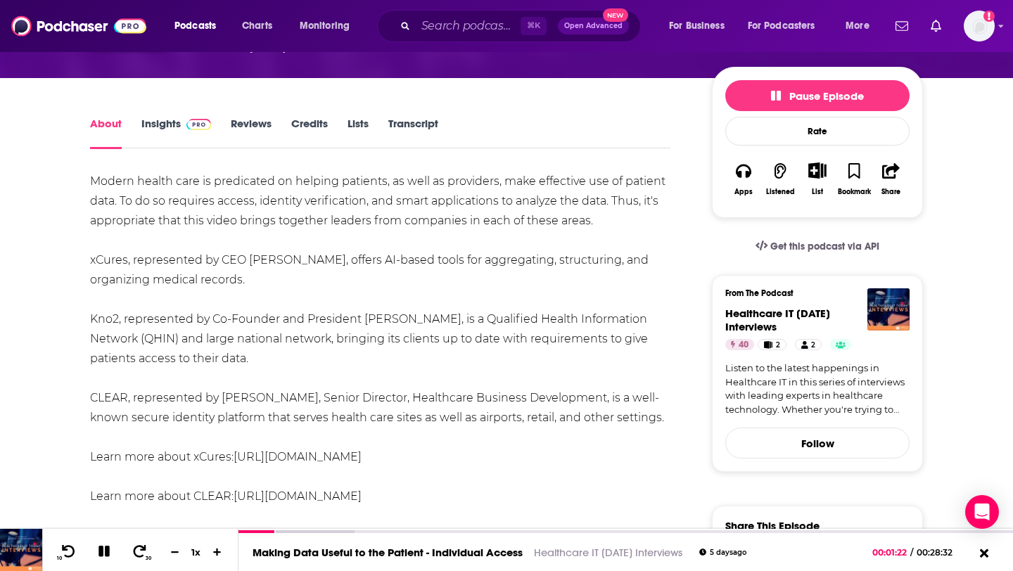
scroll to position [154, 0]
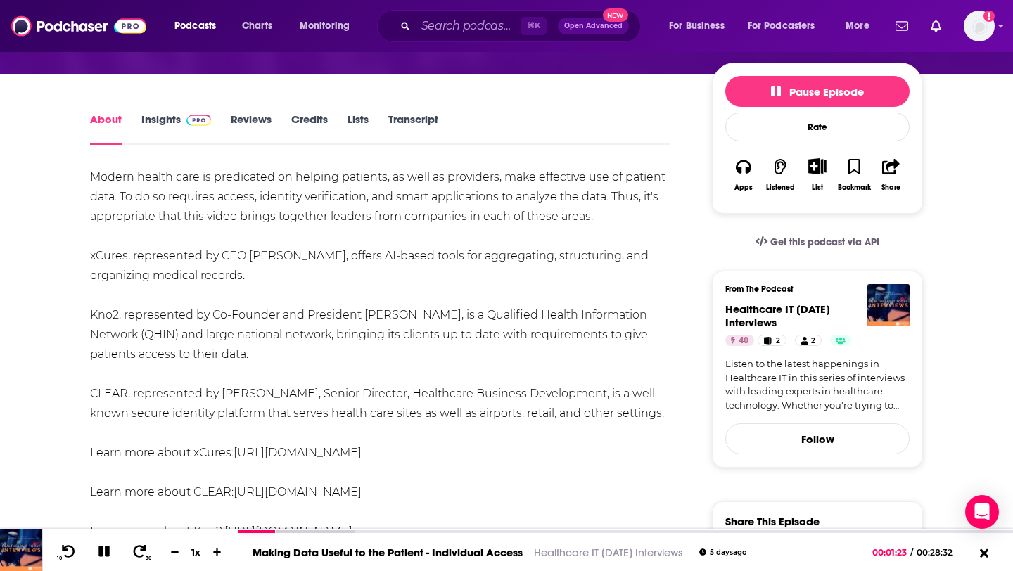
click at [402, 120] on link "Transcript" at bounding box center [413, 129] width 50 height 32
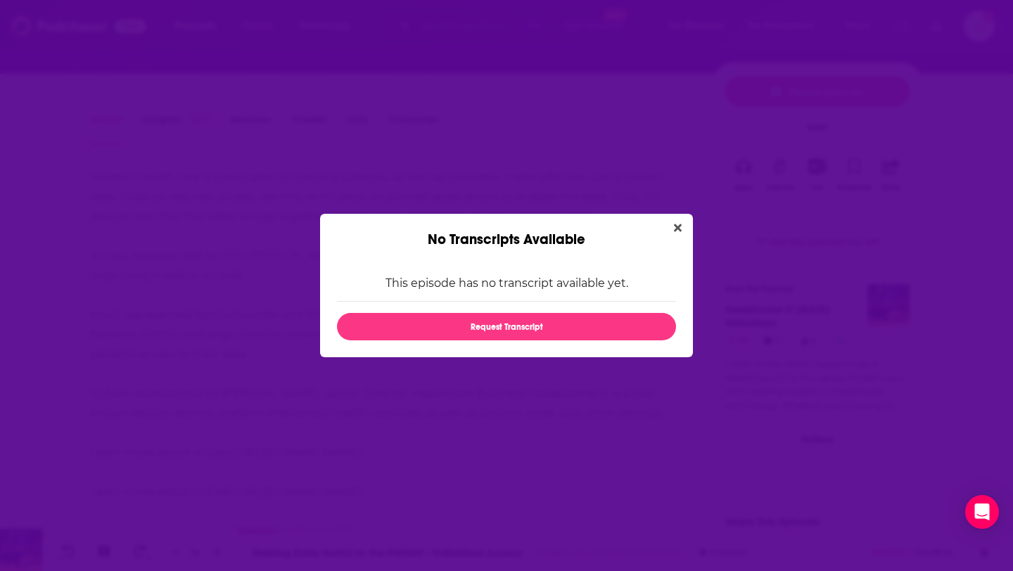
scroll to position [0, 0]
click at [678, 223] on icon "Close" at bounding box center [678, 227] width 8 height 11
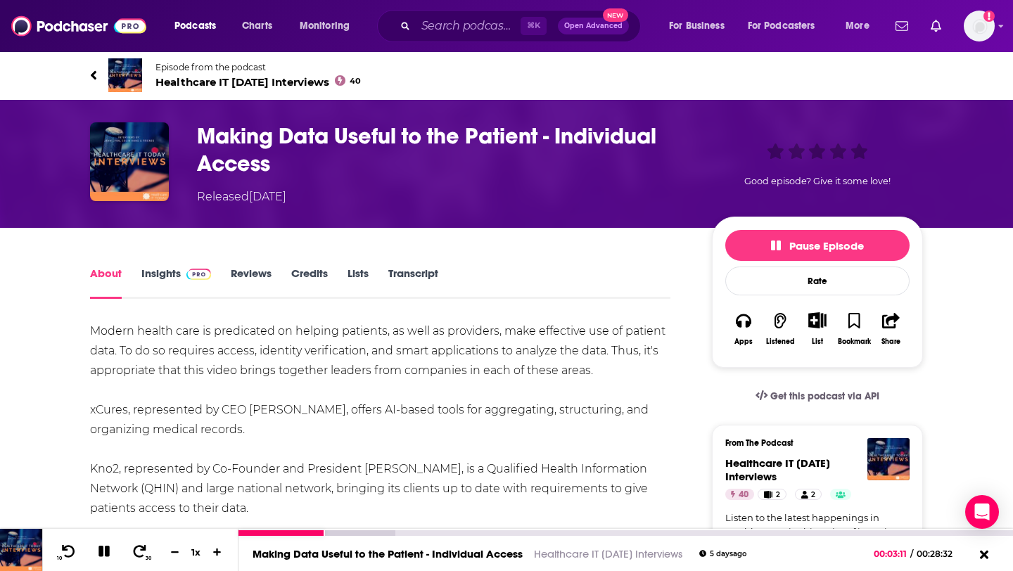
click at [106, 552] on icon at bounding box center [103, 551] width 11 height 11
click at [403, 343] on div "Modern health care is predicated on helping patients, as well as providers, mak…" at bounding box center [380, 509] width 580 height 374
click at [110, 542] on div at bounding box center [110, 551] width 36 height 22
click at [100, 552] on icon at bounding box center [104, 552] width 12 height 14
click at [100, 552] on icon at bounding box center [103, 551] width 11 height 11
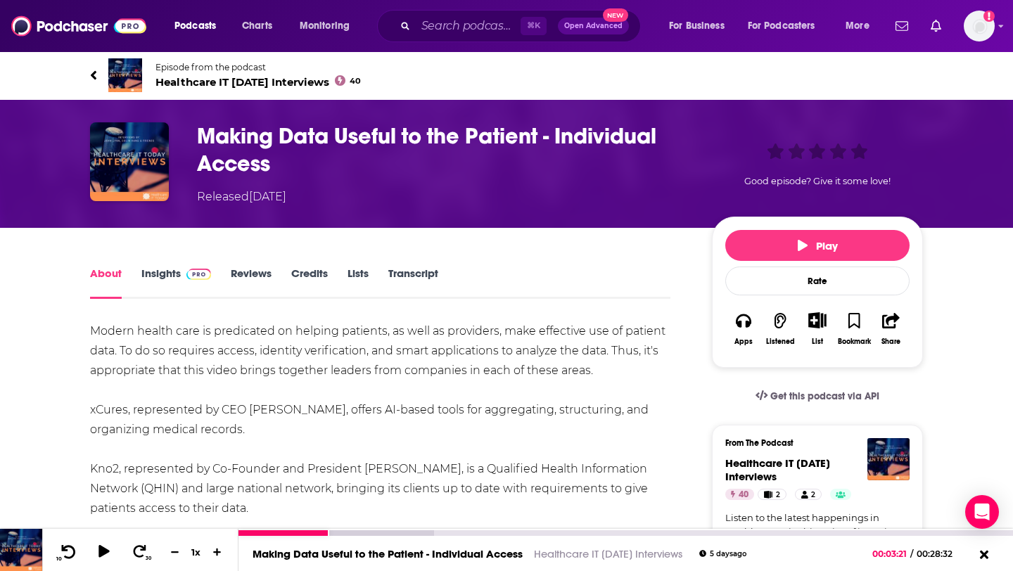
click at [66, 549] on icon at bounding box center [69, 552] width 18 height 14
click at [100, 549] on icon at bounding box center [104, 552] width 12 height 14
click at [103, 554] on icon at bounding box center [103, 551] width 11 height 11
click at [240, 83] on span "Healthcare IT [DATE] Interviews 40" at bounding box center [257, 81] width 205 height 13
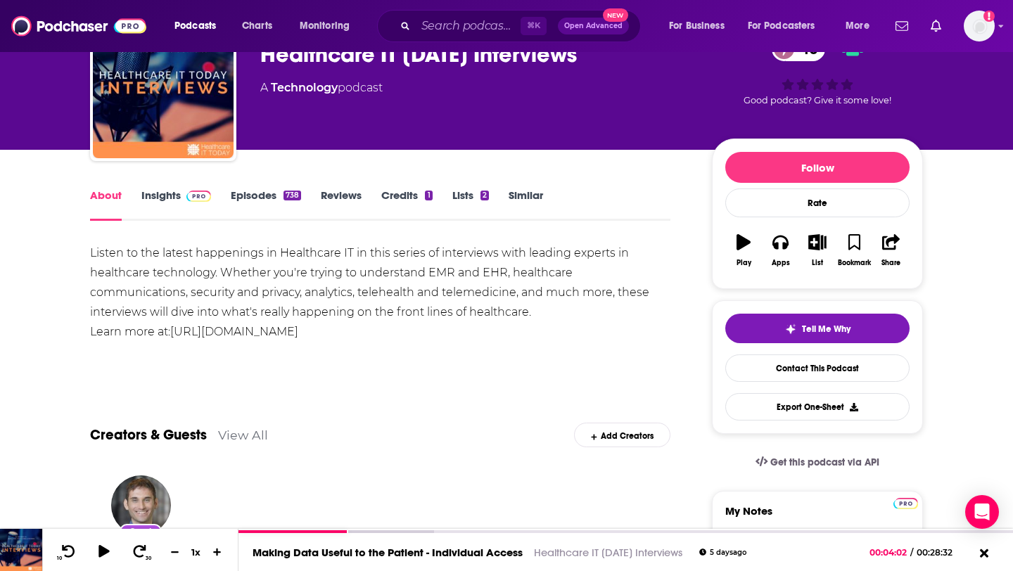
scroll to position [106, 0]
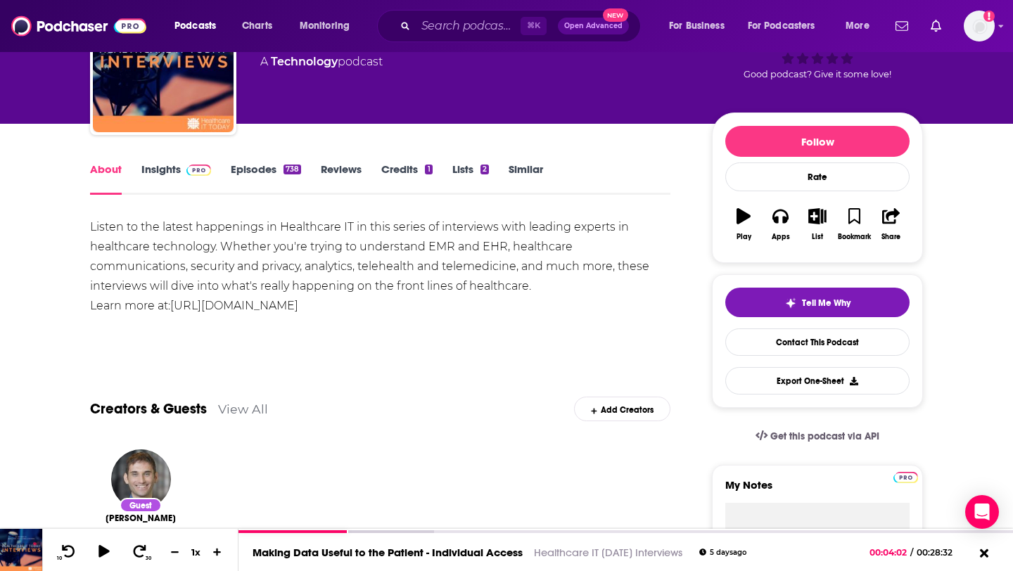
click at [177, 167] on link "Insights" at bounding box center [176, 179] width 70 height 32
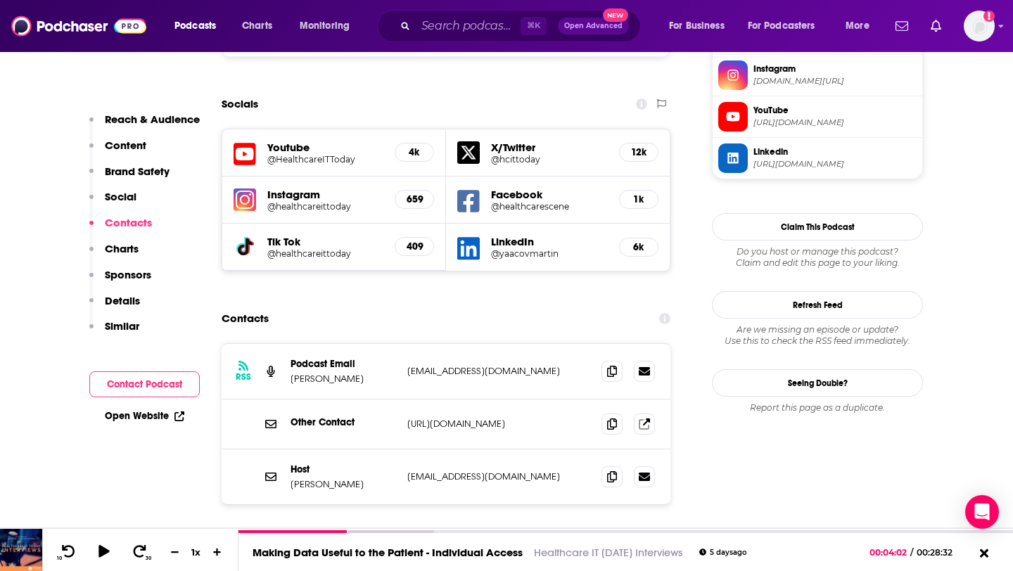
scroll to position [1350, 0]
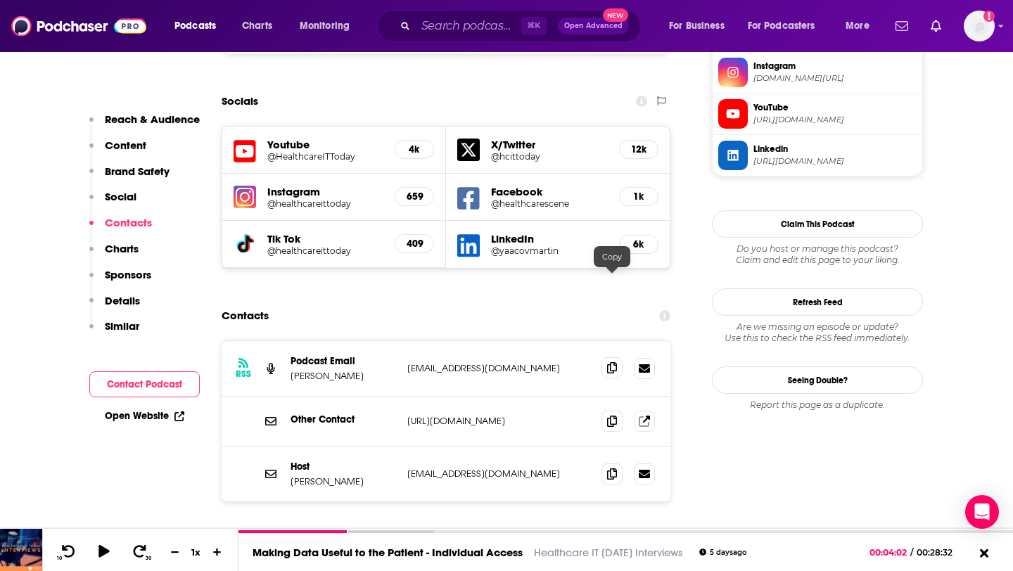
click at [616, 357] on span at bounding box center [612, 367] width 21 height 21
click at [446, 10] on div "⌘ K Open Advanced New" at bounding box center [509, 26] width 264 height 32
click at [446, 16] on input "Search podcasts, credits, & more..." at bounding box center [468, 26] width 105 height 23
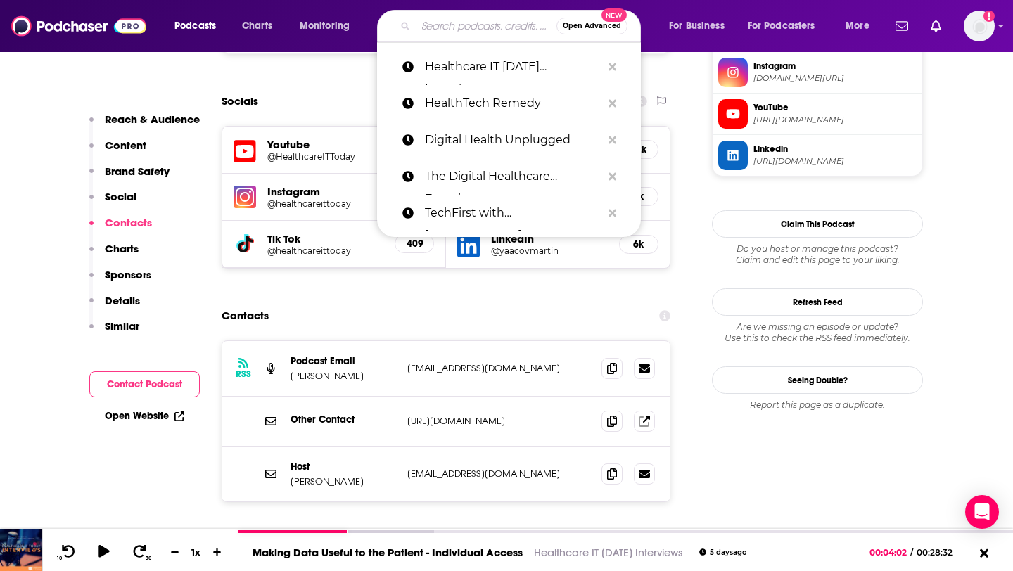
paste input "DigitalHealth InvestorTalk Show"
type input "DigitalHealth InvestorTalk Show"
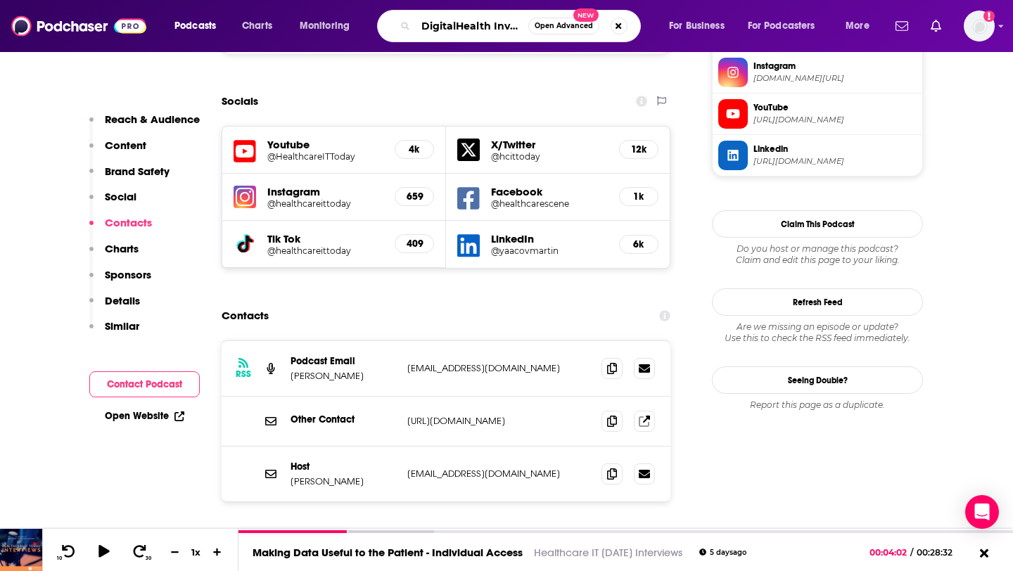
scroll to position [0, 69]
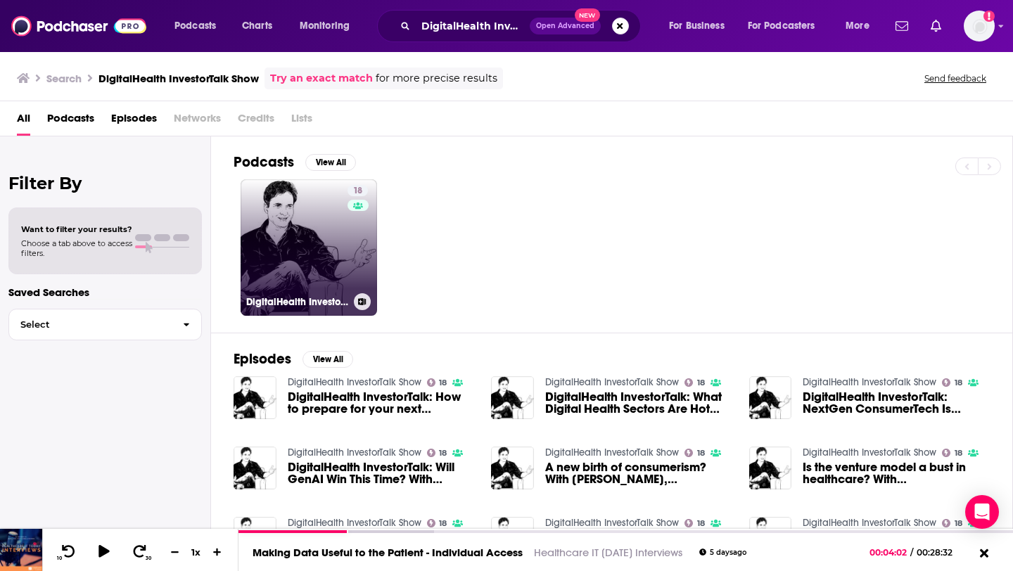
click at [319, 279] on link "18 DigitalHealth InvestorTalk Show" at bounding box center [309, 247] width 136 height 136
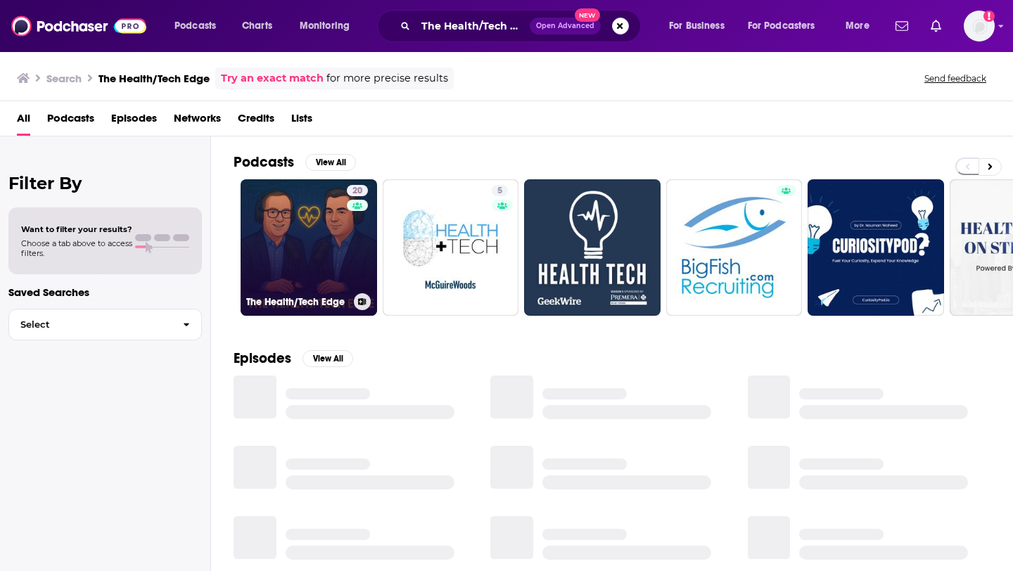
click at [295, 234] on link "20 The Health/Tech Edge" at bounding box center [309, 247] width 136 height 136
